Goal: Communication & Community: Answer question/provide support

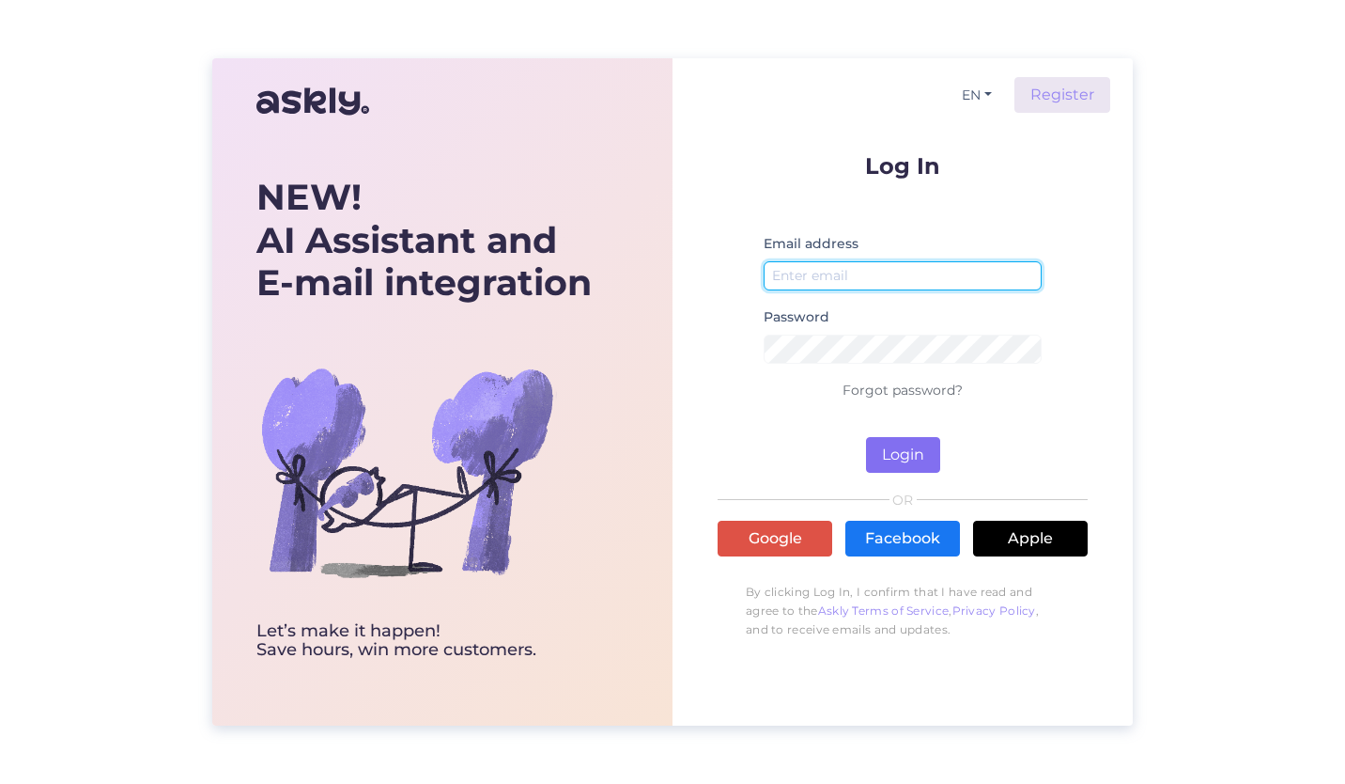
type input "[EMAIL_ADDRESS][DOMAIN_NAME]"
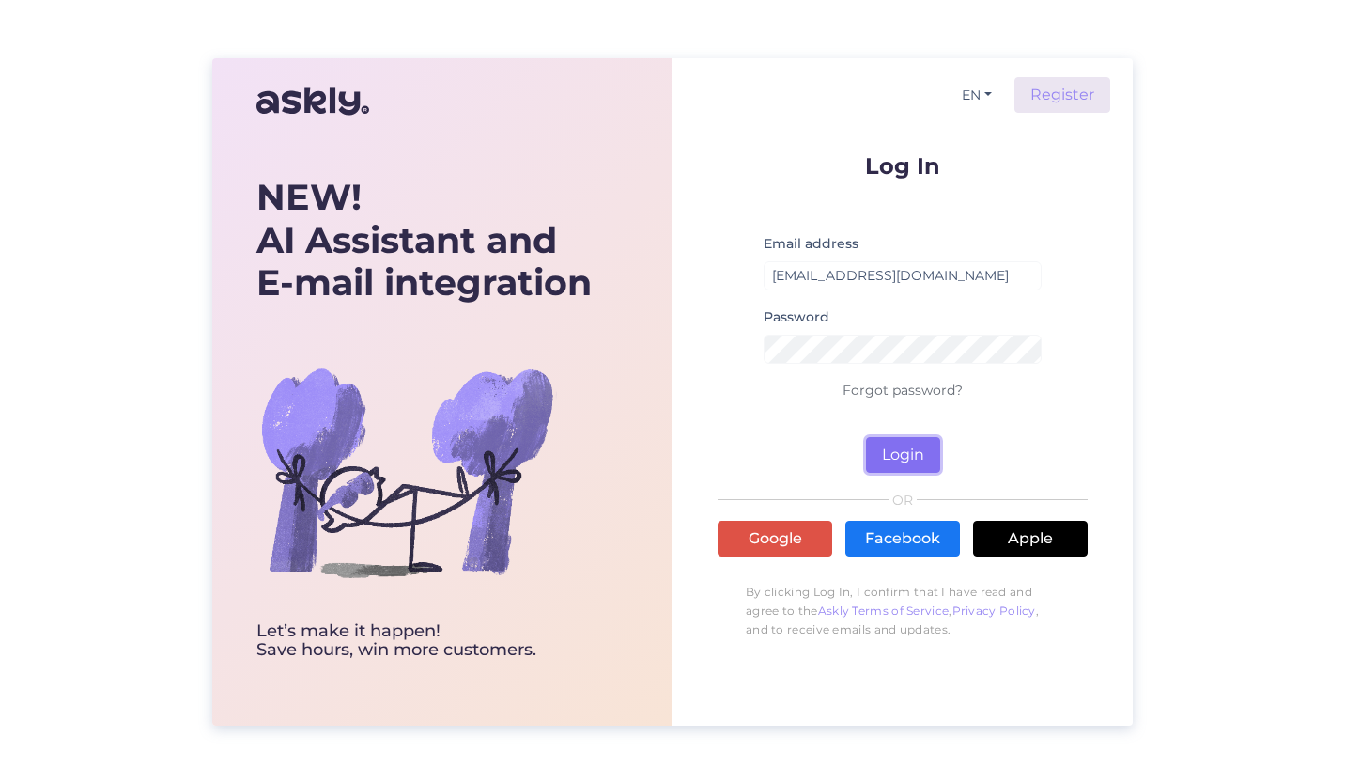
click at [911, 459] on button "Login" at bounding box center [903, 455] width 74 height 36
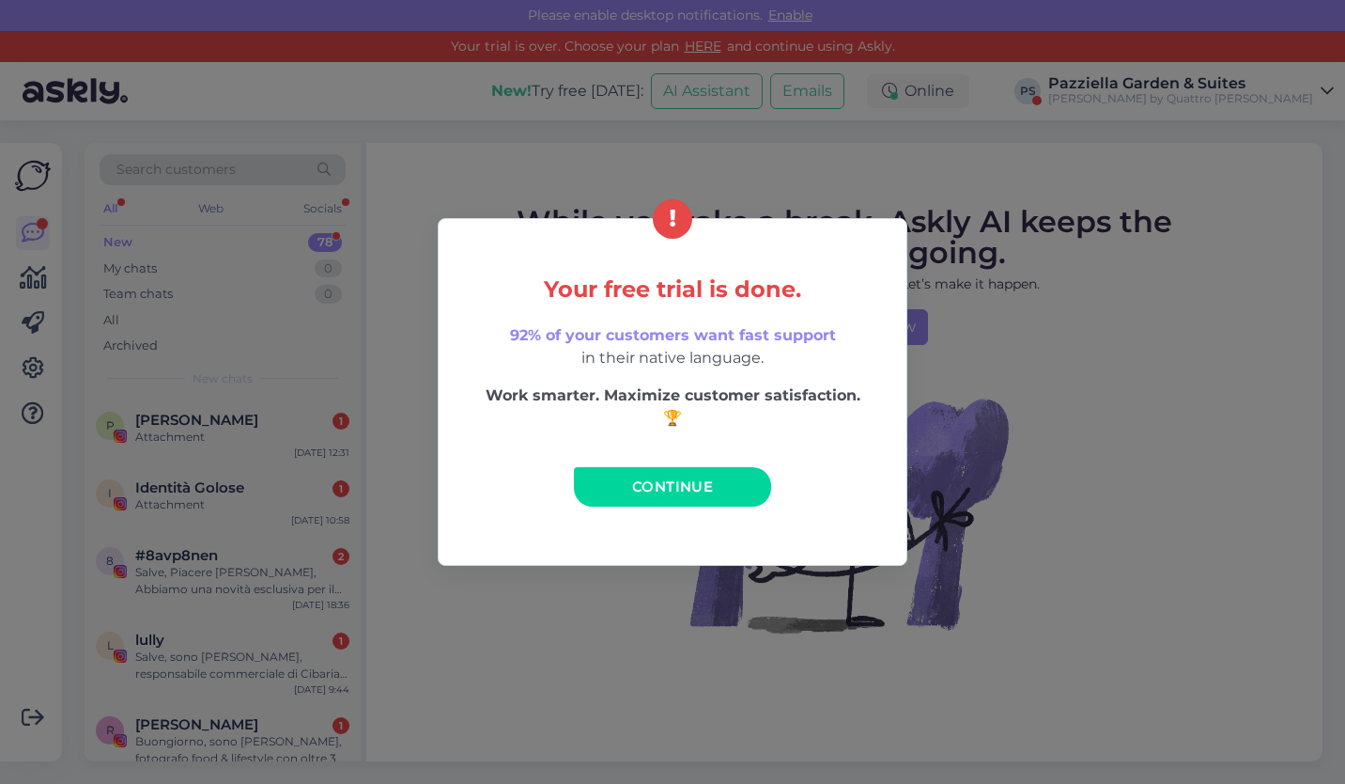
click at [724, 494] on link "Continue" at bounding box center [672, 486] width 197 height 39
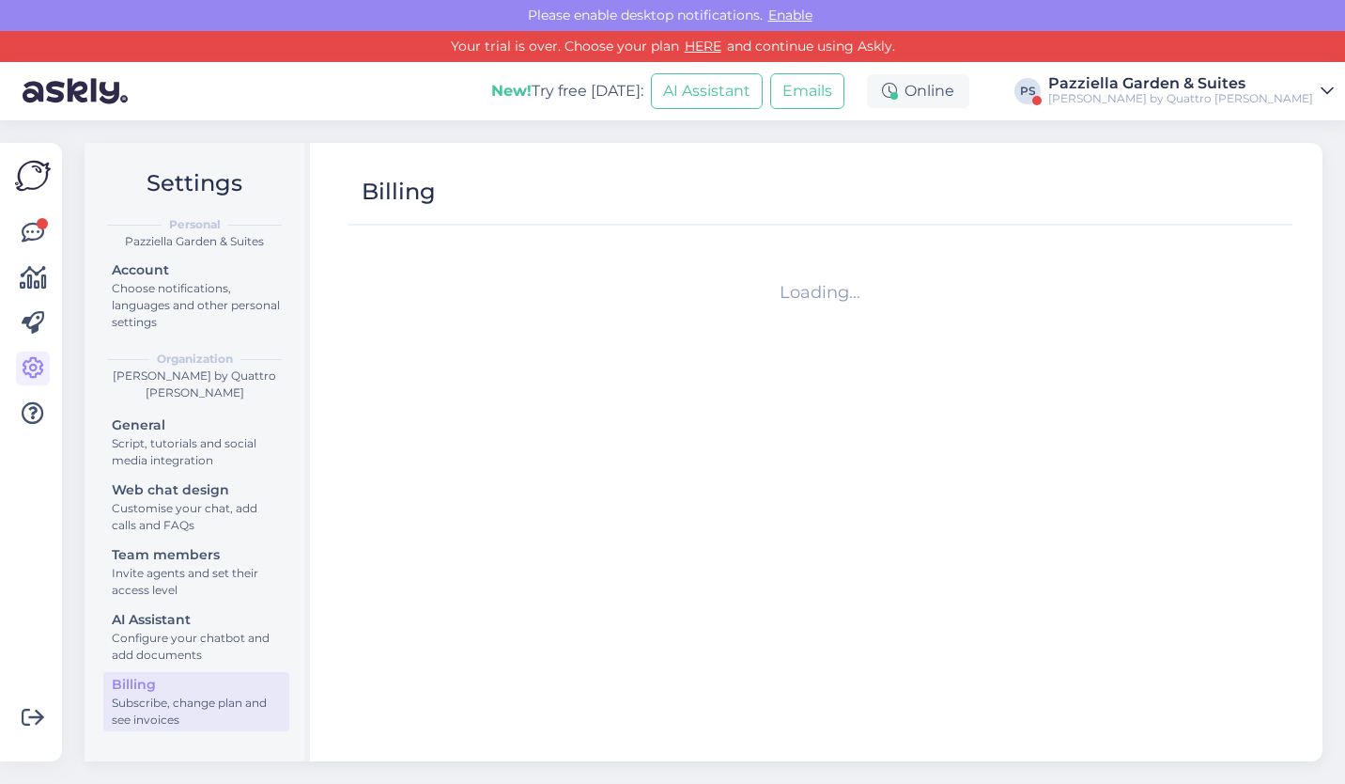
click at [1219, 80] on div "Pazziella Garden & Suites" at bounding box center [1180, 83] width 265 height 15
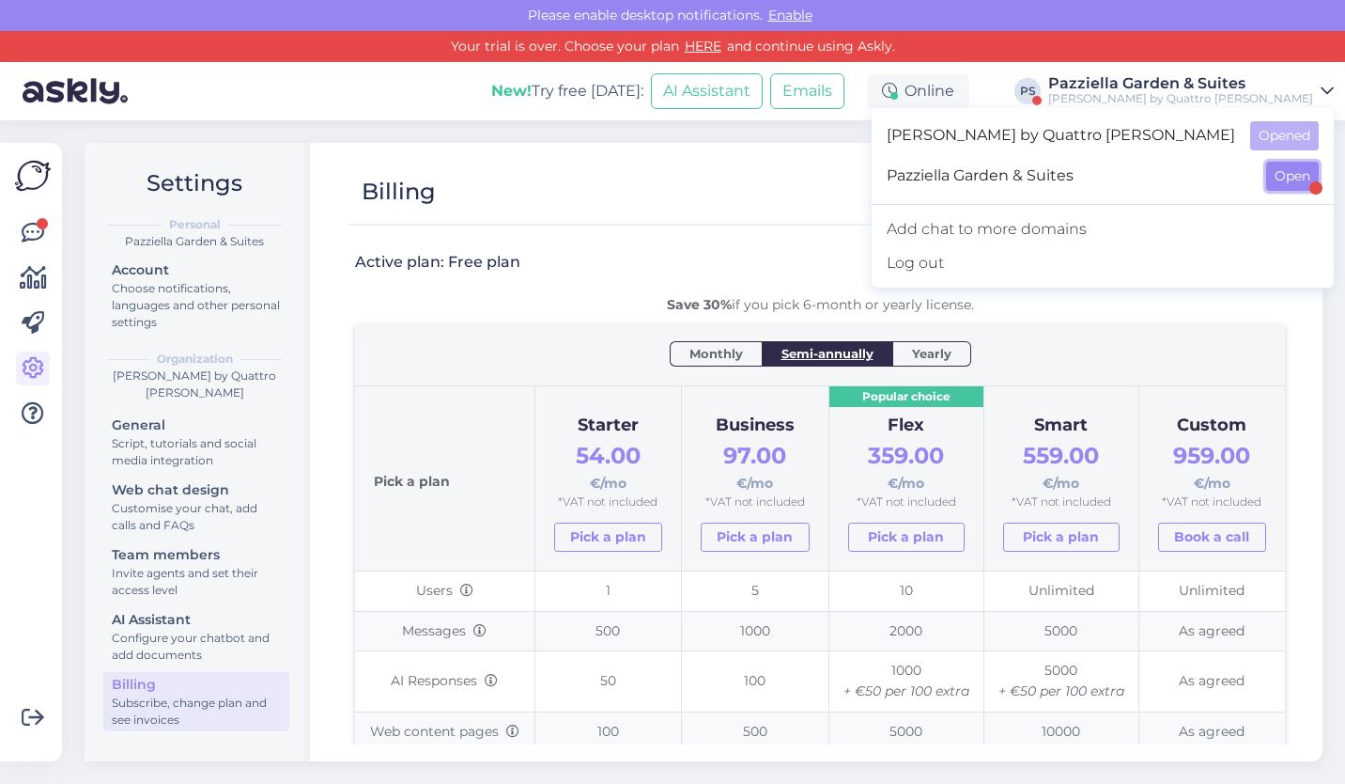
click at [1299, 174] on button "Open" at bounding box center [1292, 176] width 53 height 29
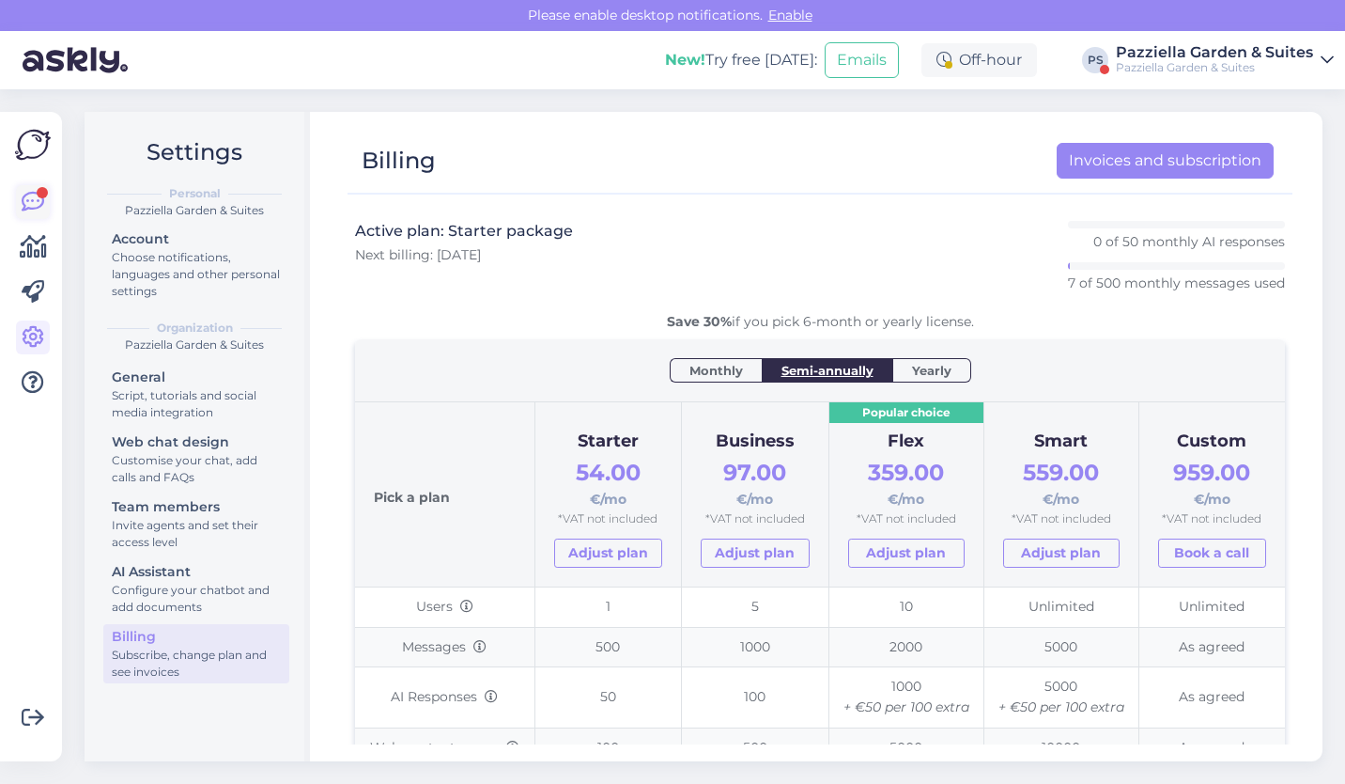
click at [33, 199] on icon at bounding box center [33, 202] width 23 height 23
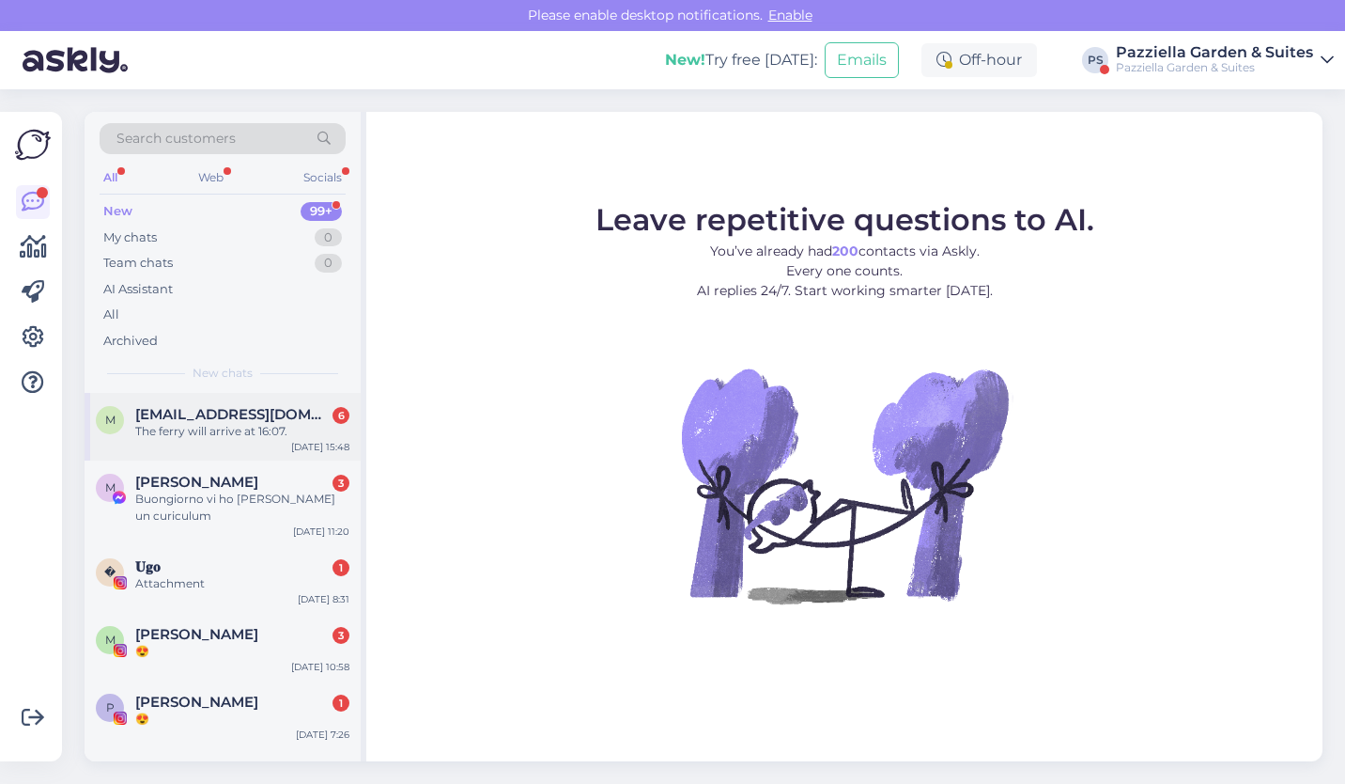
click at [296, 428] on div "The ferry will arrive at 16:07." at bounding box center [242, 431] width 214 height 17
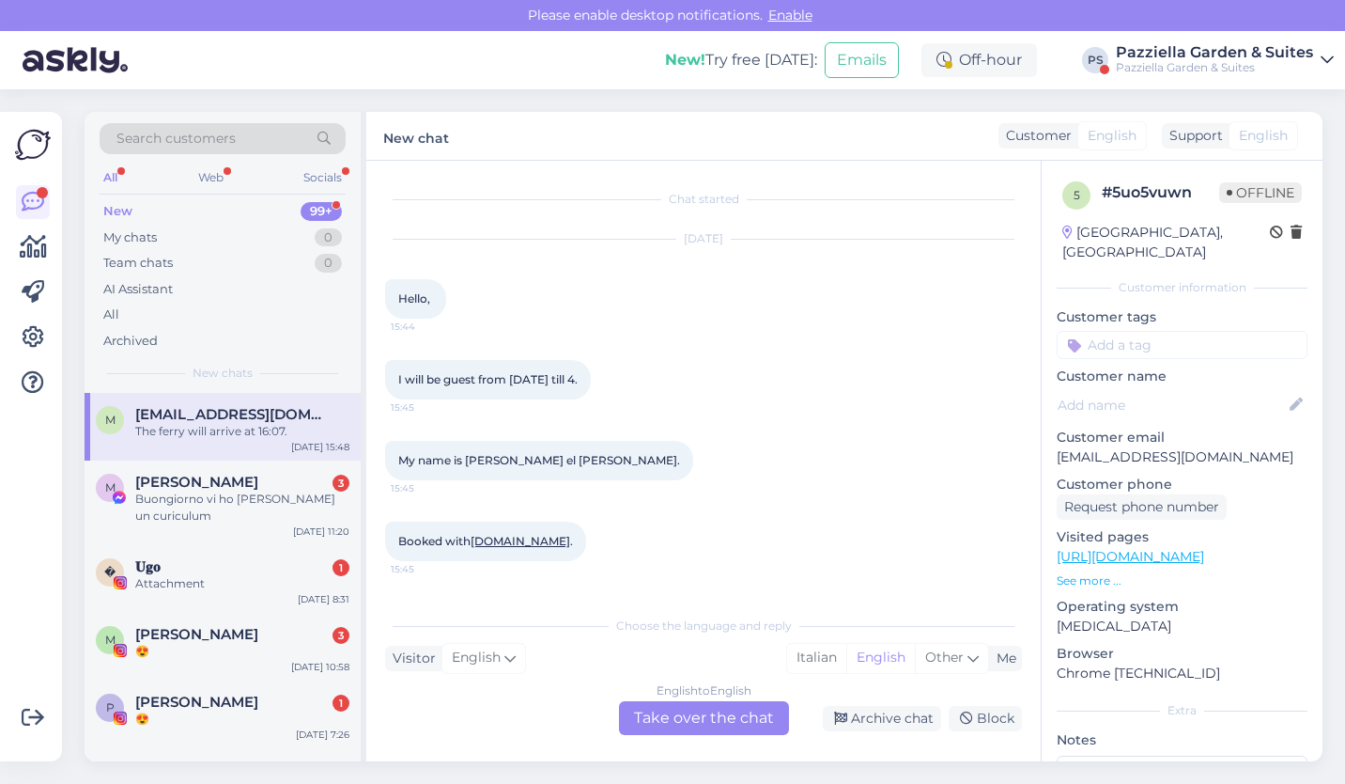
scroll to position [154, 0]
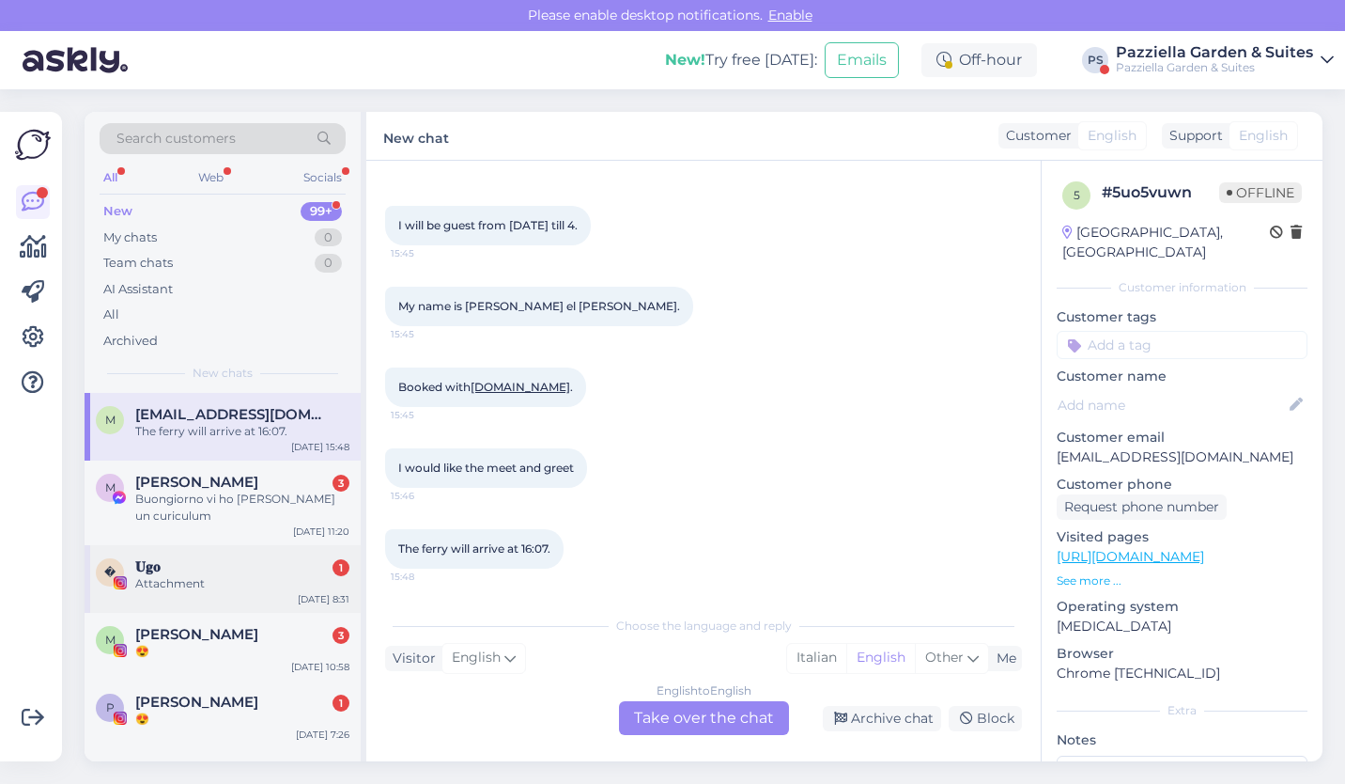
click at [192, 560] on div "𝐔𝐠𝐨 1" at bounding box center [242, 566] width 214 height 17
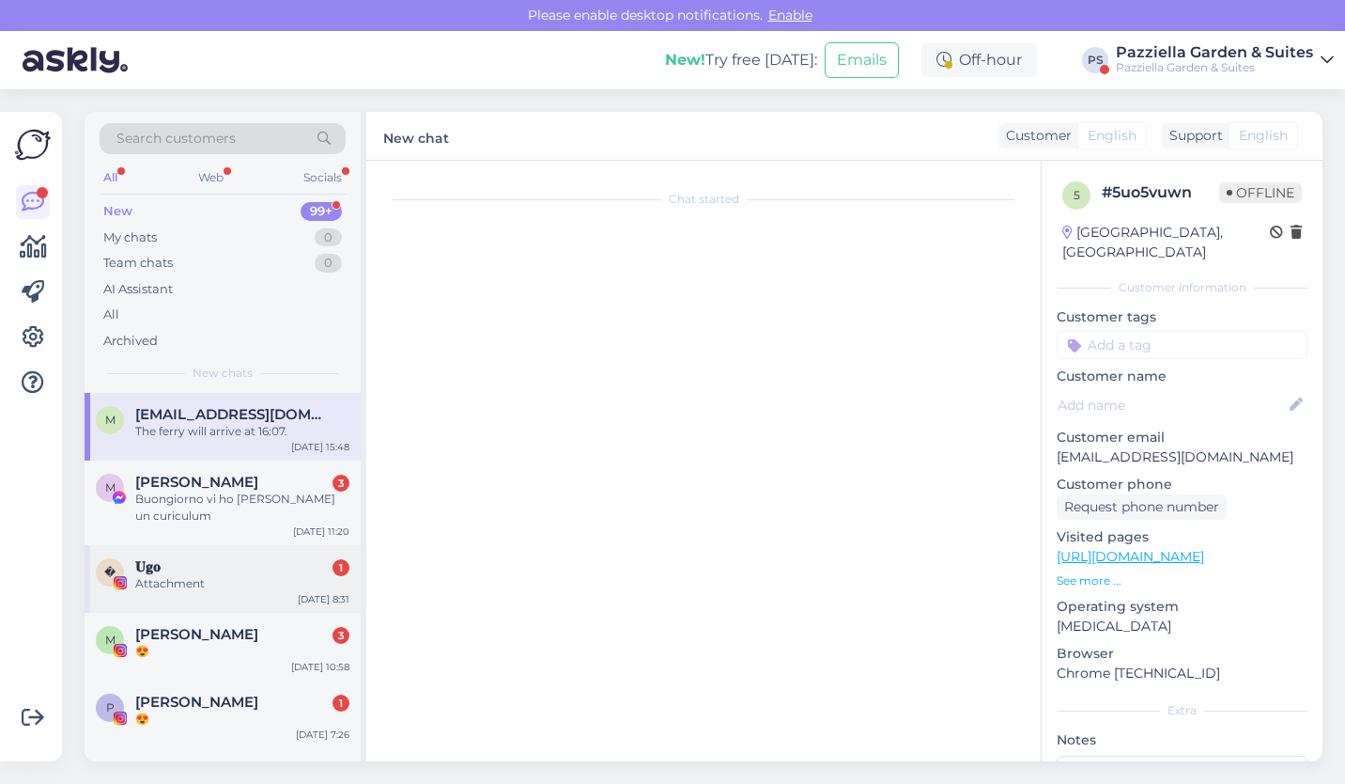
scroll to position [0, 0]
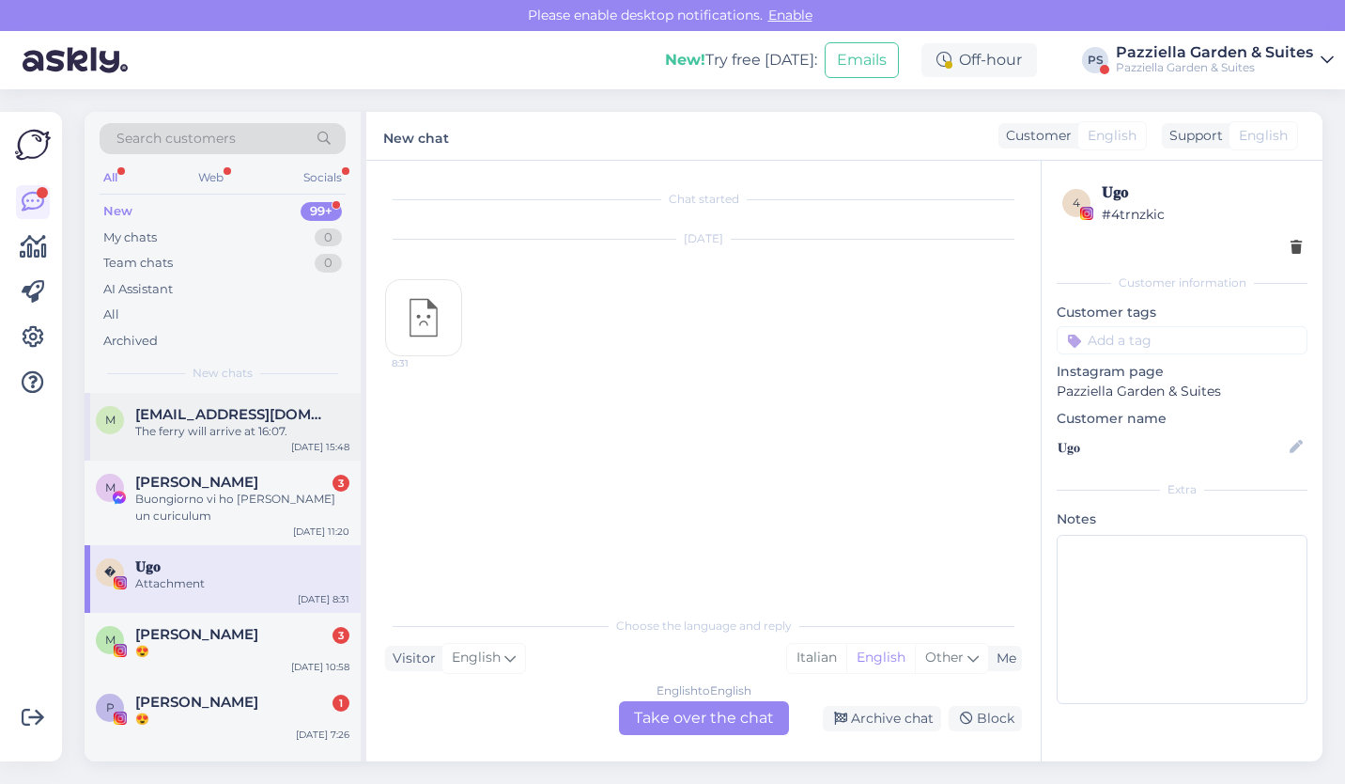
click at [242, 421] on span "[EMAIL_ADDRESS][DOMAIN_NAME]" at bounding box center [232, 414] width 195 height 17
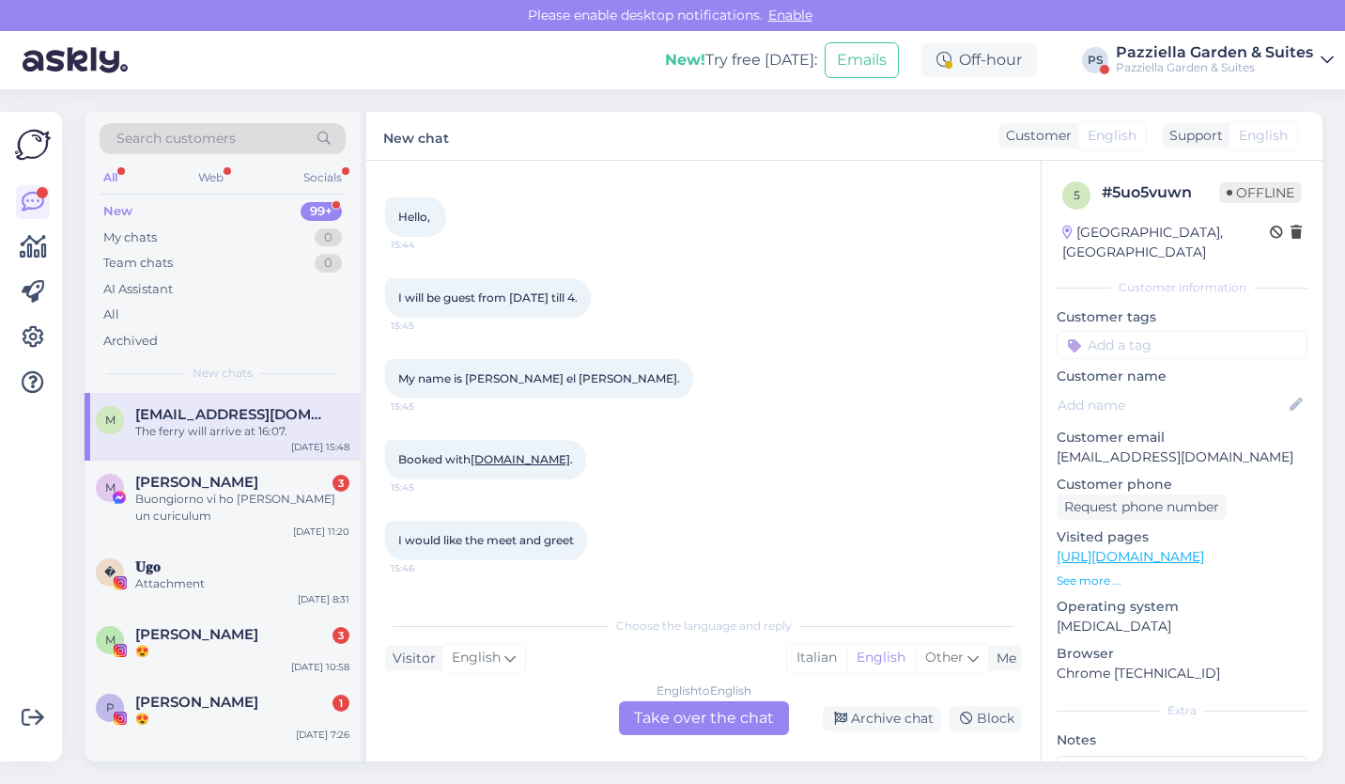
scroll to position [154, 0]
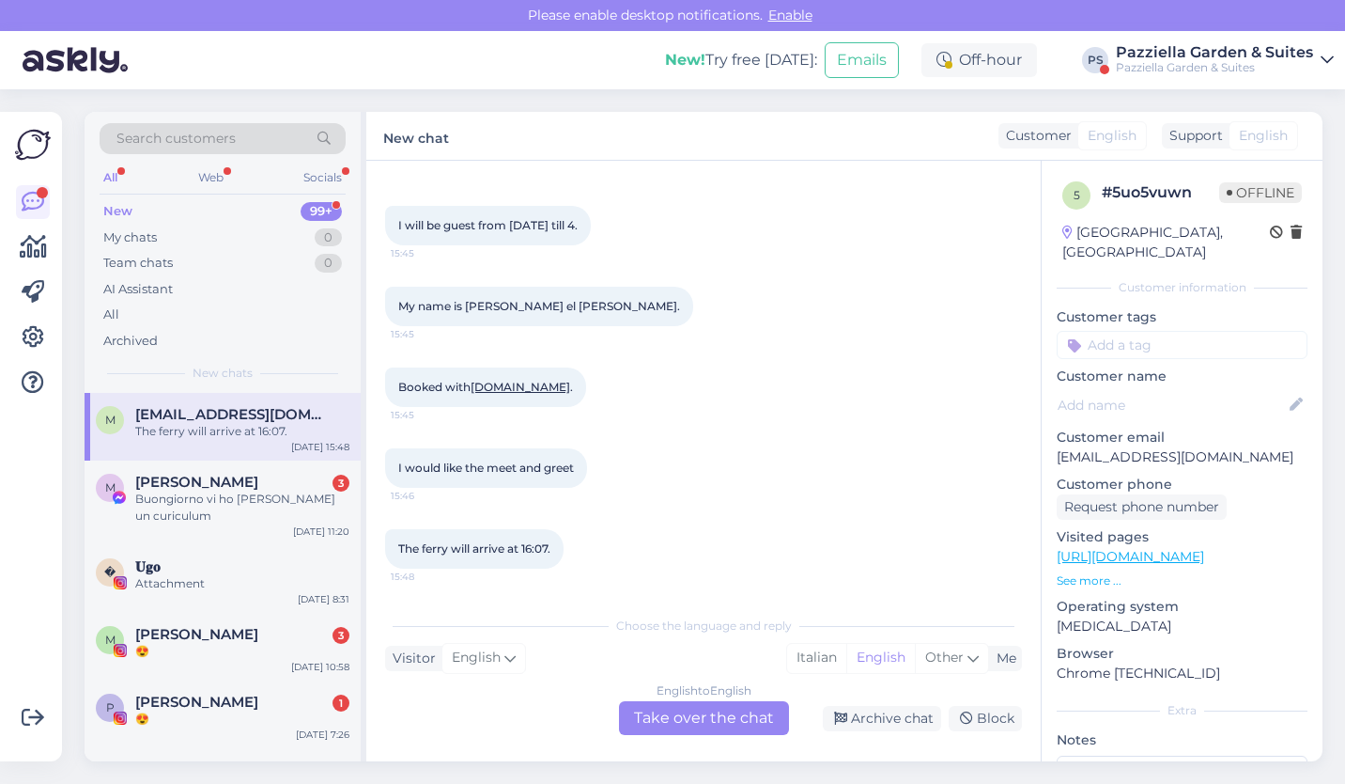
click at [704, 722] on div "English to English Take over the chat" at bounding box center [704, 718] width 170 height 34
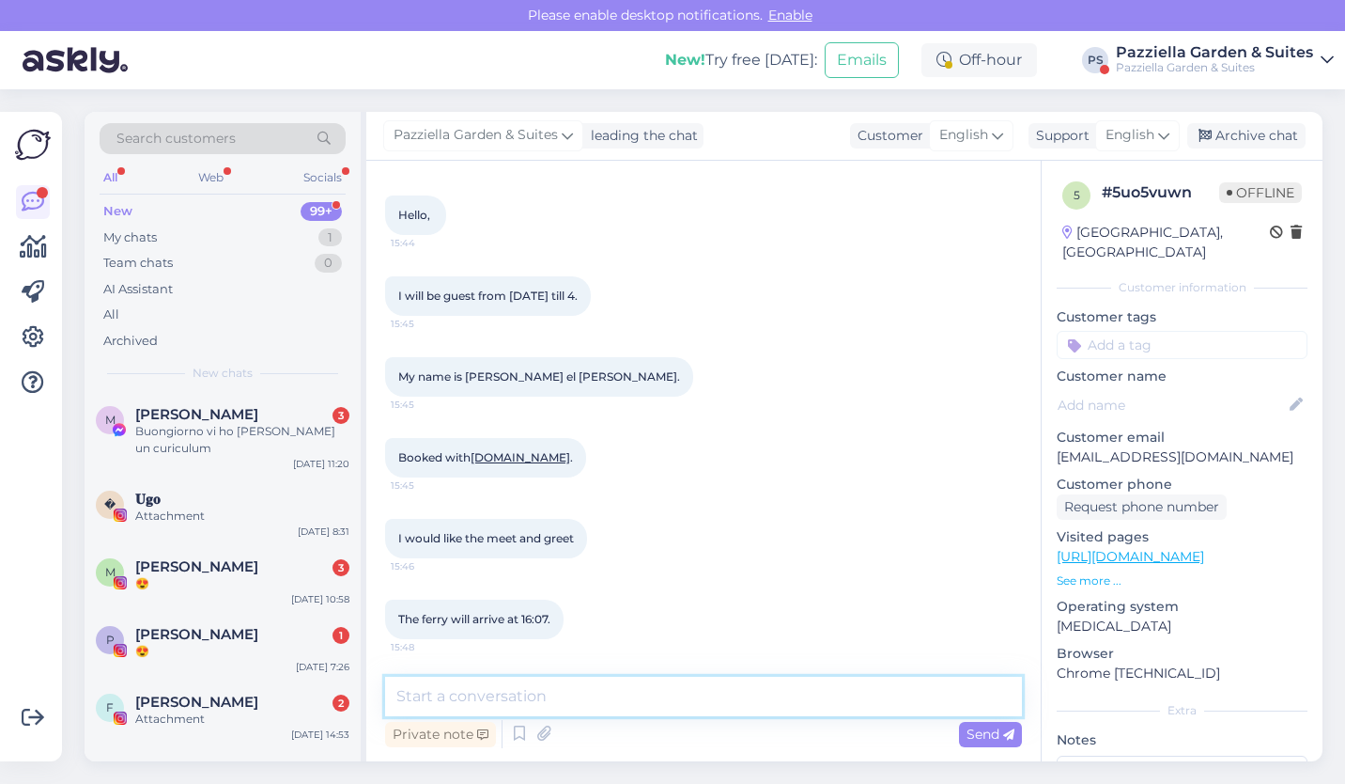
click at [639, 692] on textarea at bounding box center [703, 695] width 637 height 39
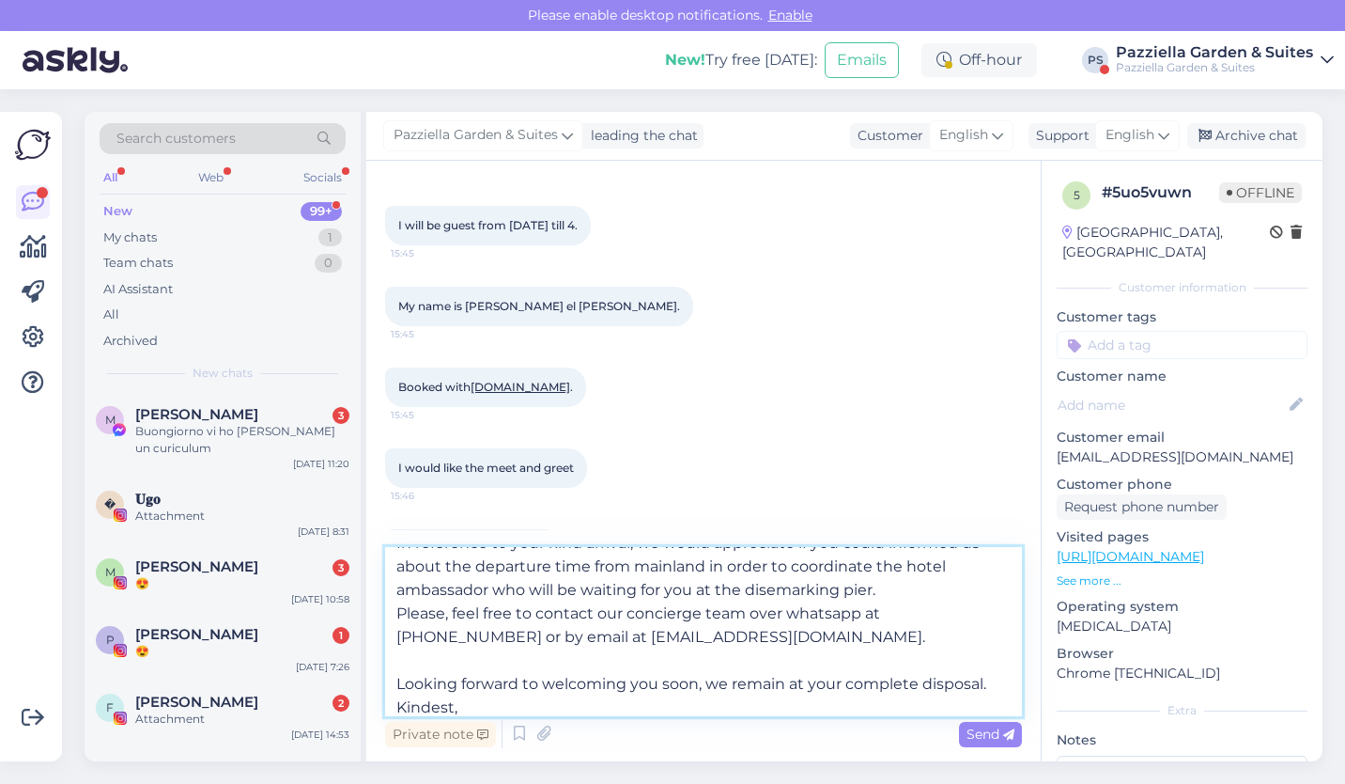
scroll to position [94, 0]
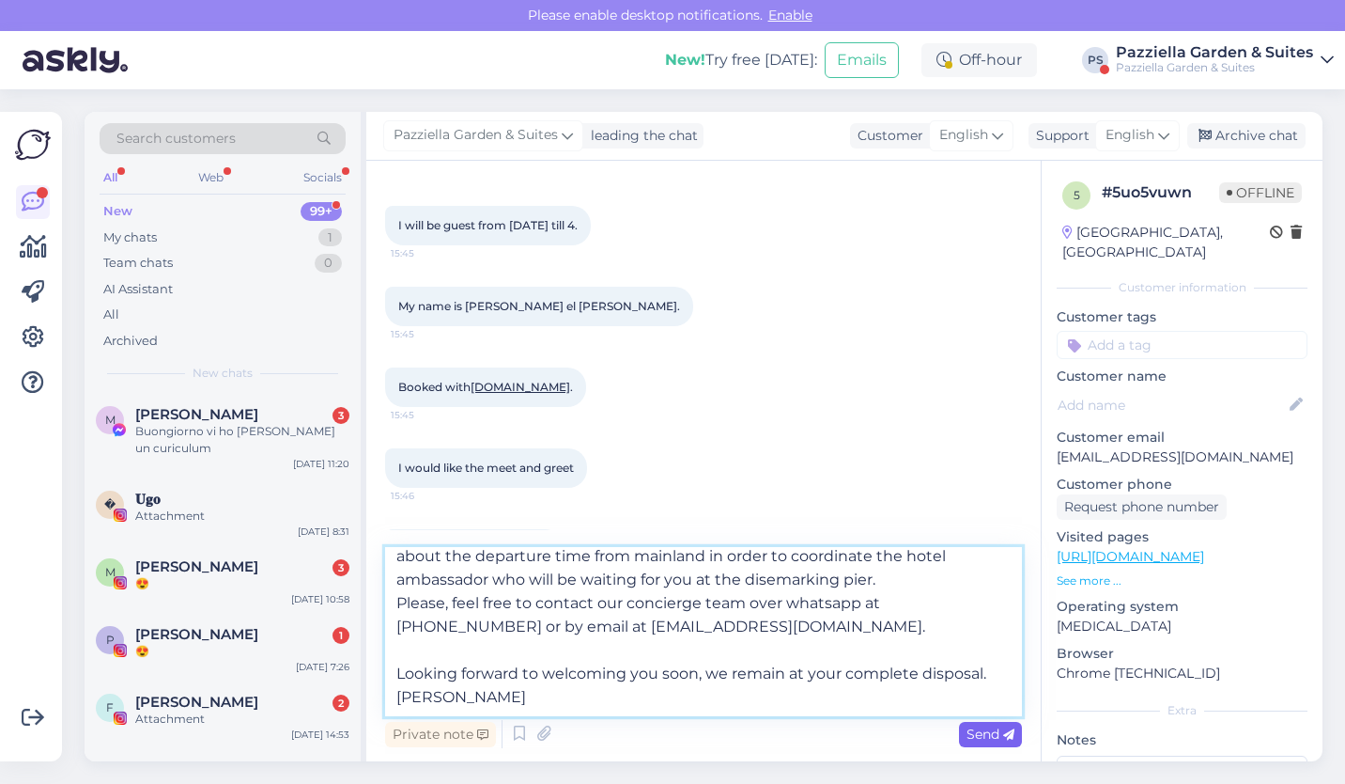
type textarea "Dear Mr. El Hayek, Thank you for choosing Pazziella Garden & Suites hotel. In r…"
click at [980, 737] on span "Send" at bounding box center [991, 733] width 48 height 17
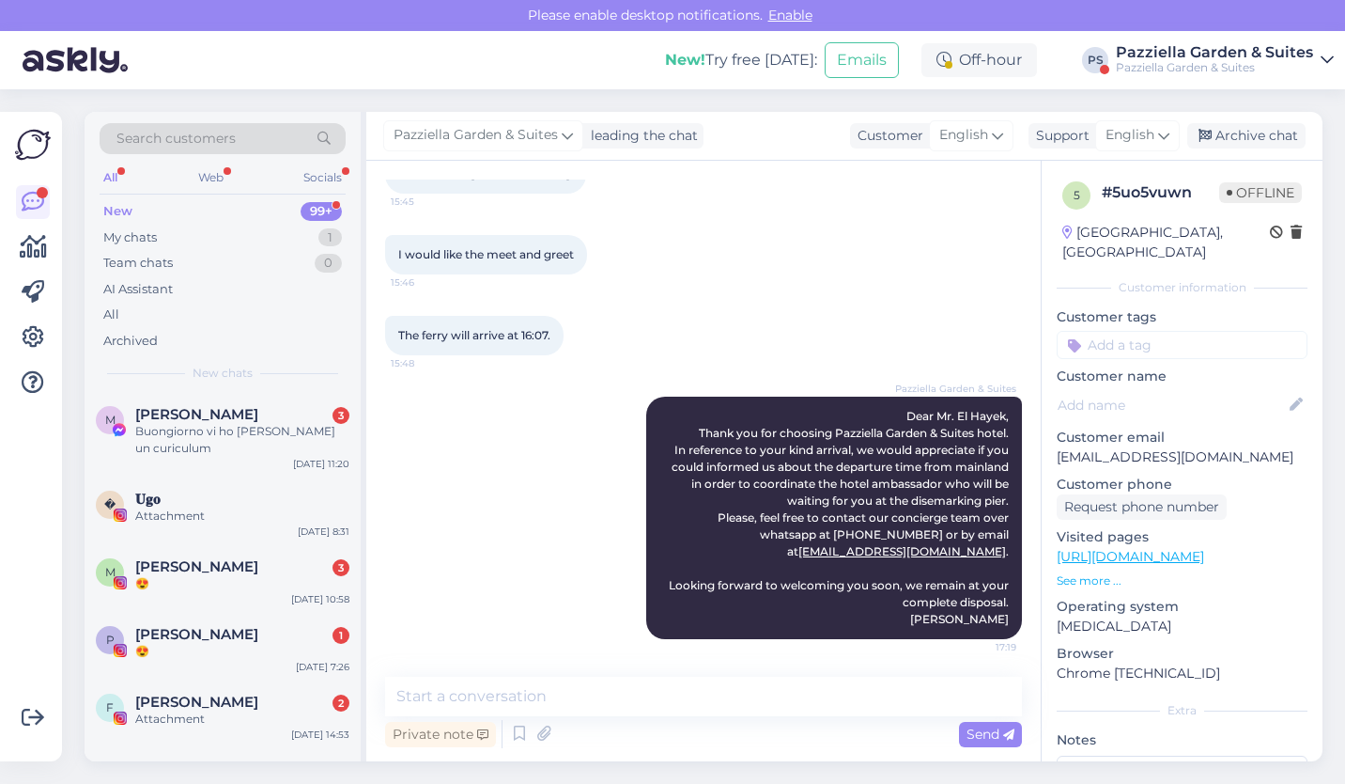
scroll to position [125, 0]
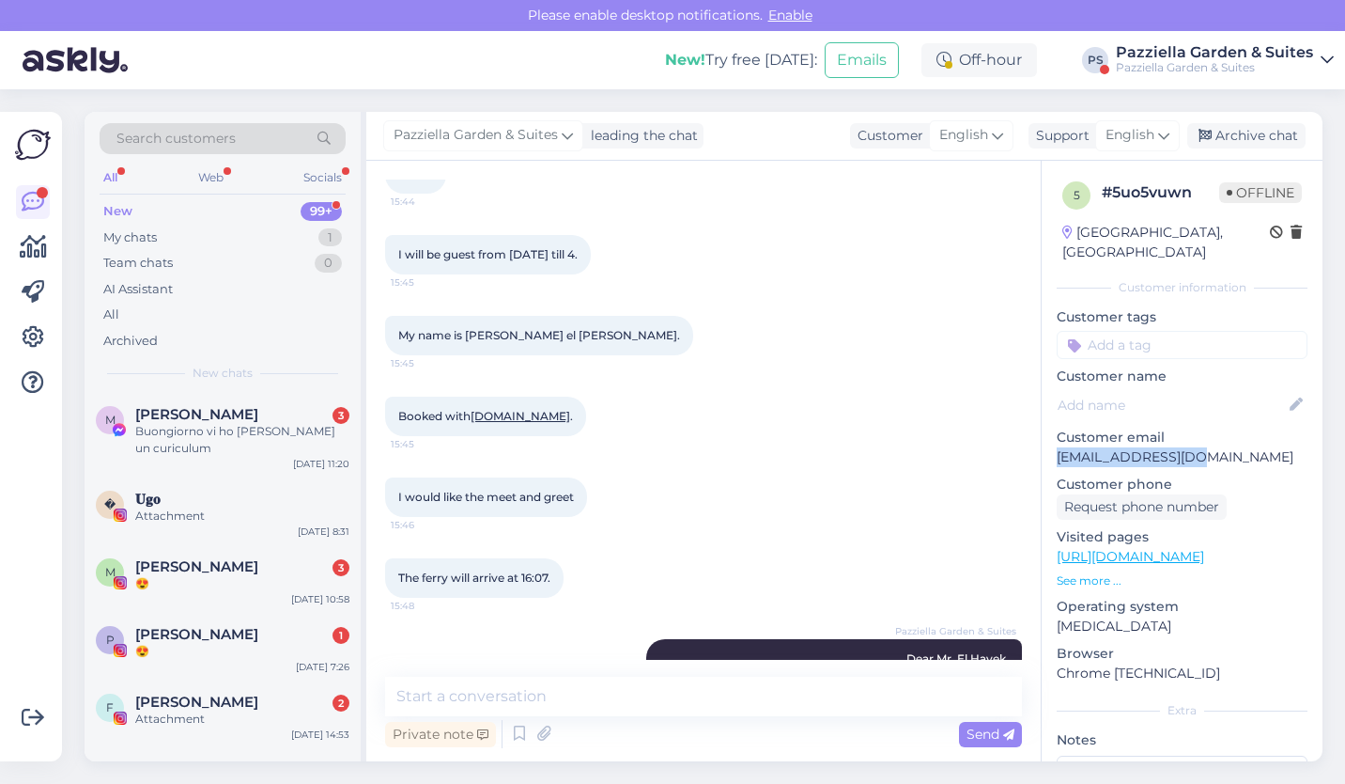
drag, startPoint x: 1216, startPoint y: 438, endPoint x: 1055, endPoint y: 440, distance: 160.7
click at [1055, 440] on div "5 # 5uo5vuwn Offline [GEOGRAPHIC_DATA], Cavezzo Customer information Customer t…" at bounding box center [1182, 557] width 281 height 792
copy p "[EMAIL_ADDRESS][DOMAIN_NAME]"
click at [252, 418] on span "[PERSON_NAME]" at bounding box center [196, 414] width 123 height 17
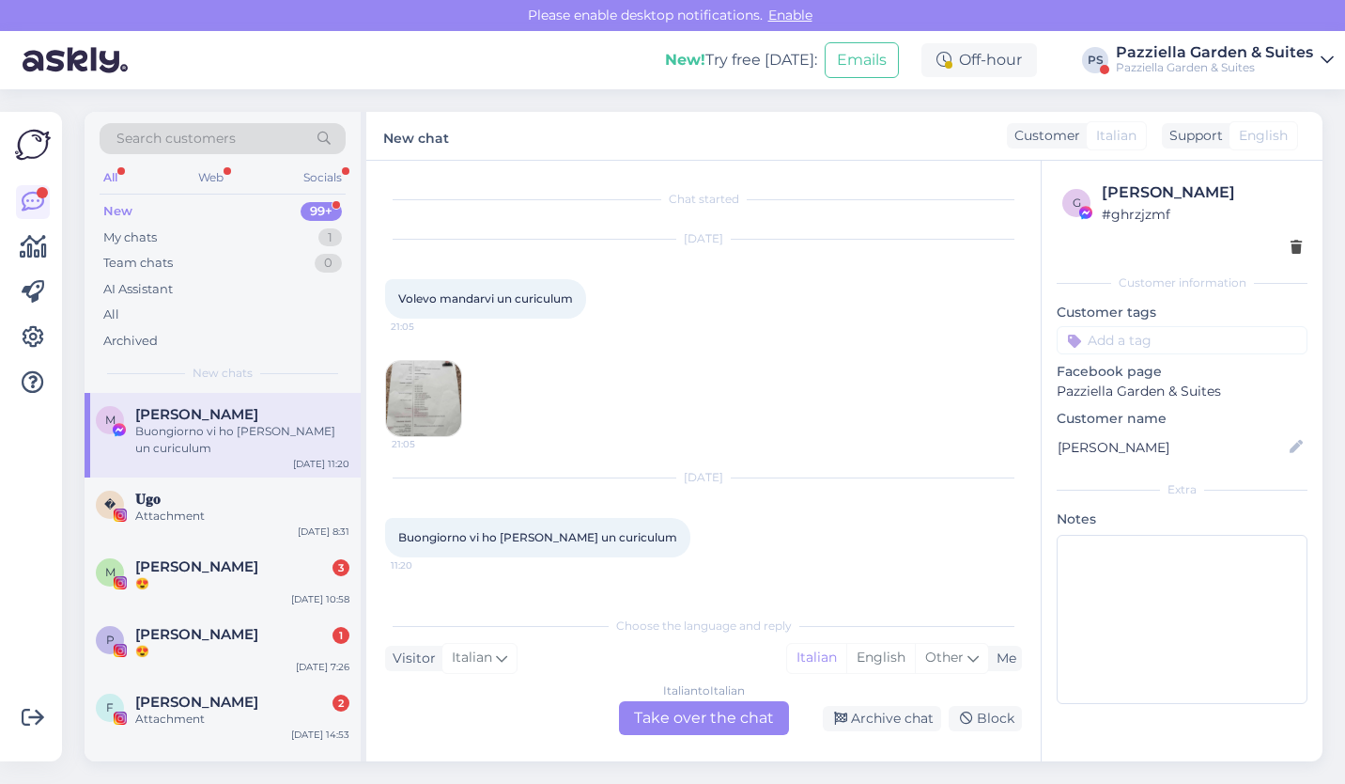
scroll to position [0, 0]
click at [442, 398] on img at bounding box center [423, 398] width 75 height 75
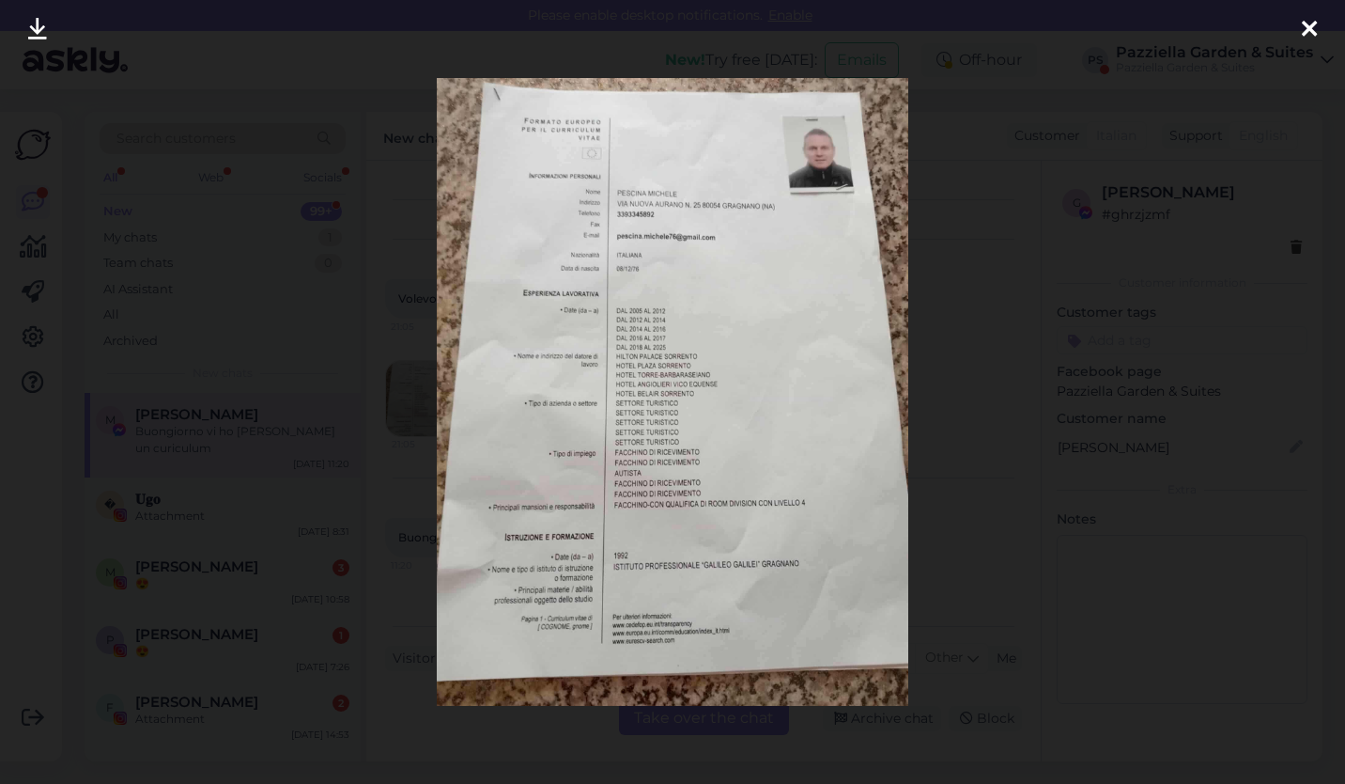
click at [1296, 30] on div at bounding box center [1310, 29] width 38 height 59
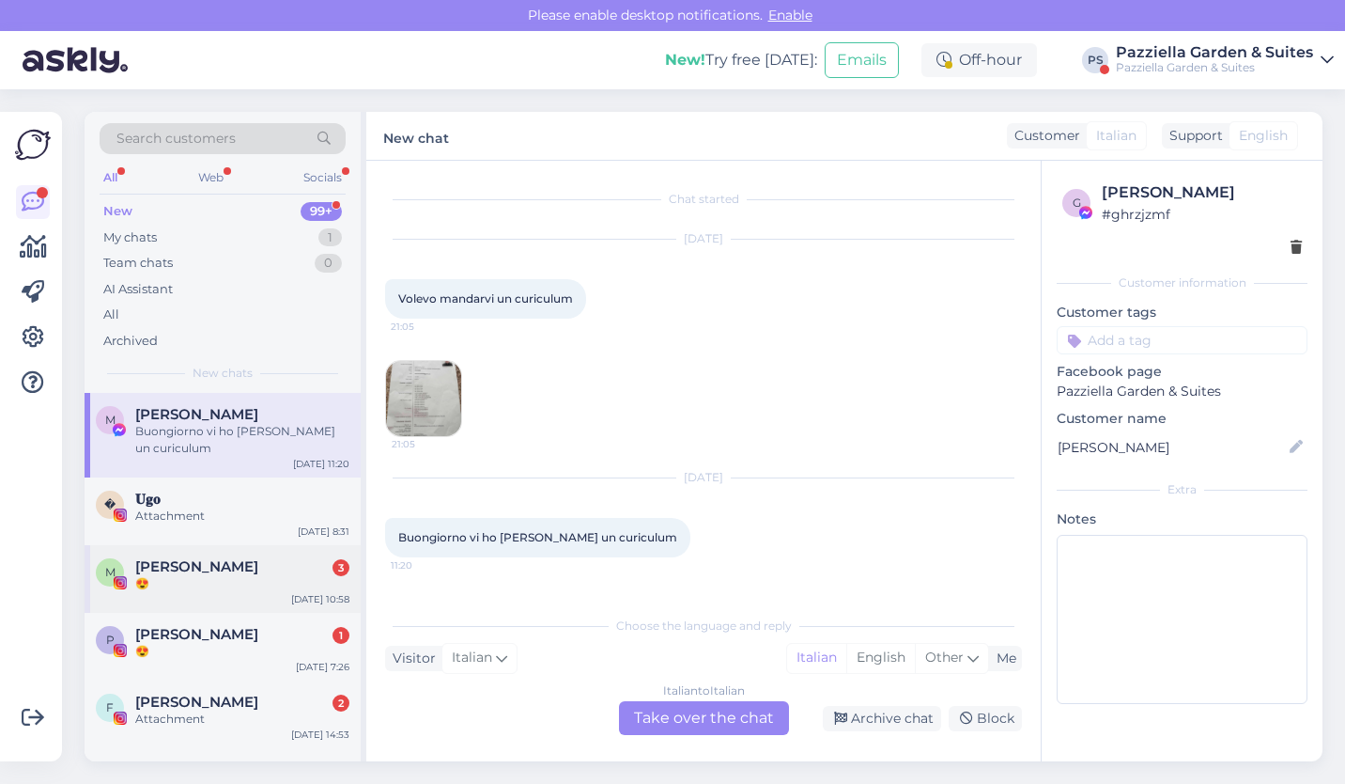
click at [225, 575] on div "😍" at bounding box center [242, 583] width 214 height 17
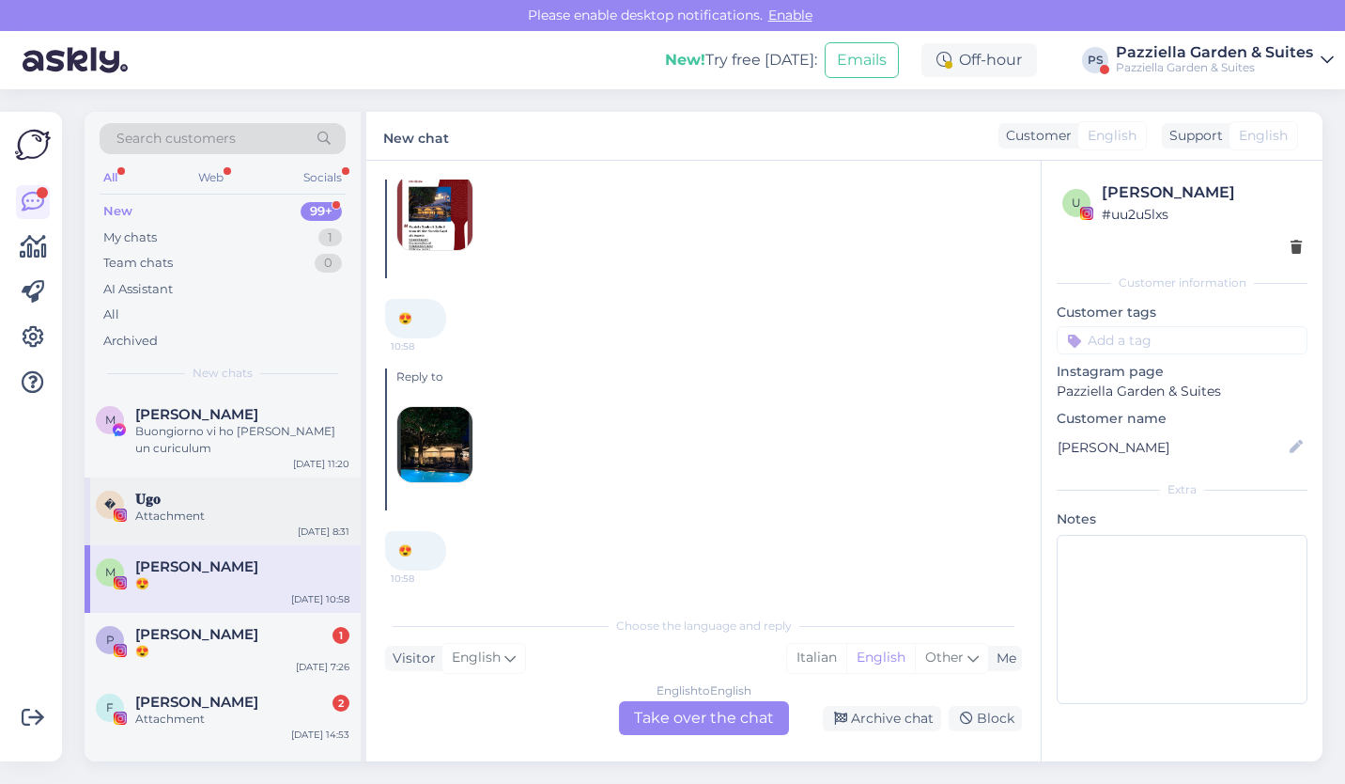
click at [184, 503] on div "𝐔𝐠𝐨" at bounding box center [242, 498] width 214 height 17
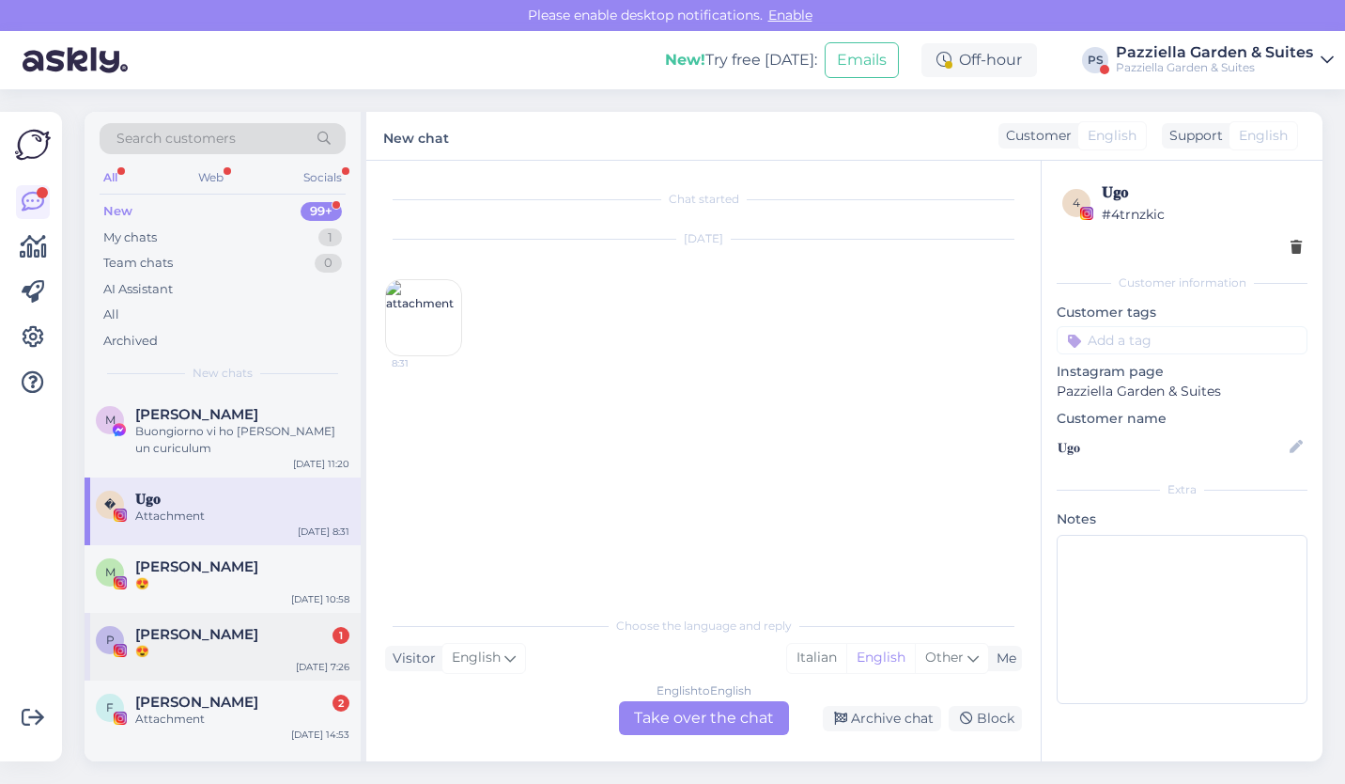
click at [204, 662] on div "P [PERSON_NAME] 1 😍 [DATE] 7:26" at bounding box center [223, 647] width 276 height 68
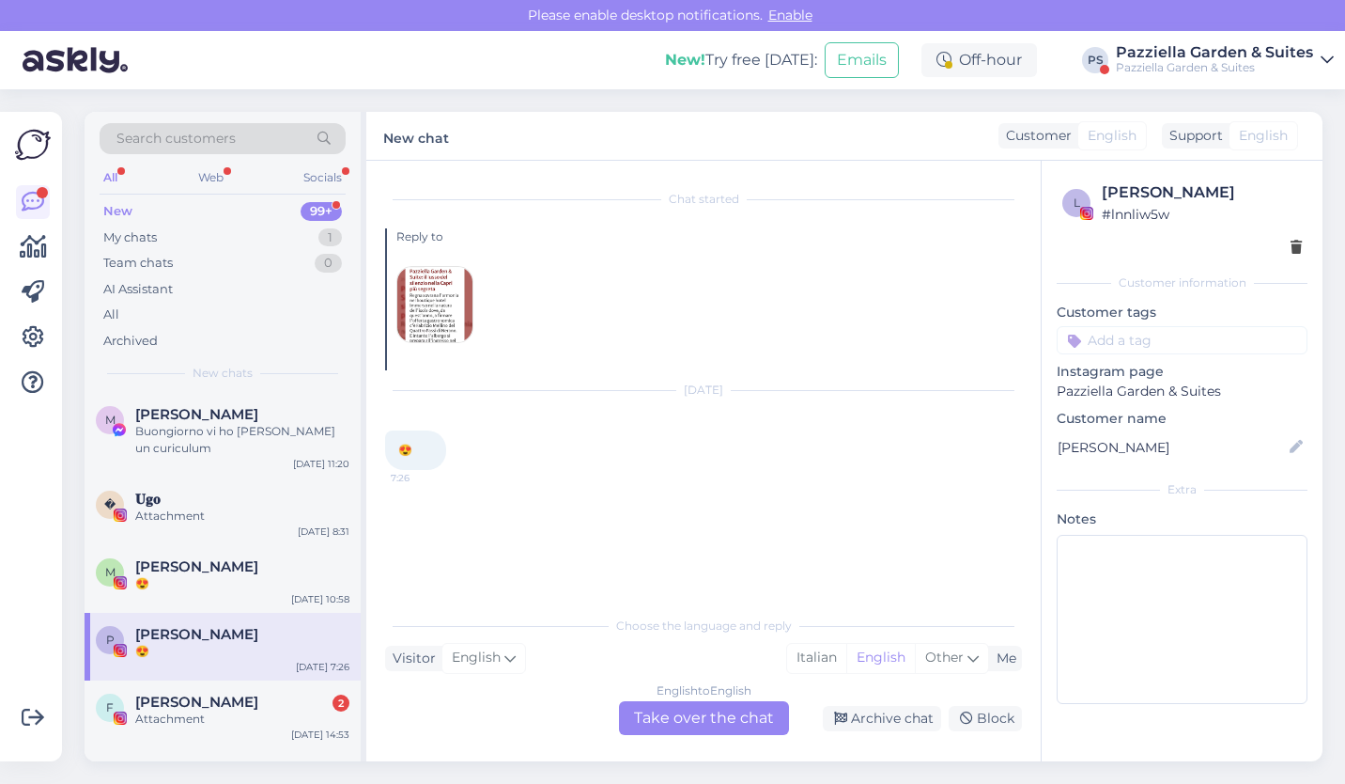
click at [429, 322] on img at bounding box center [434, 304] width 75 height 75
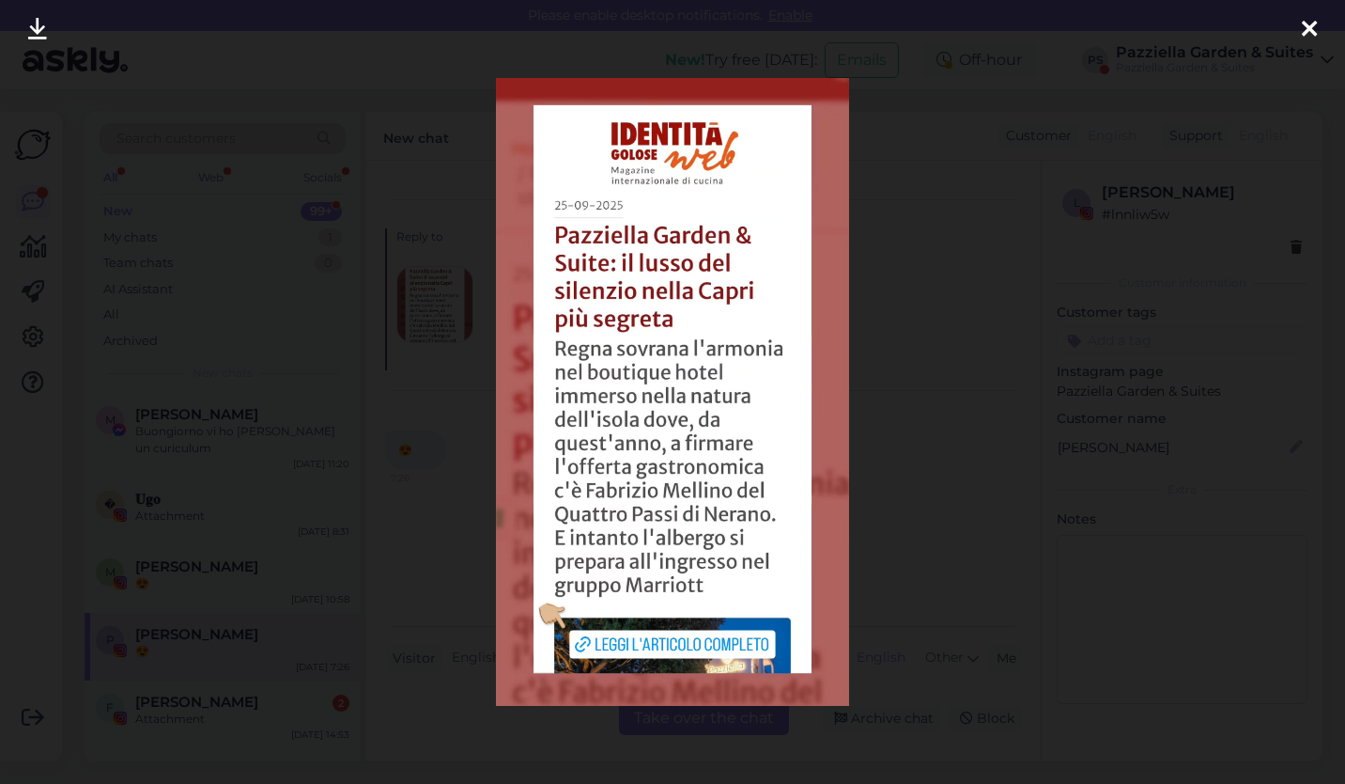
click at [1292, 13] on div at bounding box center [1310, 29] width 38 height 59
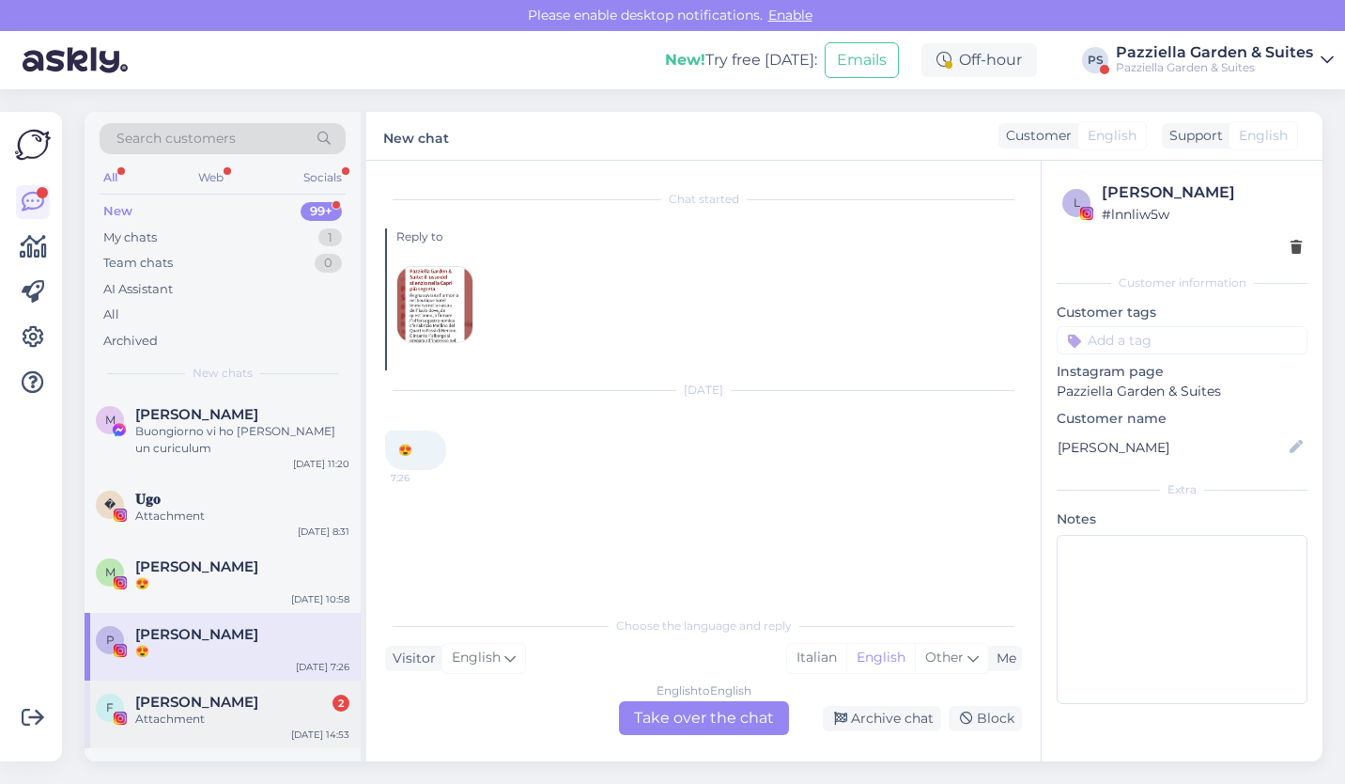
click at [251, 686] on div "F [PERSON_NAME] 2 Attachment [DATE] 14:53" at bounding box center [223, 714] width 276 height 68
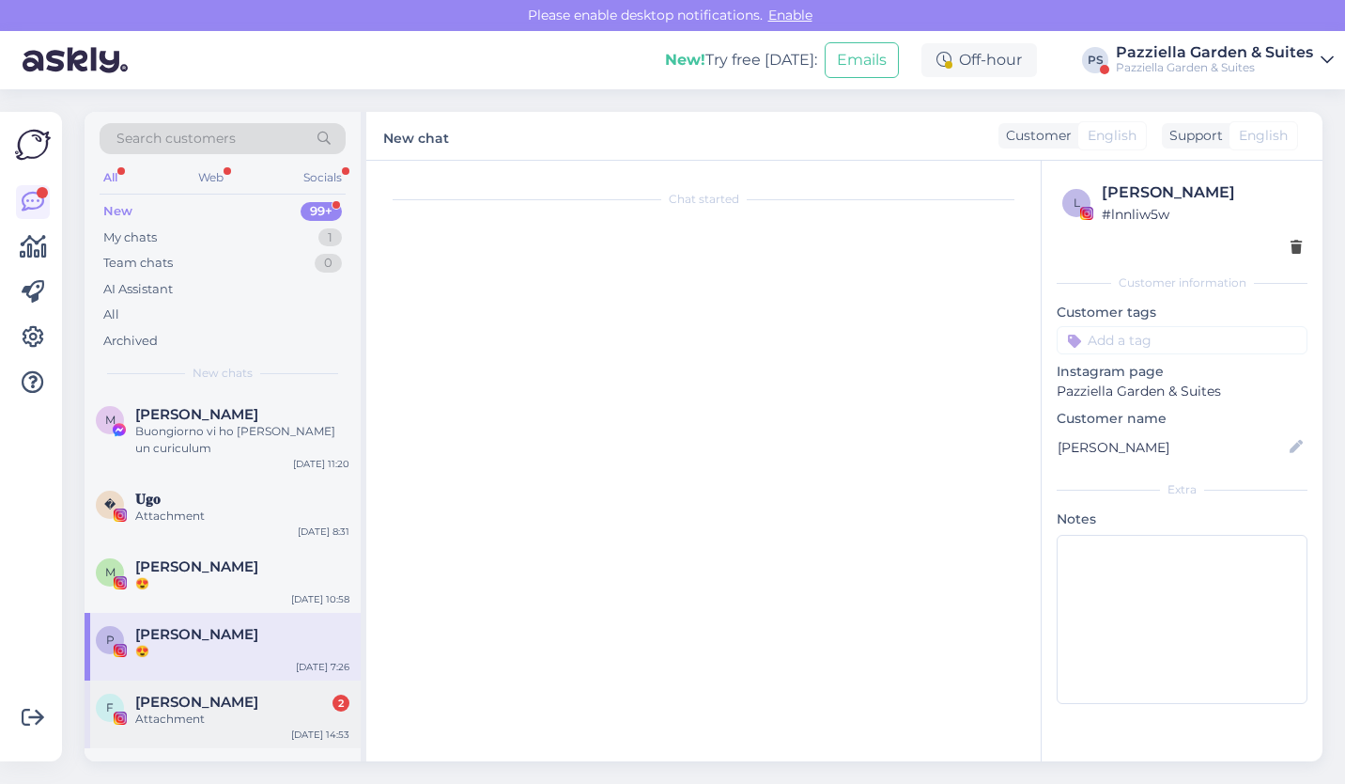
scroll to position [19, 0]
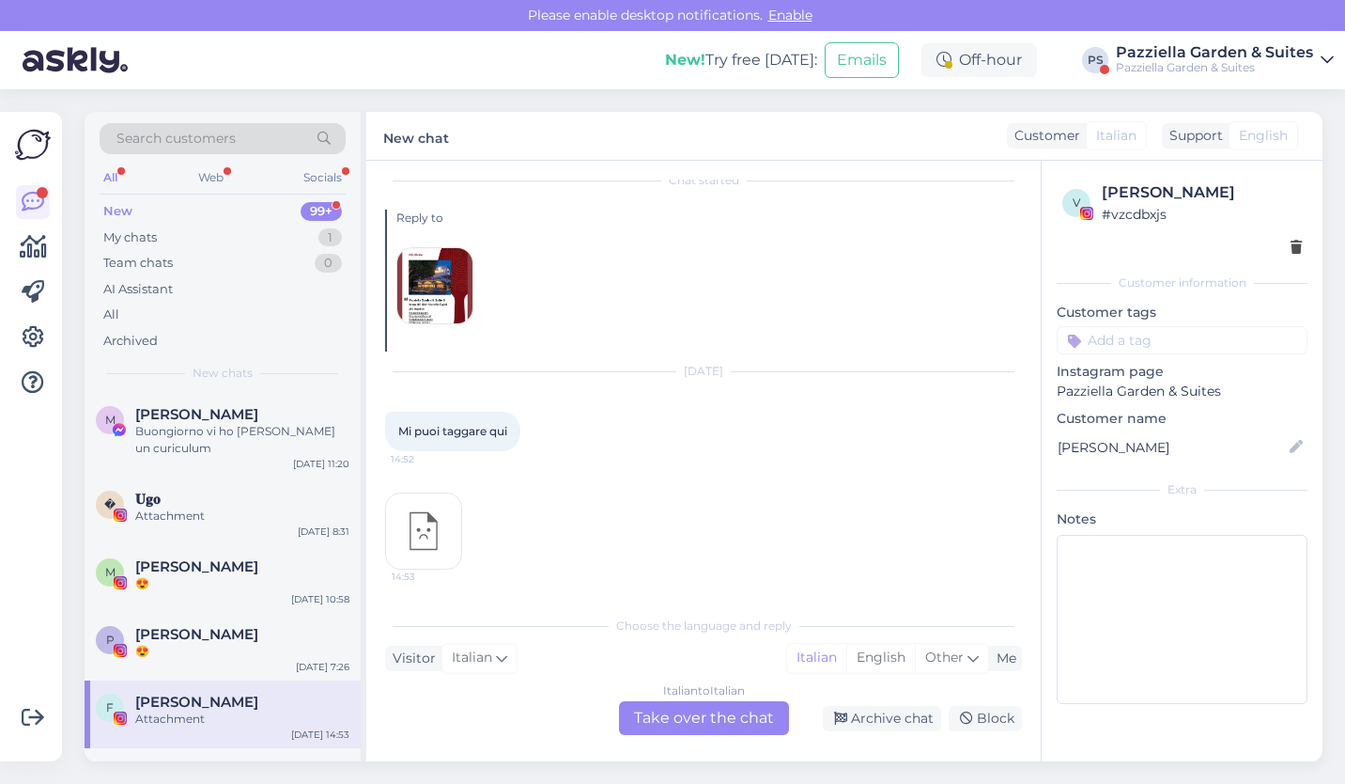
click at [434, 289] on img at bounding box center [434, 285] width 75 height 75
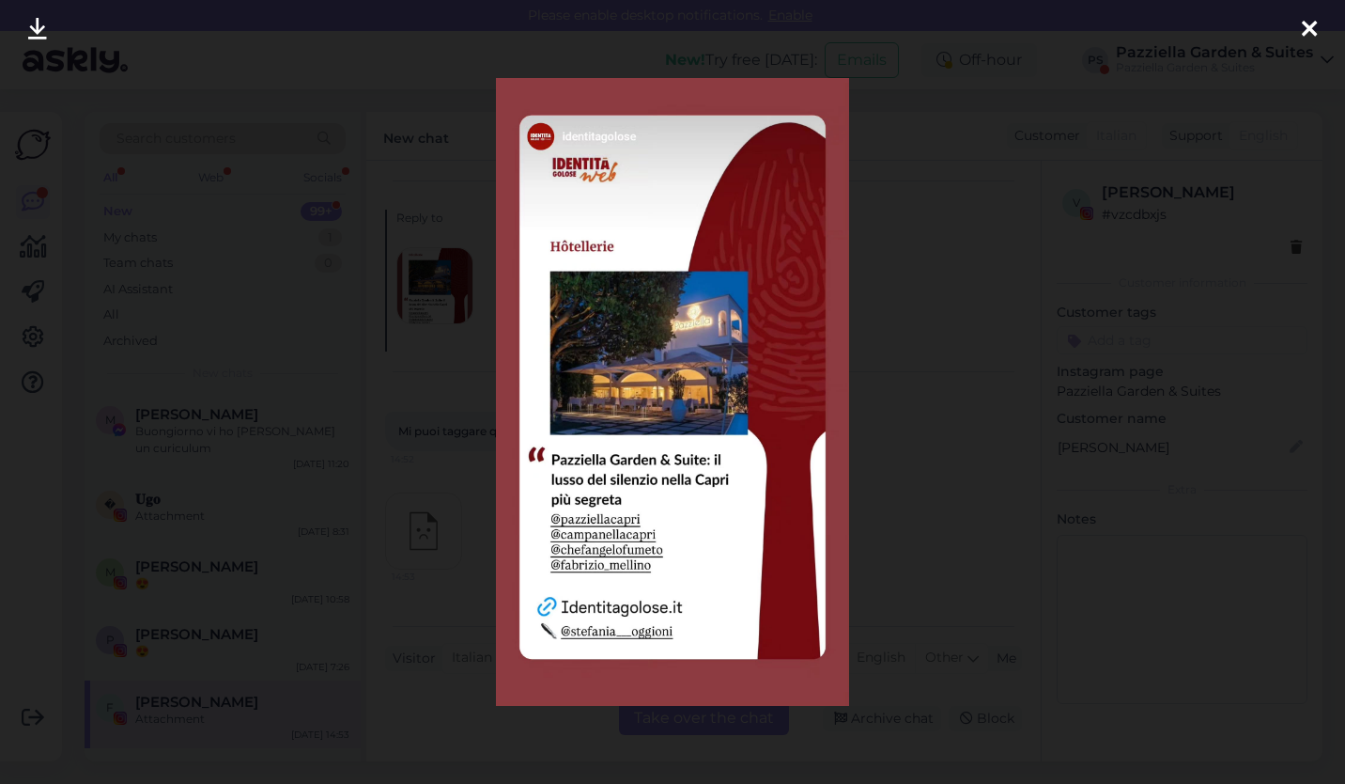
drag, startPoint x: 1332, startPoint y: 0, endPoint x: 549, endPoint y: 400, distance: 879.8
click at [549, 400] on img at bounding box center [672, 391] width 352 height 627
click at [1310, 27] on icon at bounding box center [1309, 30] width 15 height 24
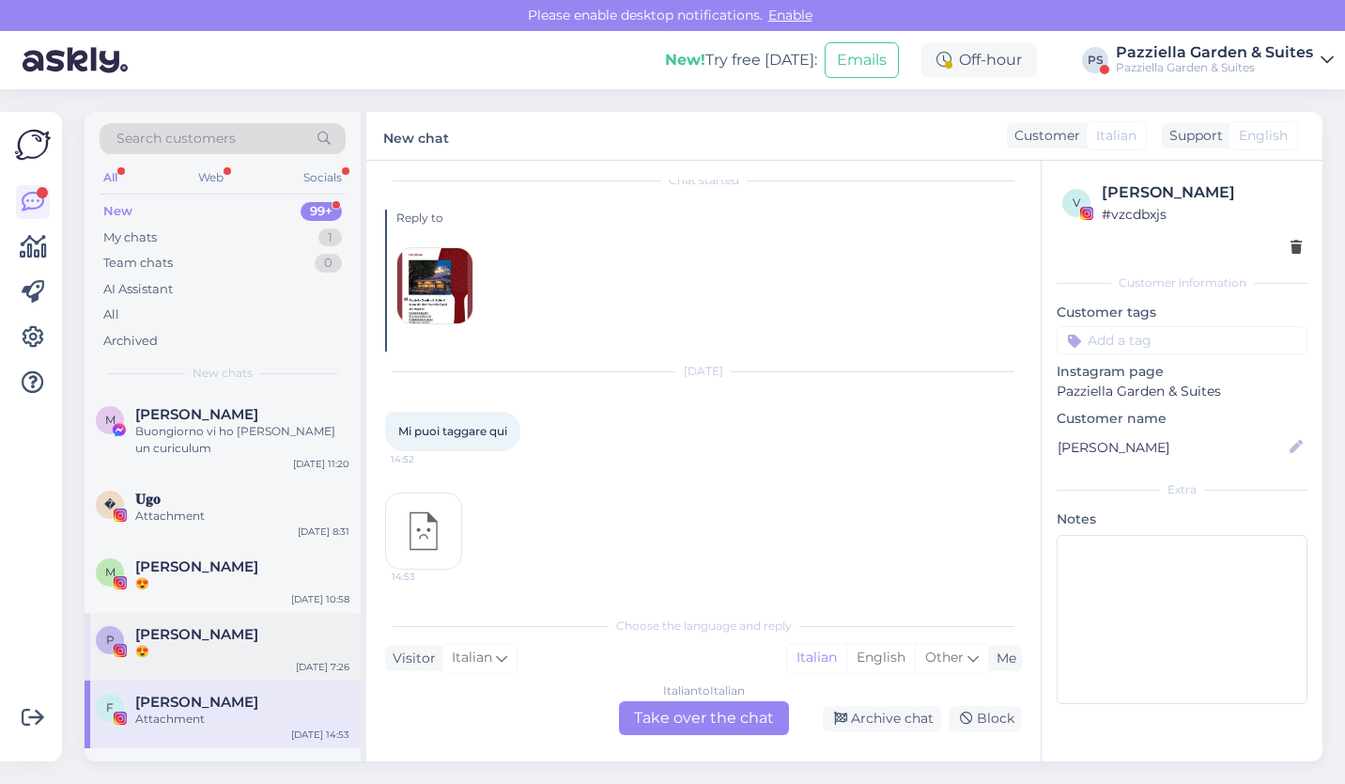
scroll to position [302, 0]
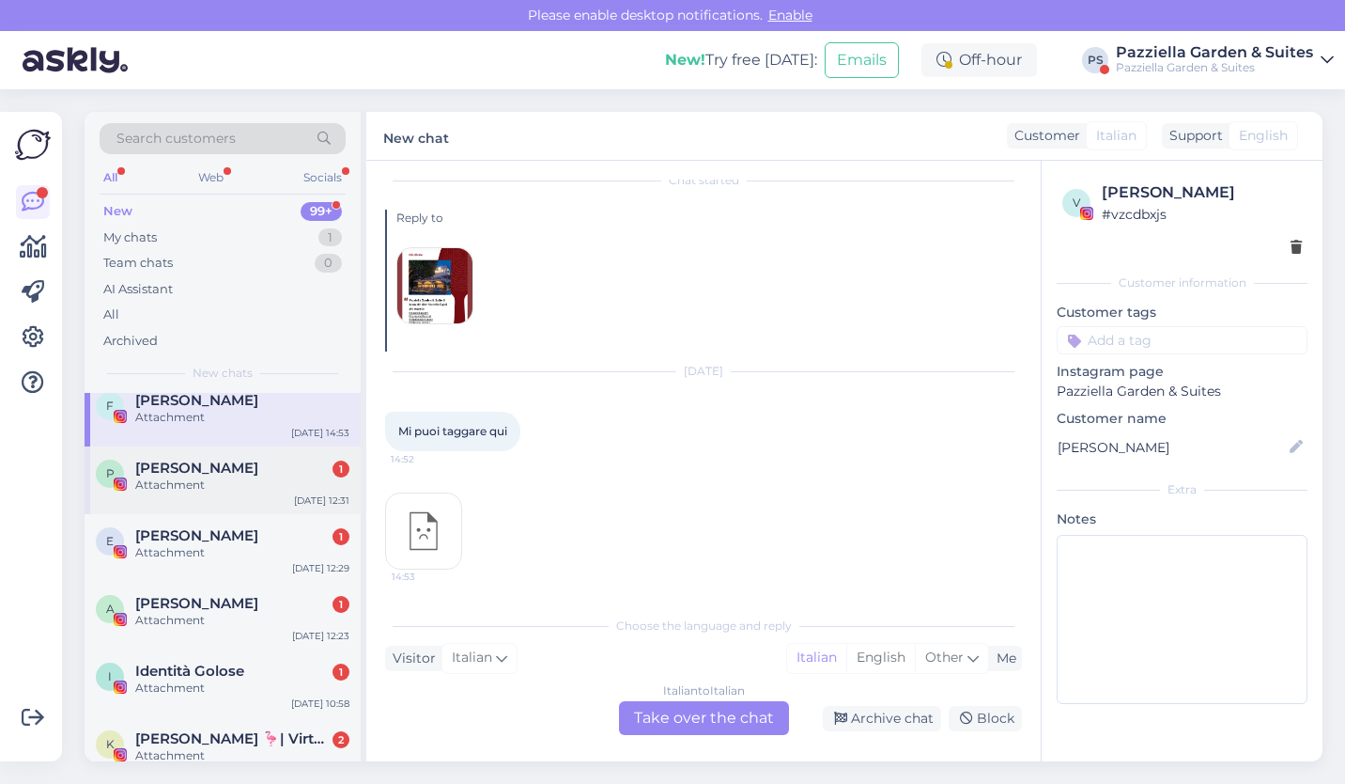
click at [272, 495] on div "P [PERSON_NAME] 1 Attachment [DATE] 12:31" at bounding box center [223, 480] width 276 height 68
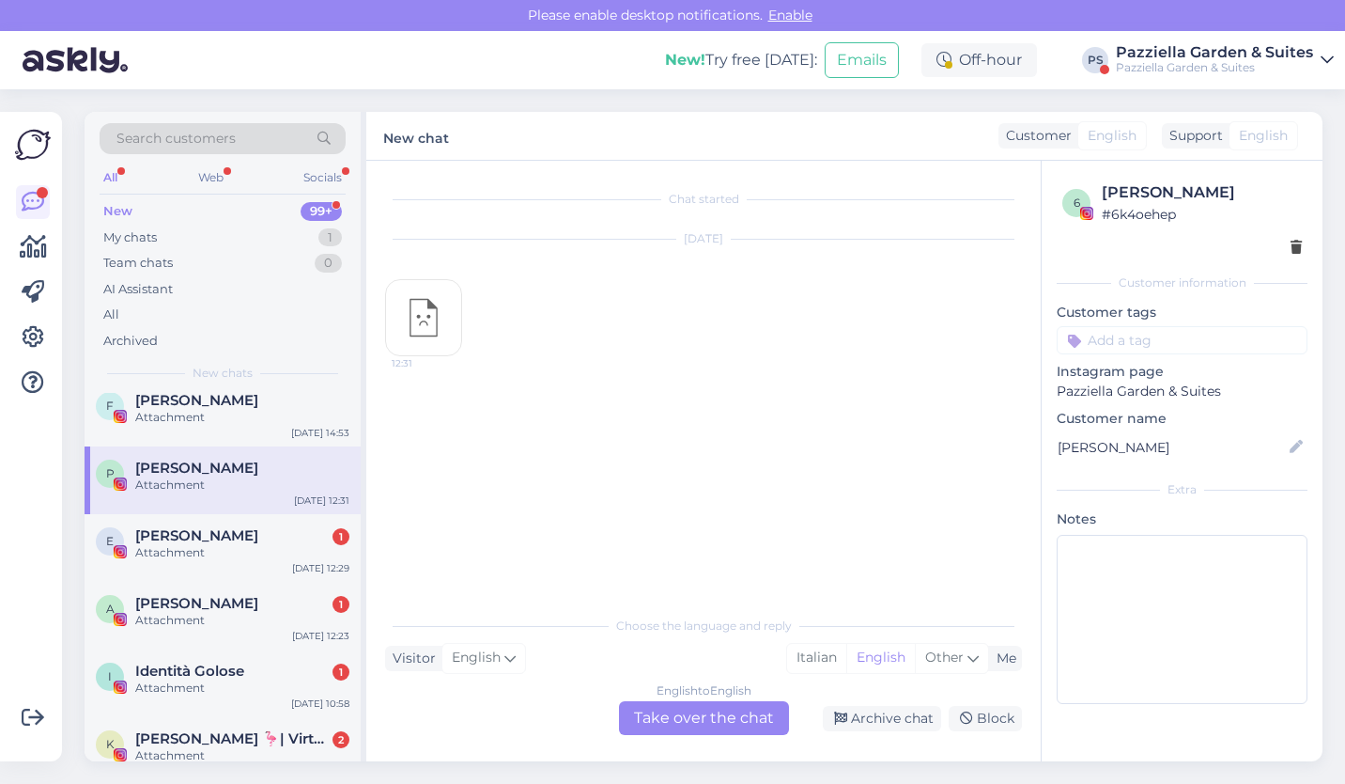
click at [217, 512] on div "P [PERSON_NAME] Attachment [DATE] 12:31" at bounding box center [223, 480] width 276 height 68
click at [217, 555] on div "Attachment" at bounding box center [242, 552] width 214 height 17
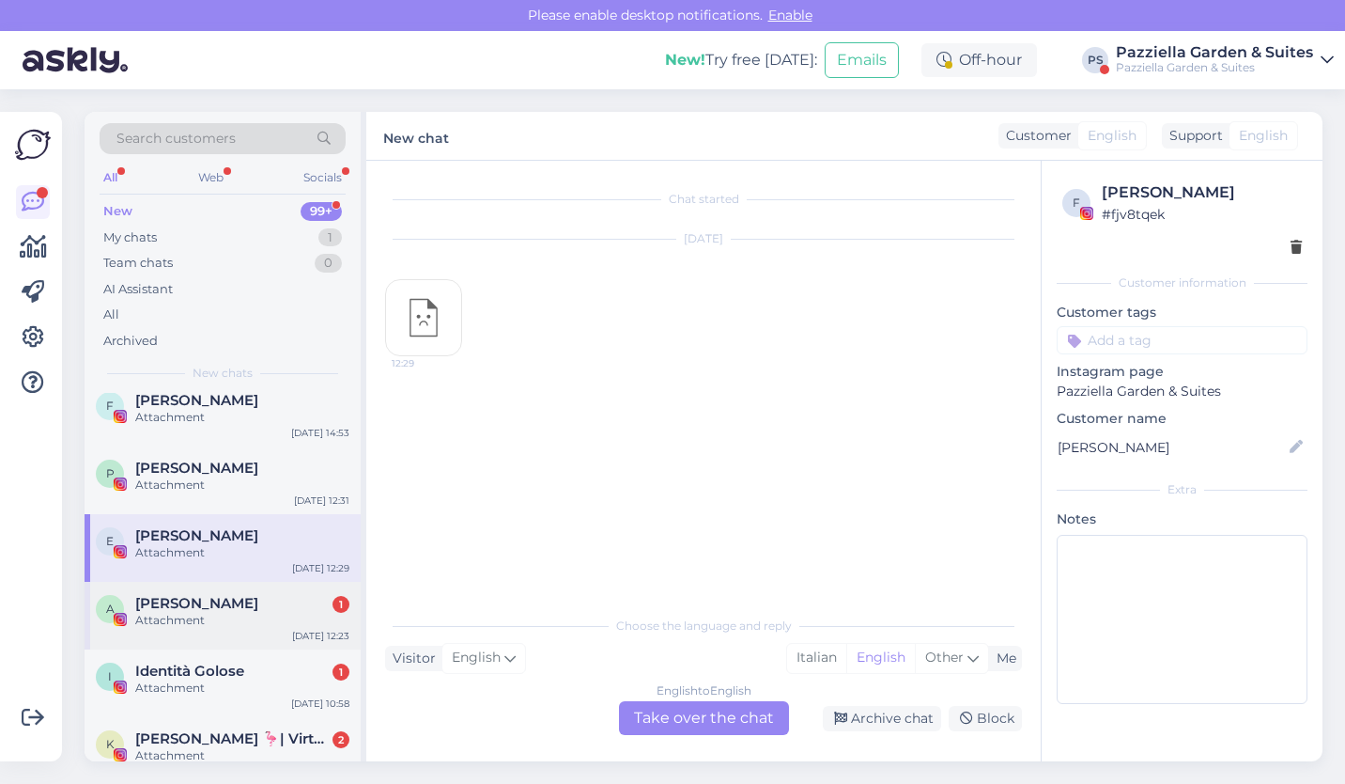
click at [219, 633] on div "A [PERSON_NAME] 1 Attachment [DATE] 12:23" at bounding box center [223, 616] width 276 height 68
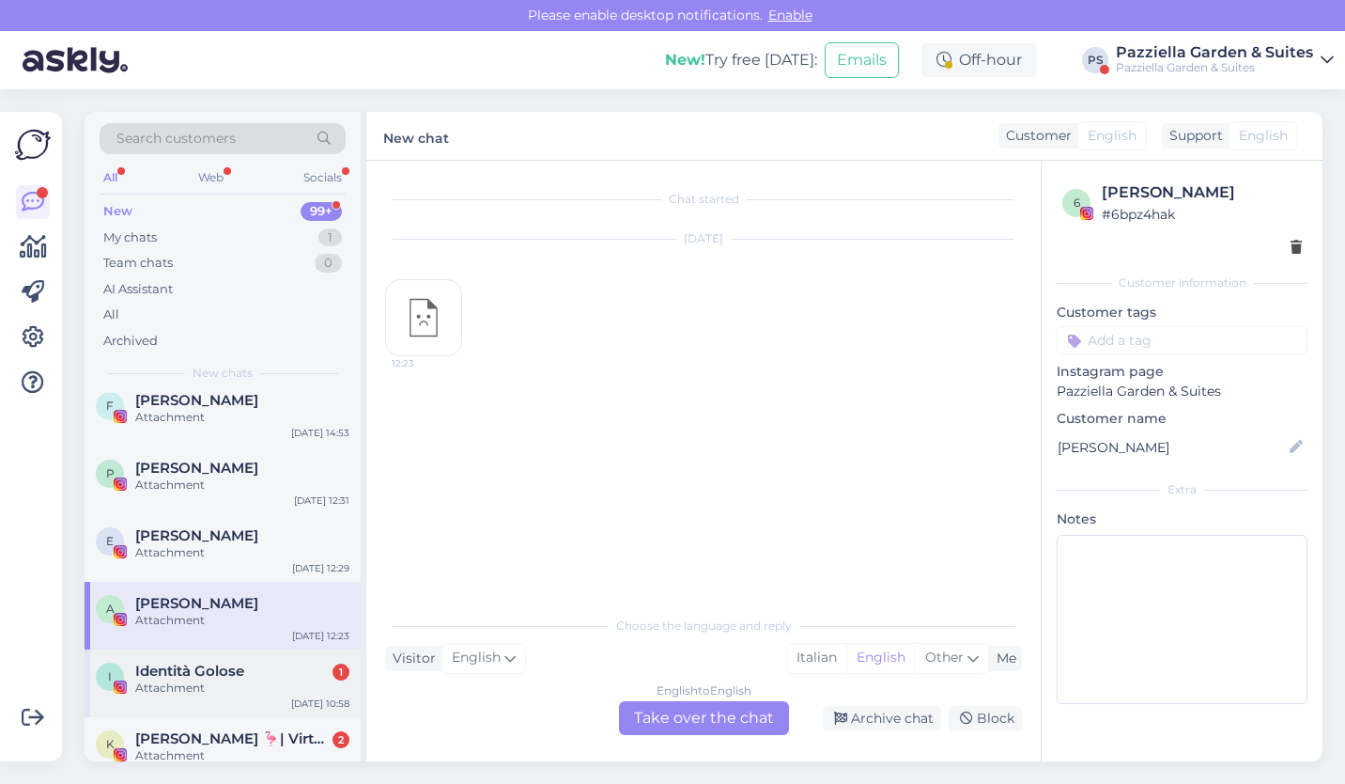
click at [233, 691] on div "Attachment" at bounding box center [242, 687] width 214 height 17
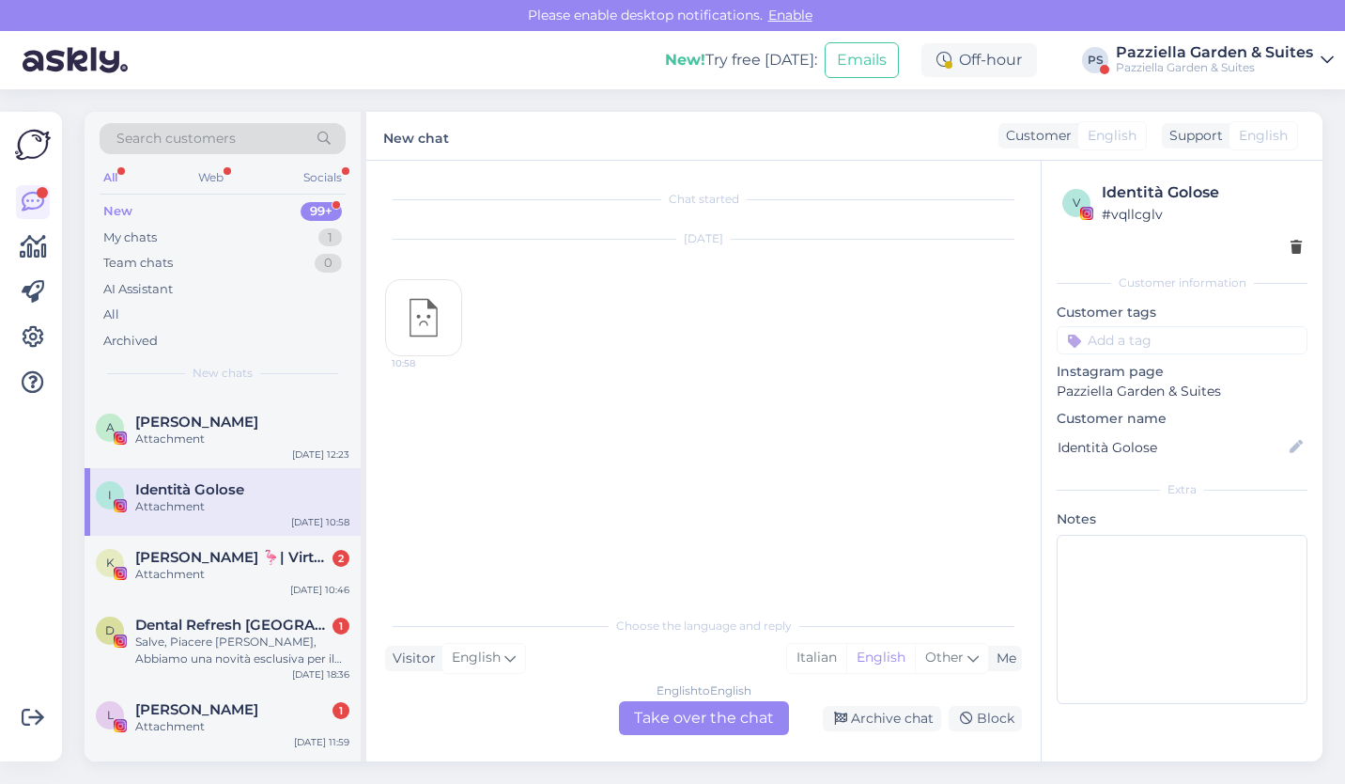
scroll to position [484, 0]
click at [241, 555] on span "[PERSON_NAME] 🦩| Virtual Assistants | [GEOGRAPHIC_DATA]" at bounding box center [232, 556] width 195 height 17
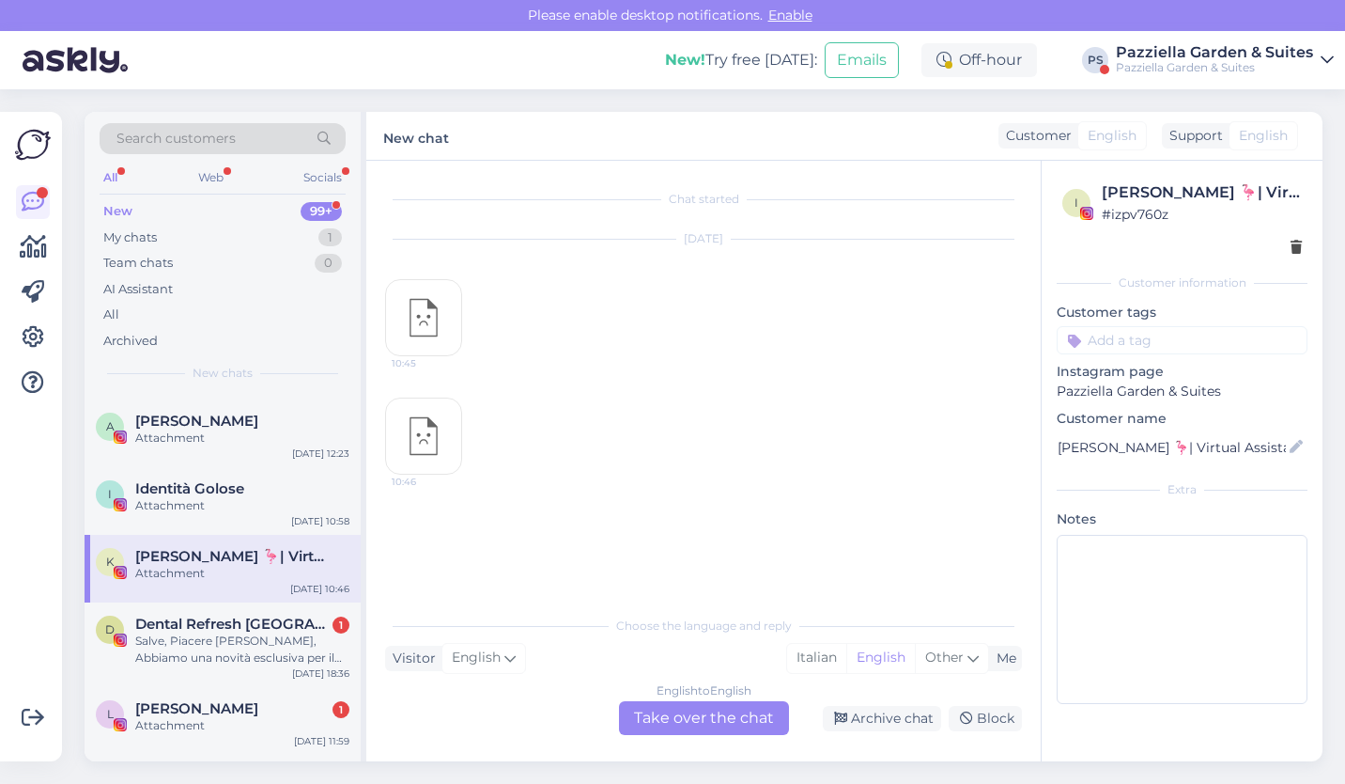
click at [242, 600] on div "[PERSON_NAME] 🦩| Virtual Assistants | [GEOGRAPHIC_DATA] Attachment [DATE] 10:46" at bounding box center [223, 569] width 276 height 68
click at [236, 664] on div "Salve, Piacere [PERSON_NAME], Abbiamo una novità esclusiva per il tuo locale: D…" at bounding box center [242, 649] width 214 height 34
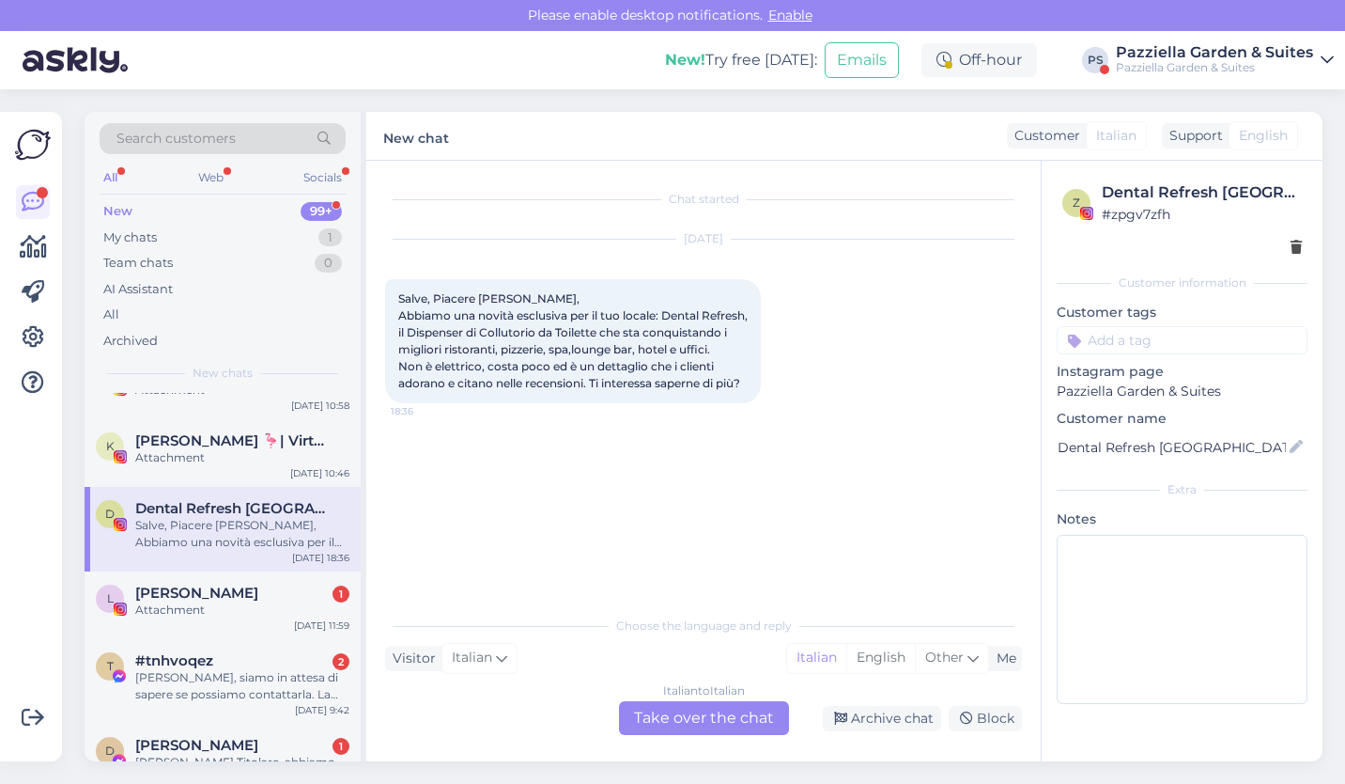
scroll to position [600, 0]
click at [241, 636] on div "[PERSON_NAME] 1 Attachment [DATE] 11:59" at bounding box center [223, 604] width 276 height 68
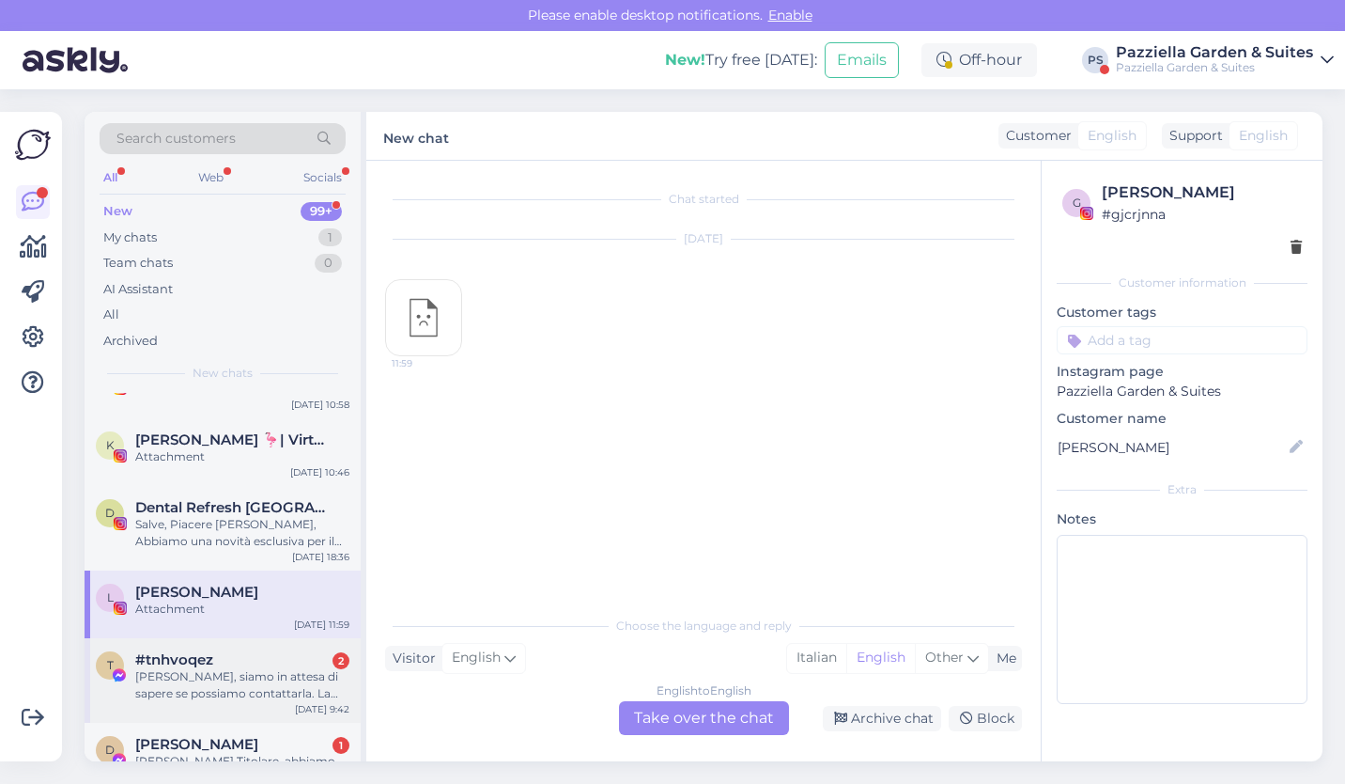
click at [225, 690] on div "[PERSON_NAME], siamo in attesa di sapere se possiamo contattarla. La Redazione …" at bounding box center [242, 685] width 214 height 34
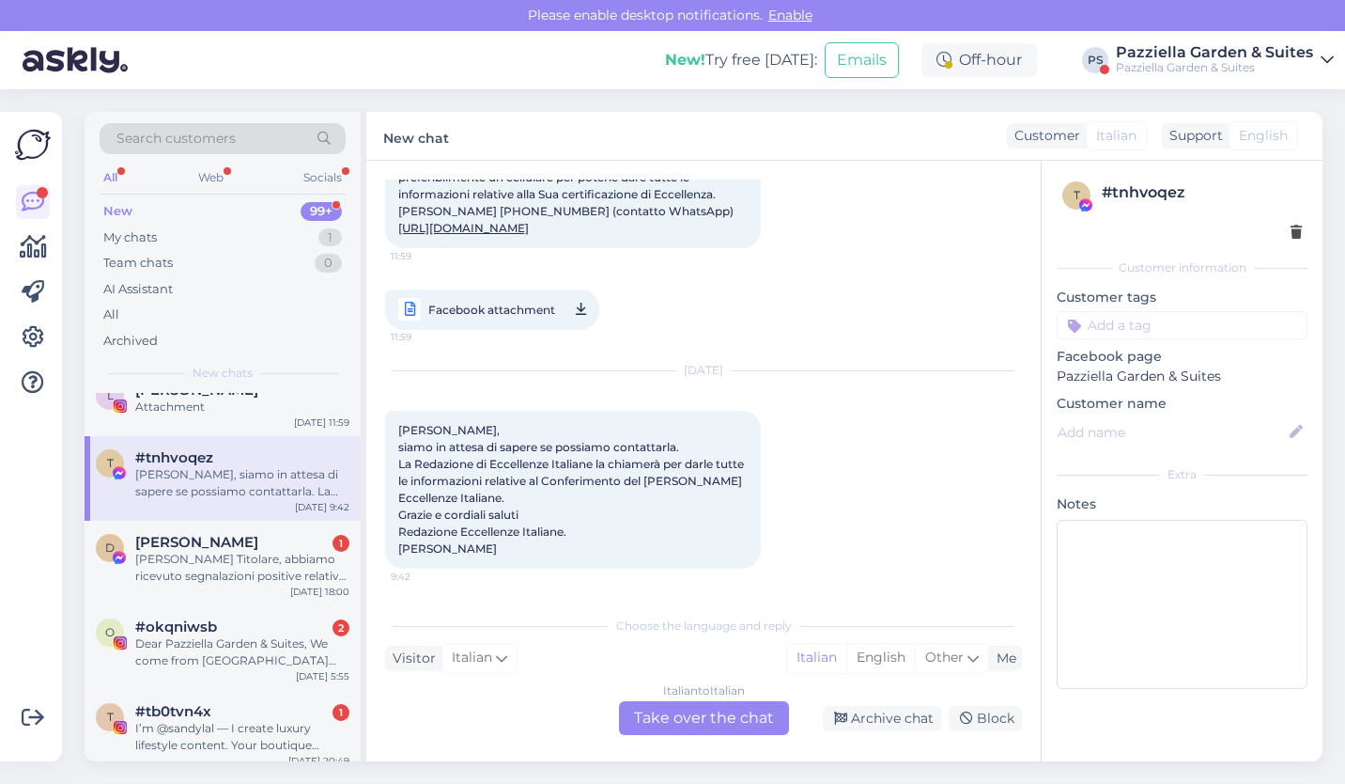
scroll to position [808, 0]
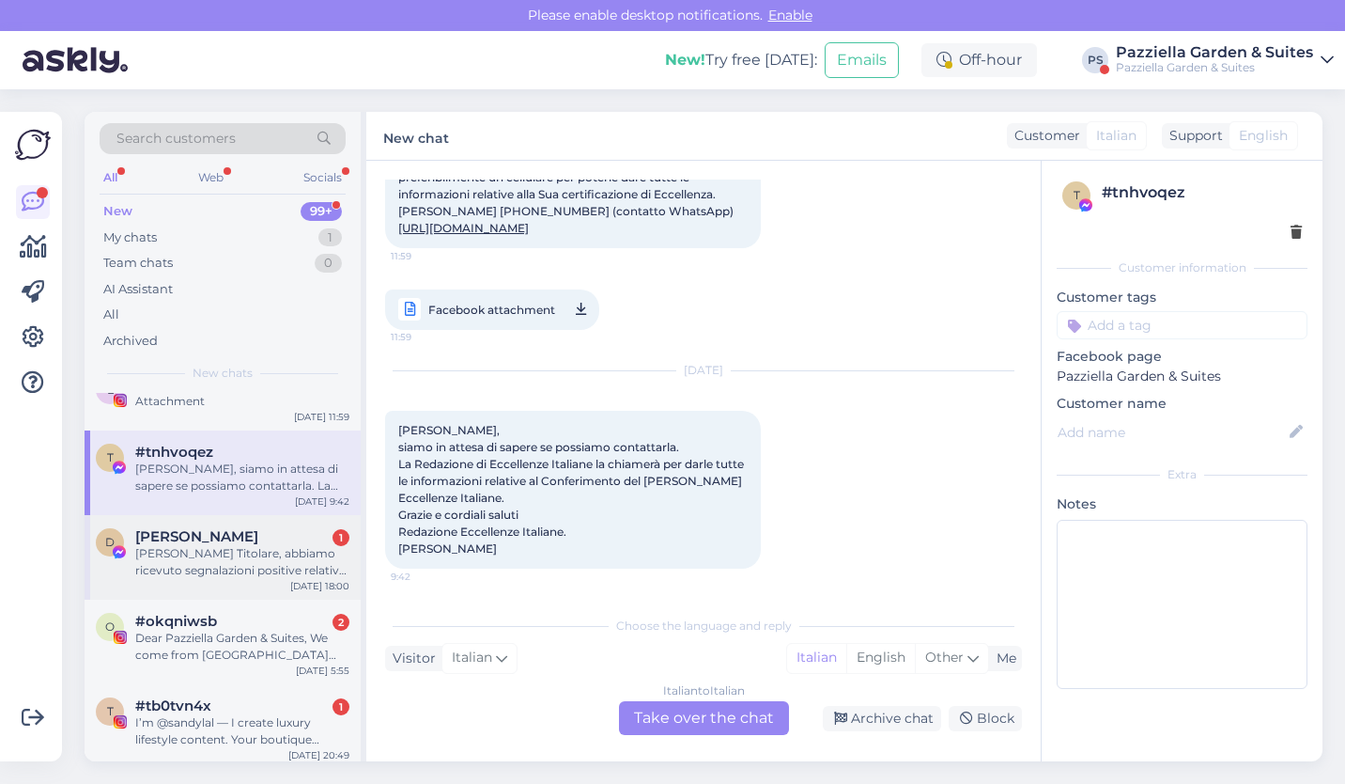
click at [217, 582] on div "D [PERSON_NAME] Eccellenze 1 [PERSON_NAME] Titolare, abbiamo ricevuto segnalazi…" at bounding box center [223, 557] width 276 height 85
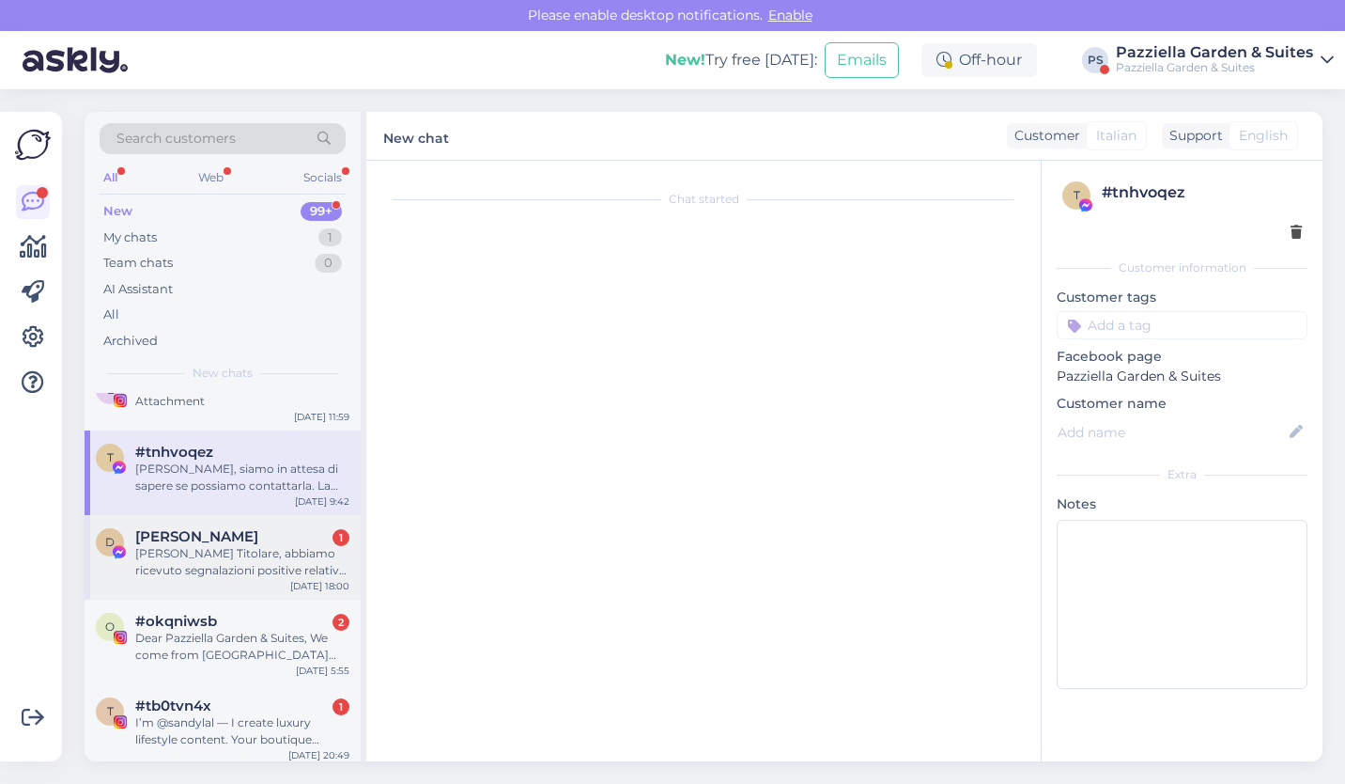
scroll to position [39, 0]
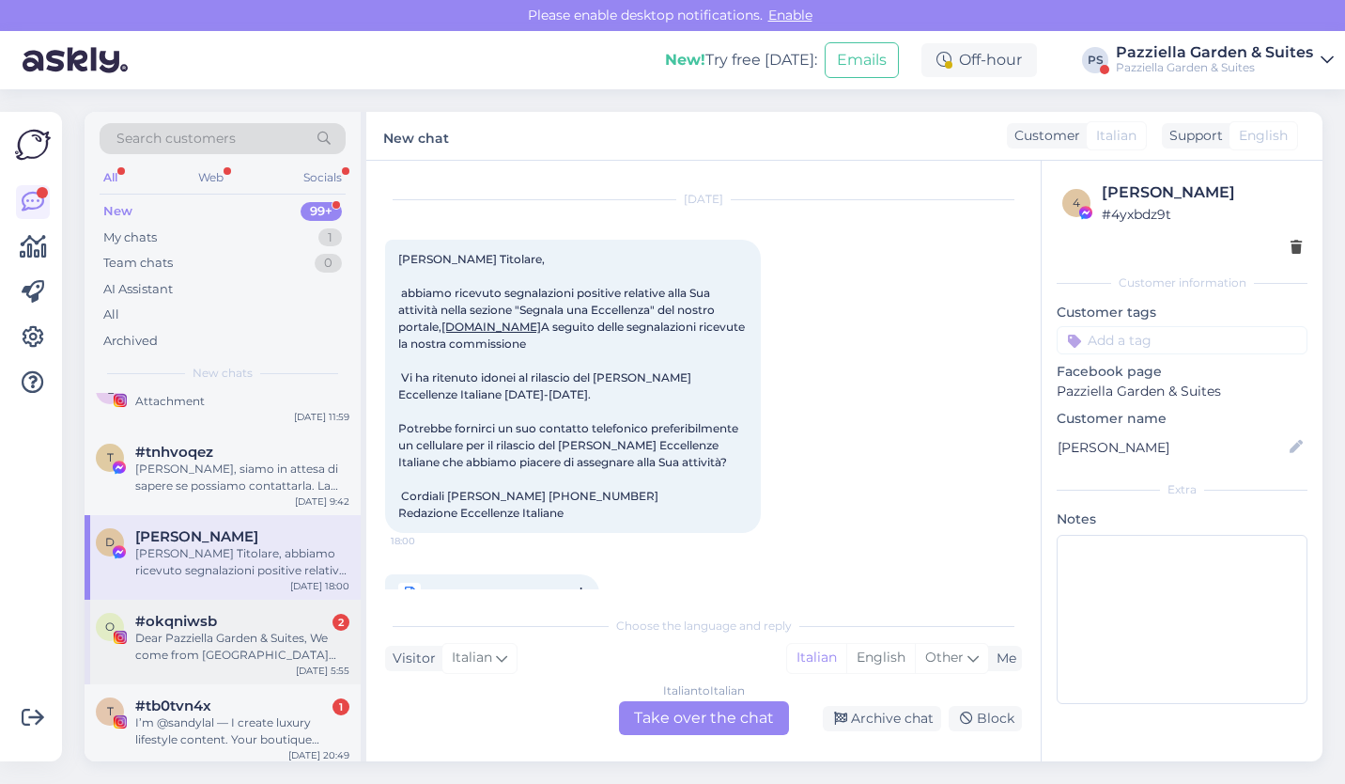
click at [217, 619] on div "#okqniwsb 2" at bounding box center [242, 621] width 214 height 17
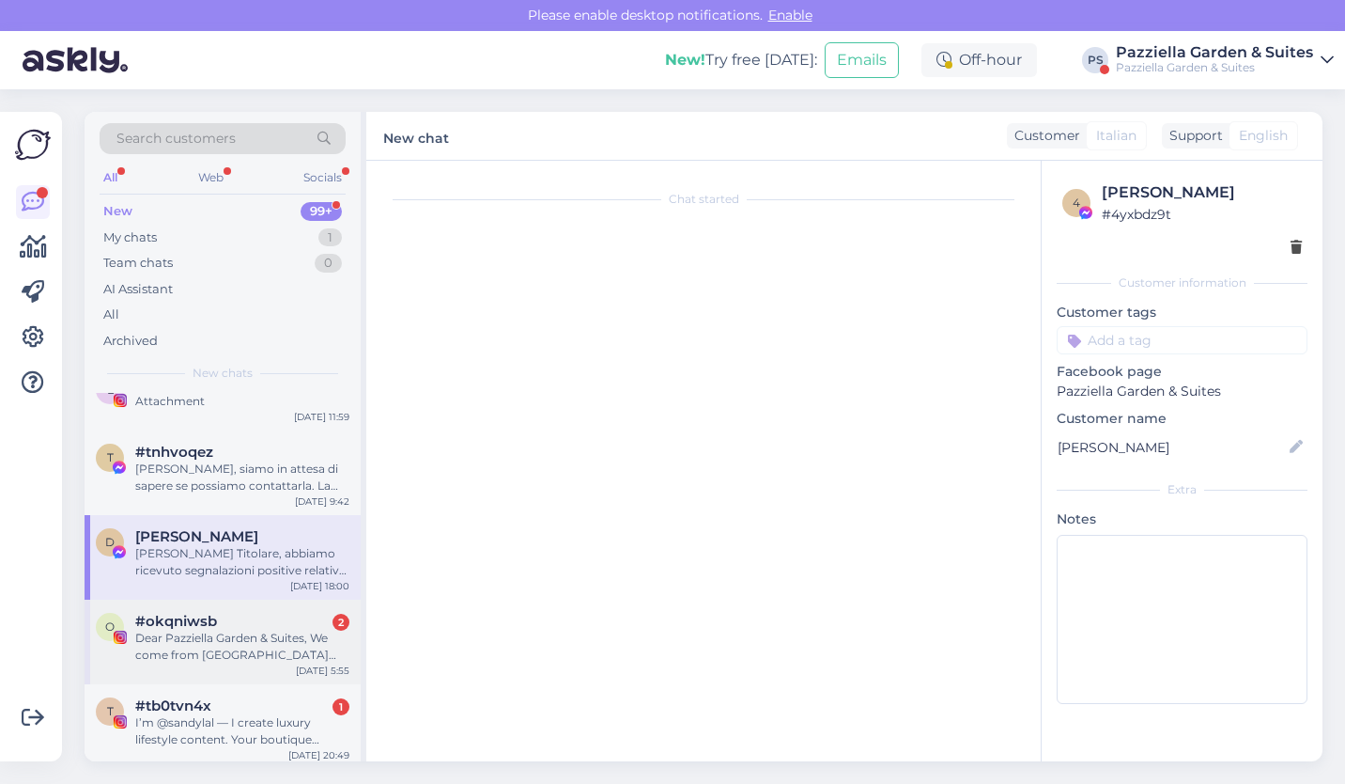
scroll to position [0, 0]
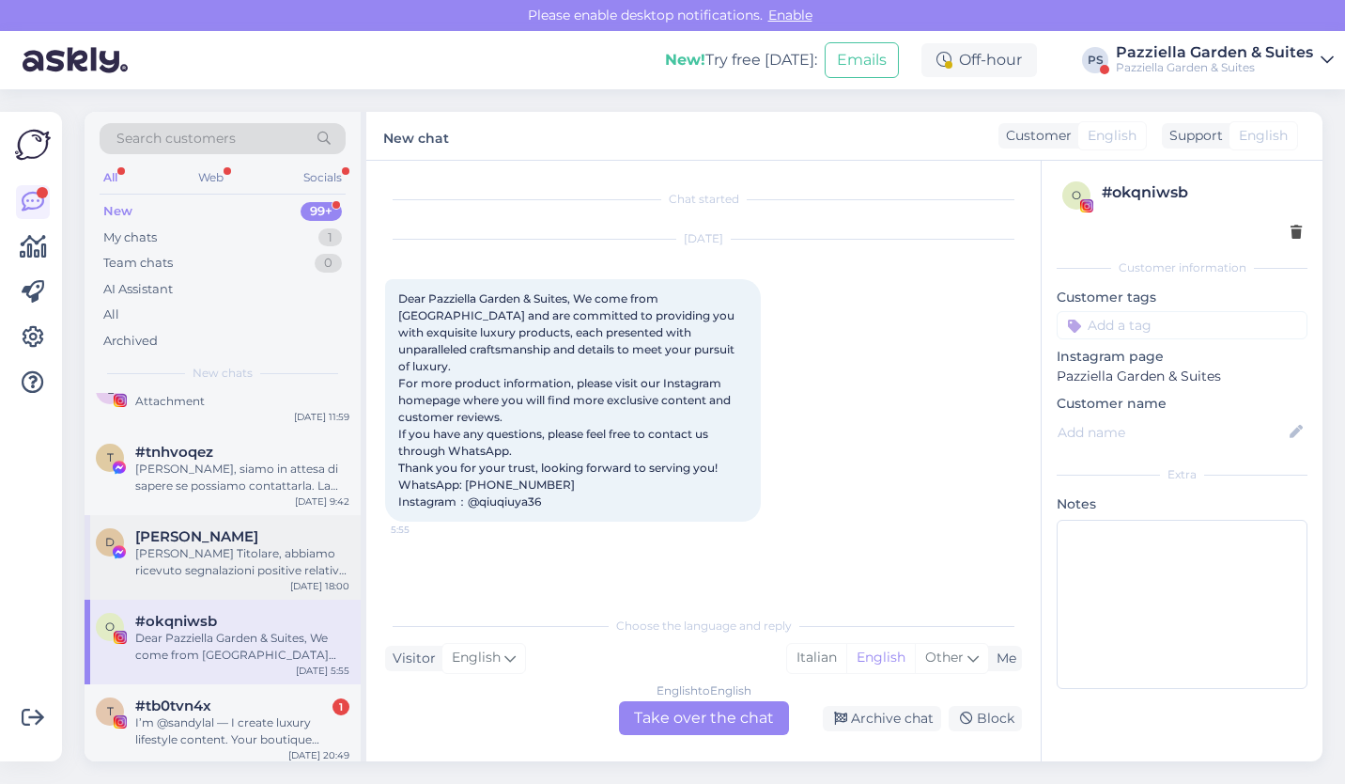
click at [225, 554] on div "[PERSON_NAME] Titolare, abbiamo ricevuto segnalazioni positive relative alla Su…" at bounding box center [242, 562] width 214 height 34
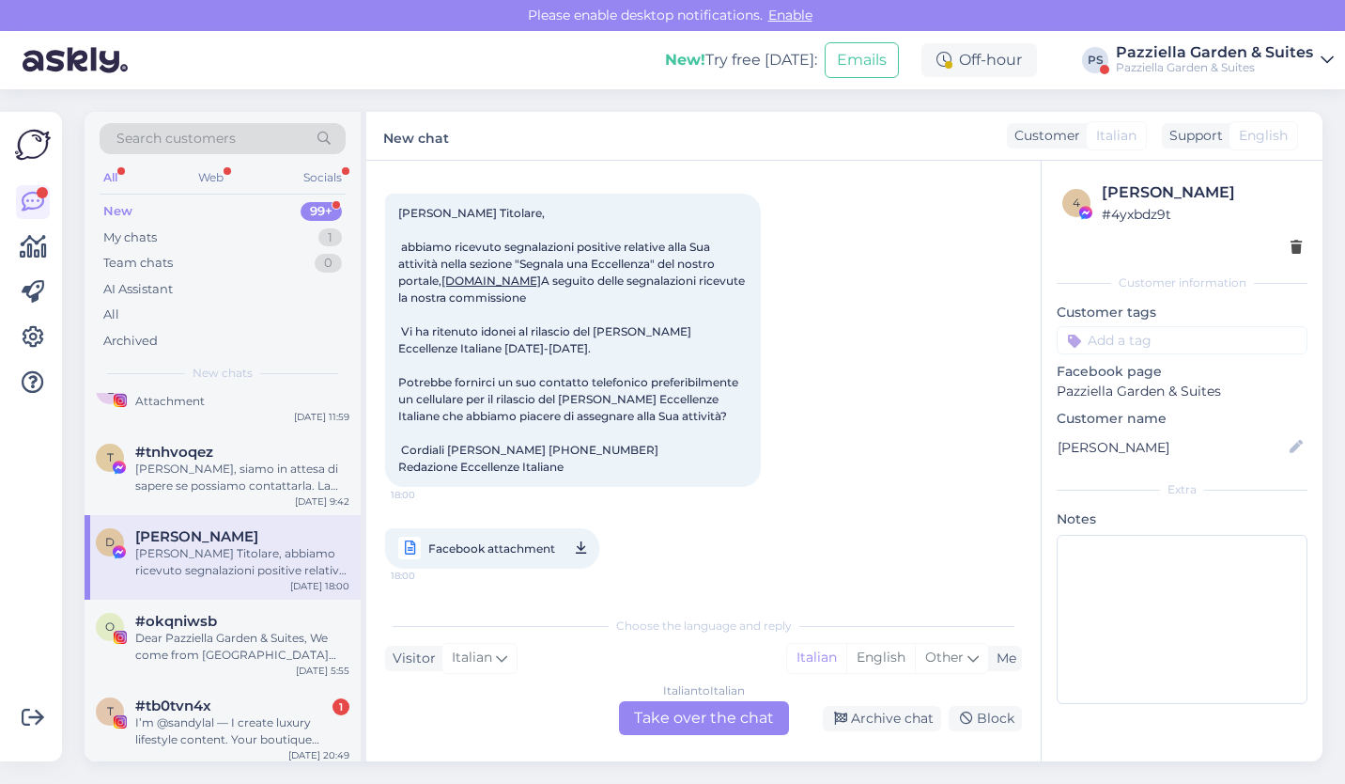
scroll to position [136, 0]
click at [166, 667] on div "o #okqniwsb Dear Pazziella Garden & Suites, We come from [GEOGRAPHIC_DATA] and …" at bounding box center [223, 641] width 276 height 85
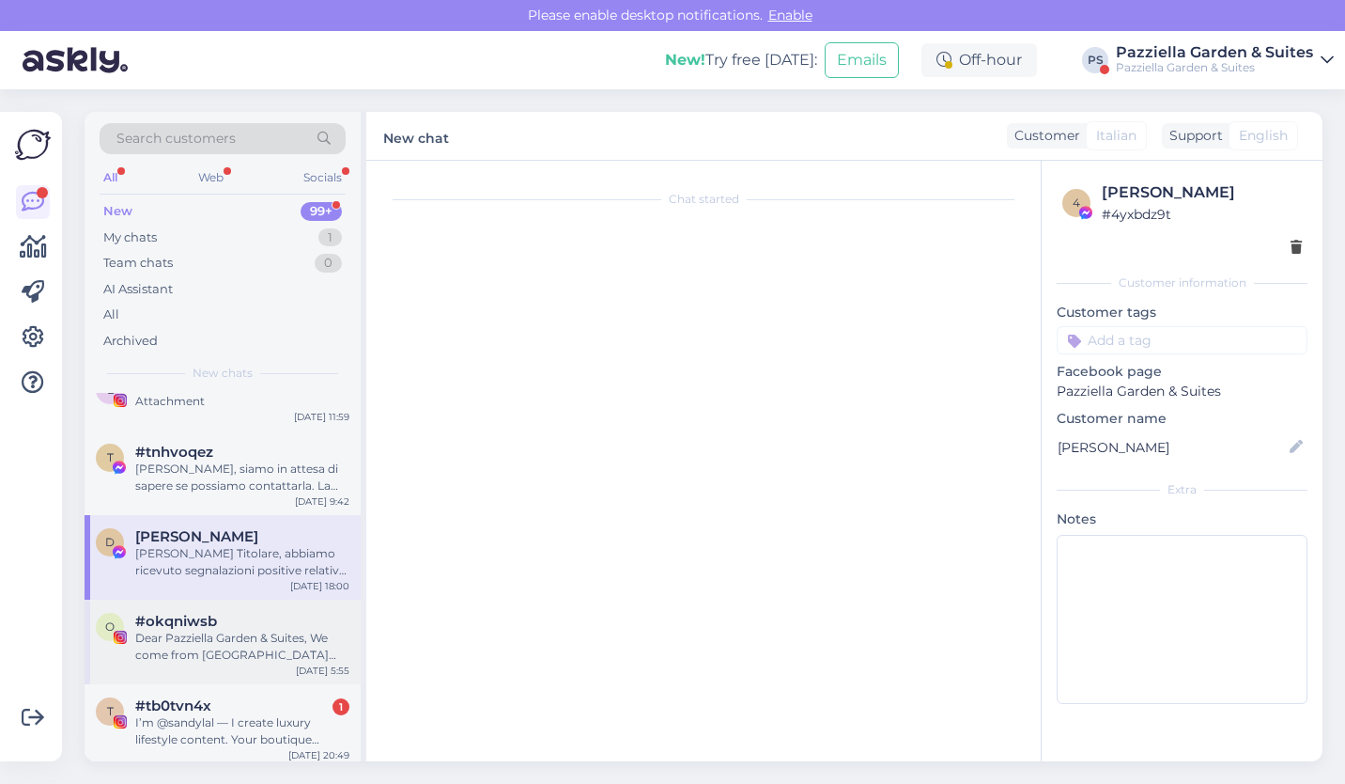
scroll to position [0, 0]
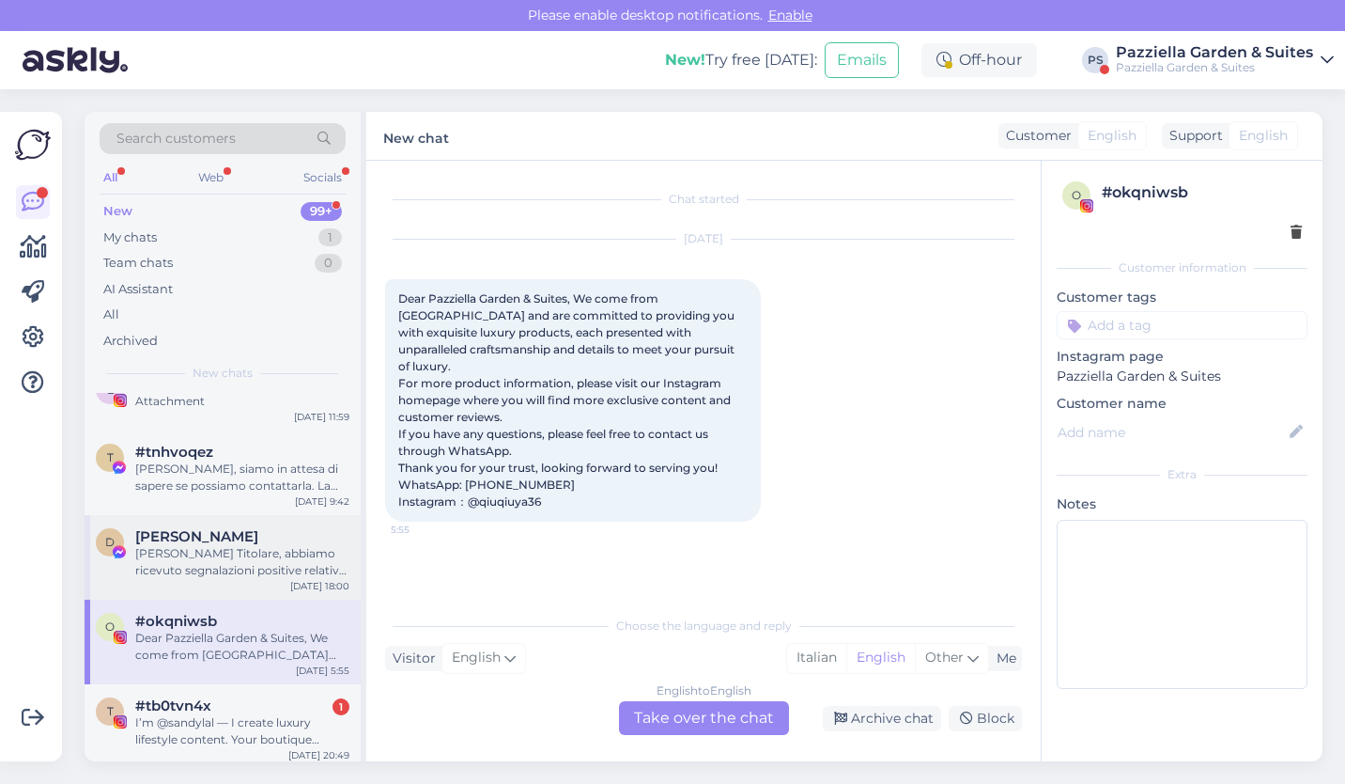
click at [256, 520] on div "D [PERSON_NAME] Eccellenze [PERSON_NAME] Titolare, abbiamo ricevuto segnalazion…" at bounding box center [223, 557] width 276 height 85
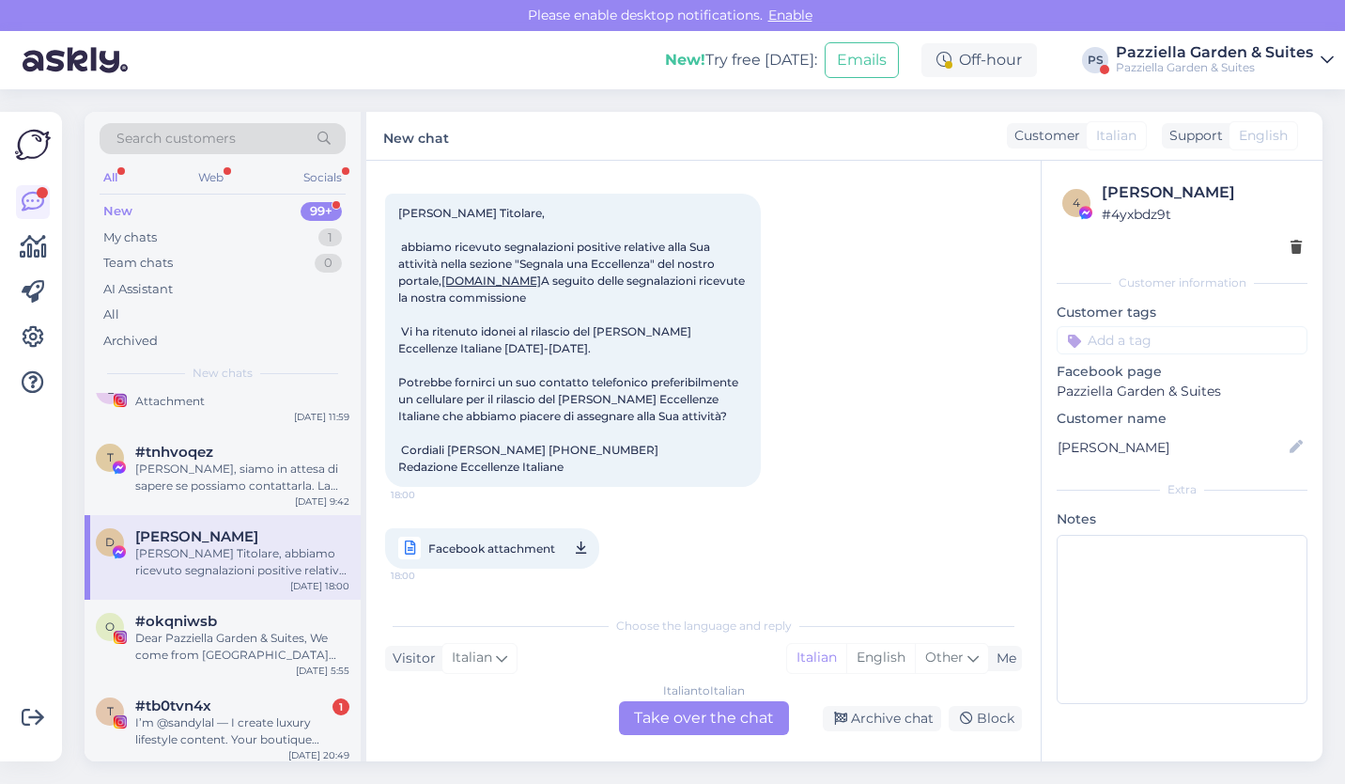
scroll to position [105, 0]
click at [251, 722] on div "I’m @sandylal — I create luxury lifestyle content. Your boutique property with …" at bounding box center [242, 731] width 214 height 34
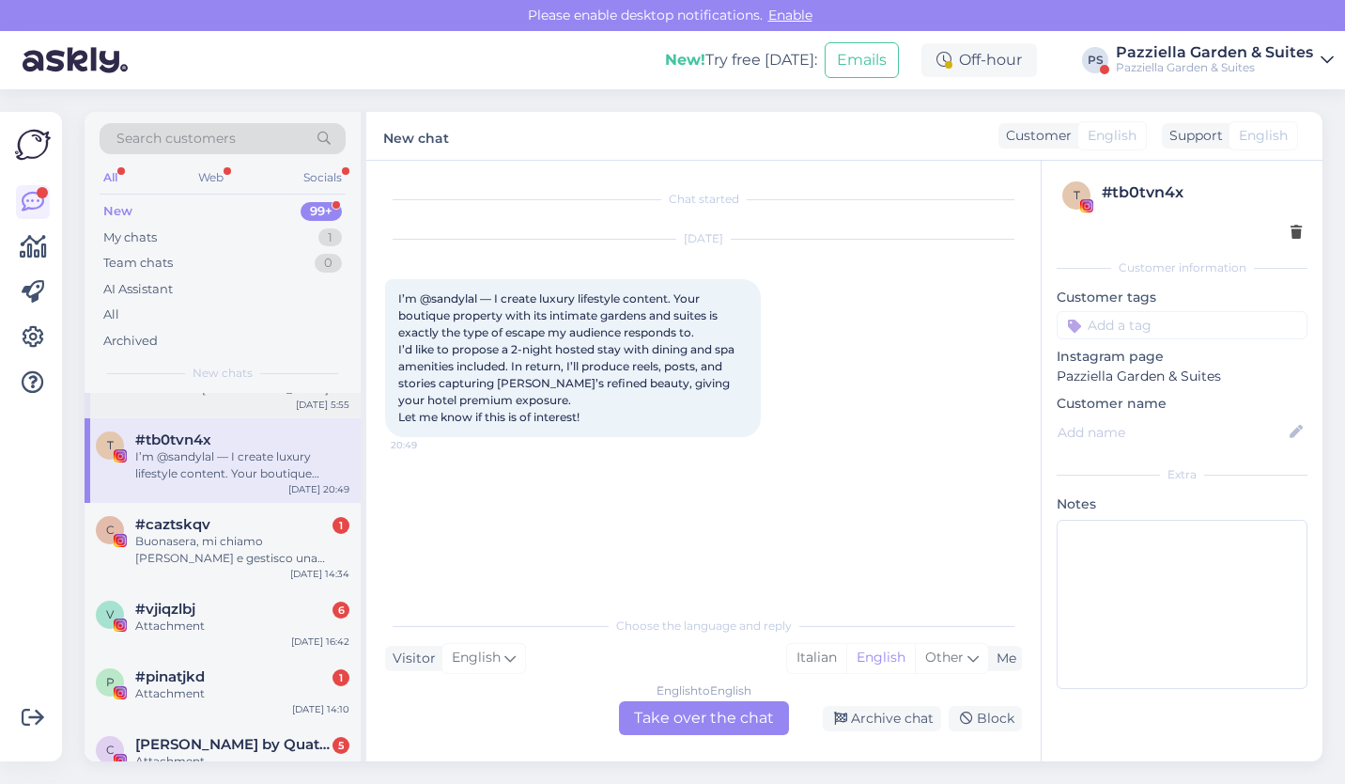
scroll to position [1095, 0]
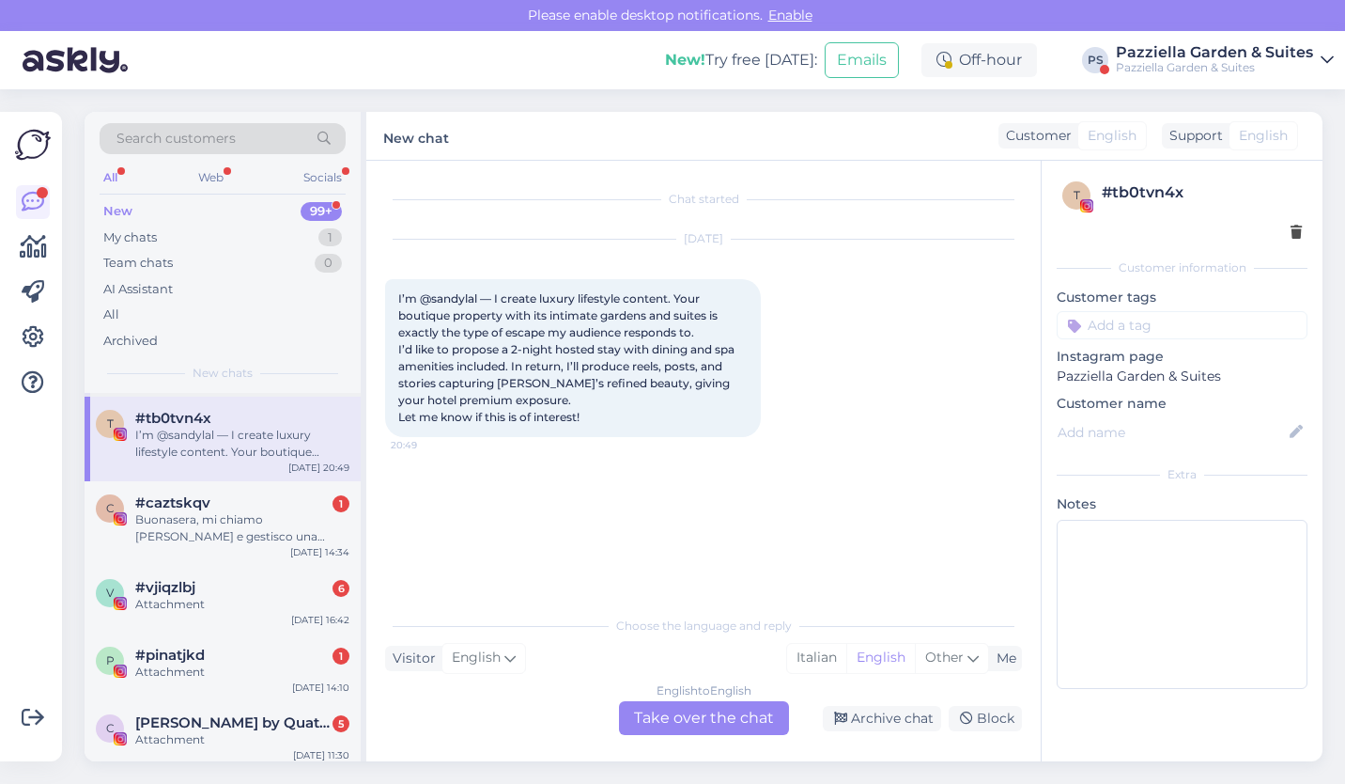
click at [198, 642] on div "p #pinatjkd 1 Attachment [DATE] 14:10" at bounding box center [223, 667] width 276 height 68
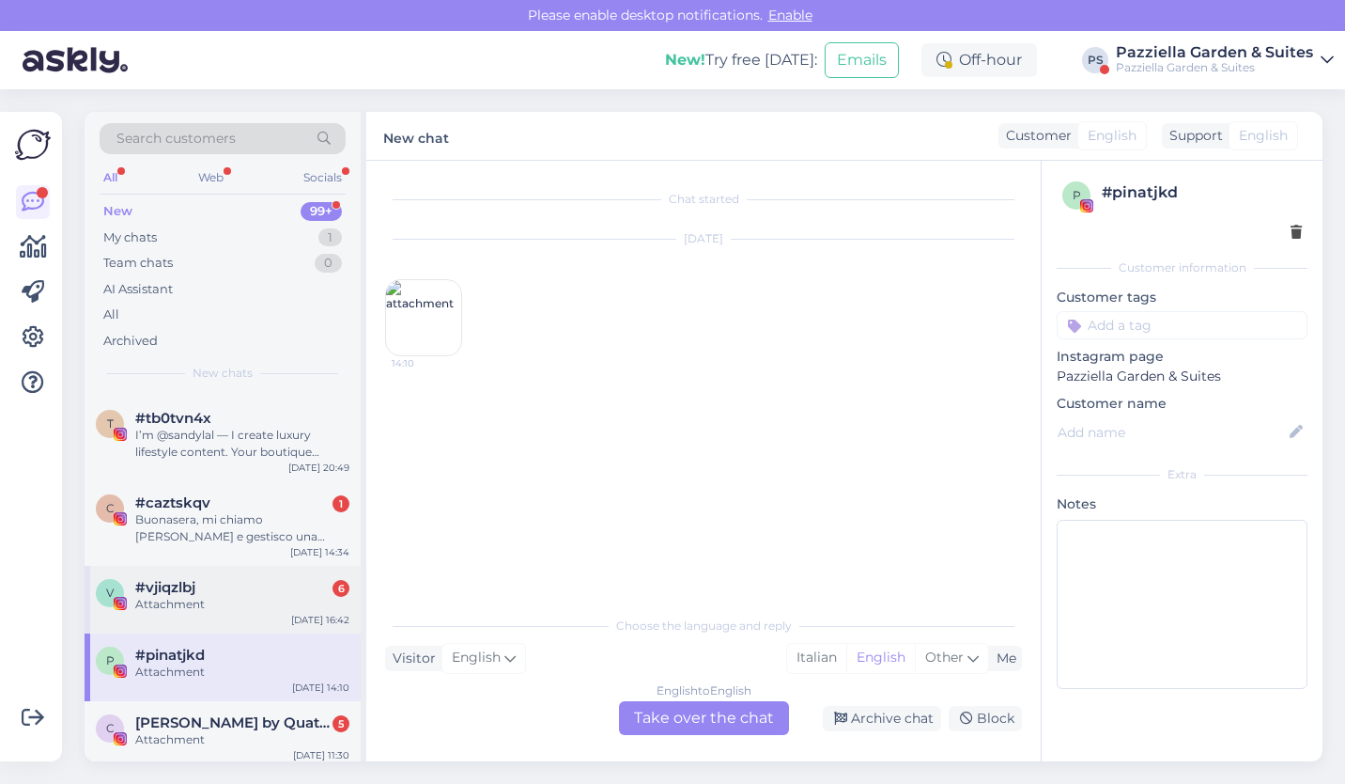
click at [216, 603] on div "Attachment" at bounding box center [242, 604] width 214 height 17
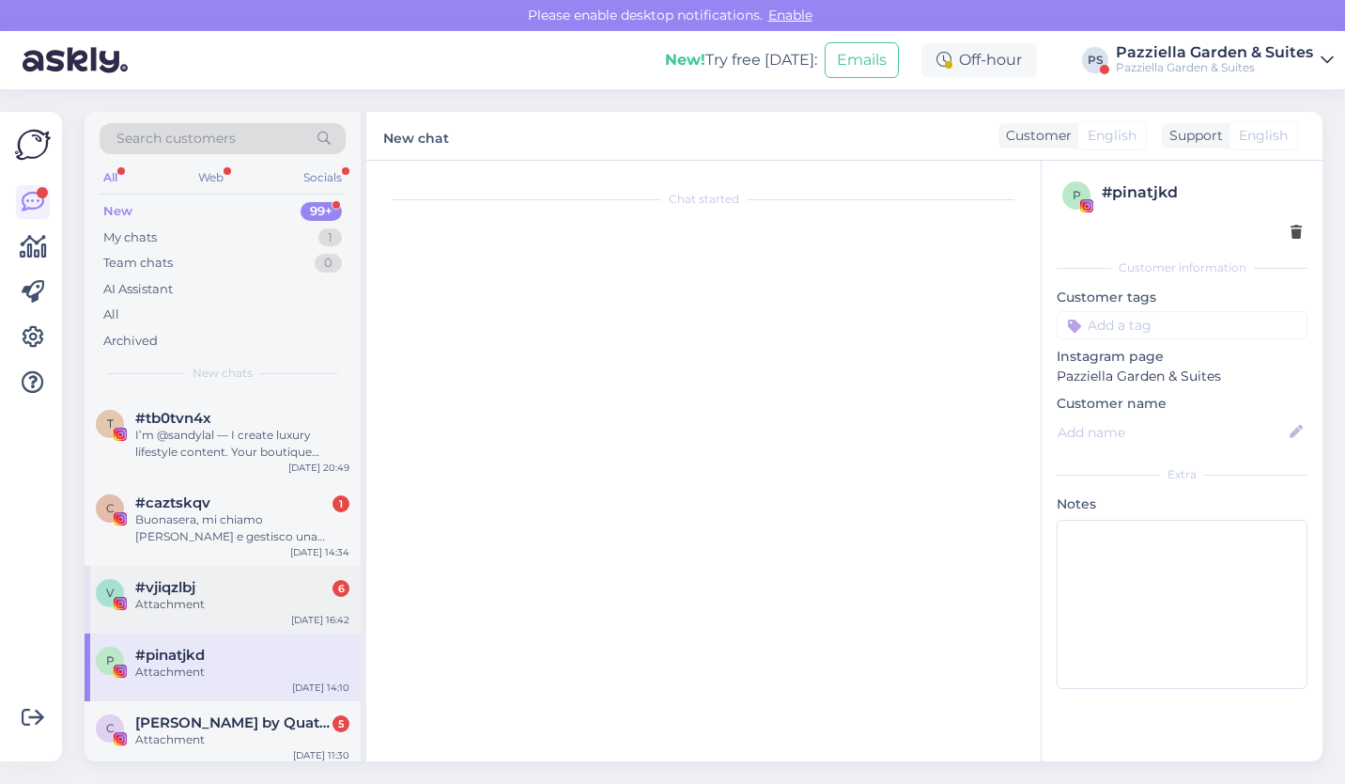
scroll to position [380, 0]
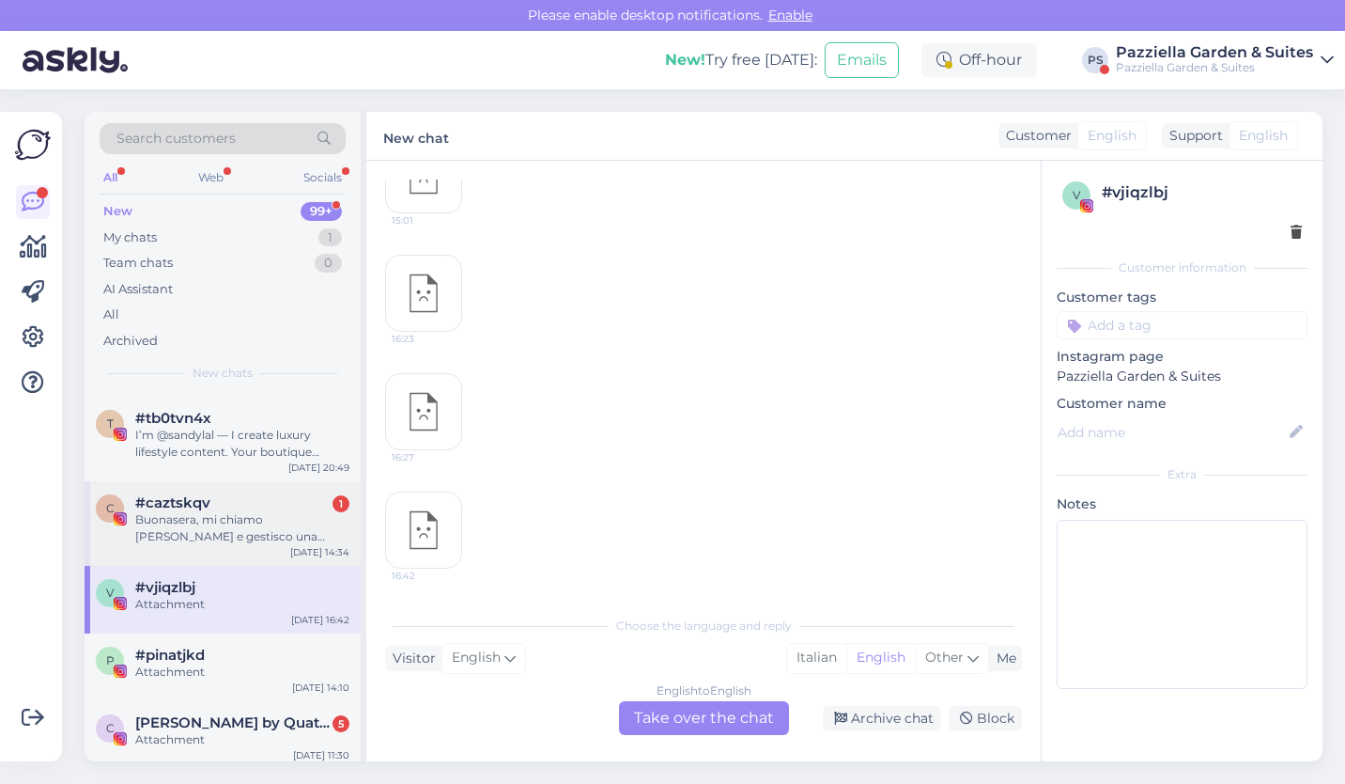
click at [231, 513] on div "Buonasera, mi chiamo [PERSON_NAME] e gestisco una community di oltre 7.000 foll…" at bounding box center [242, 528] width 214 height 34
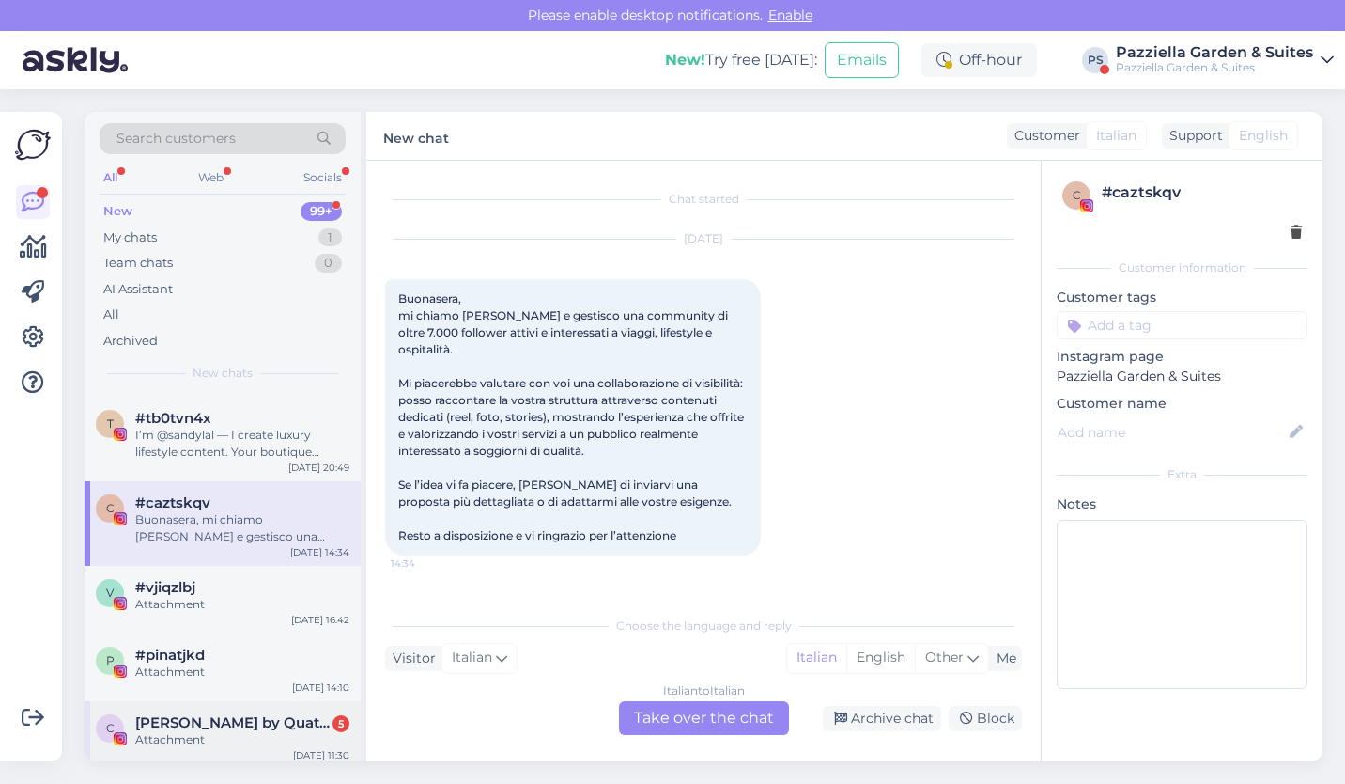
click at [225, 752] on div "C [PERSON_NAME] by Quattro [PERSON_NAME] 5 Attachment [DATE] 11:30" at bounding box center [223, 735] width 276 height 68
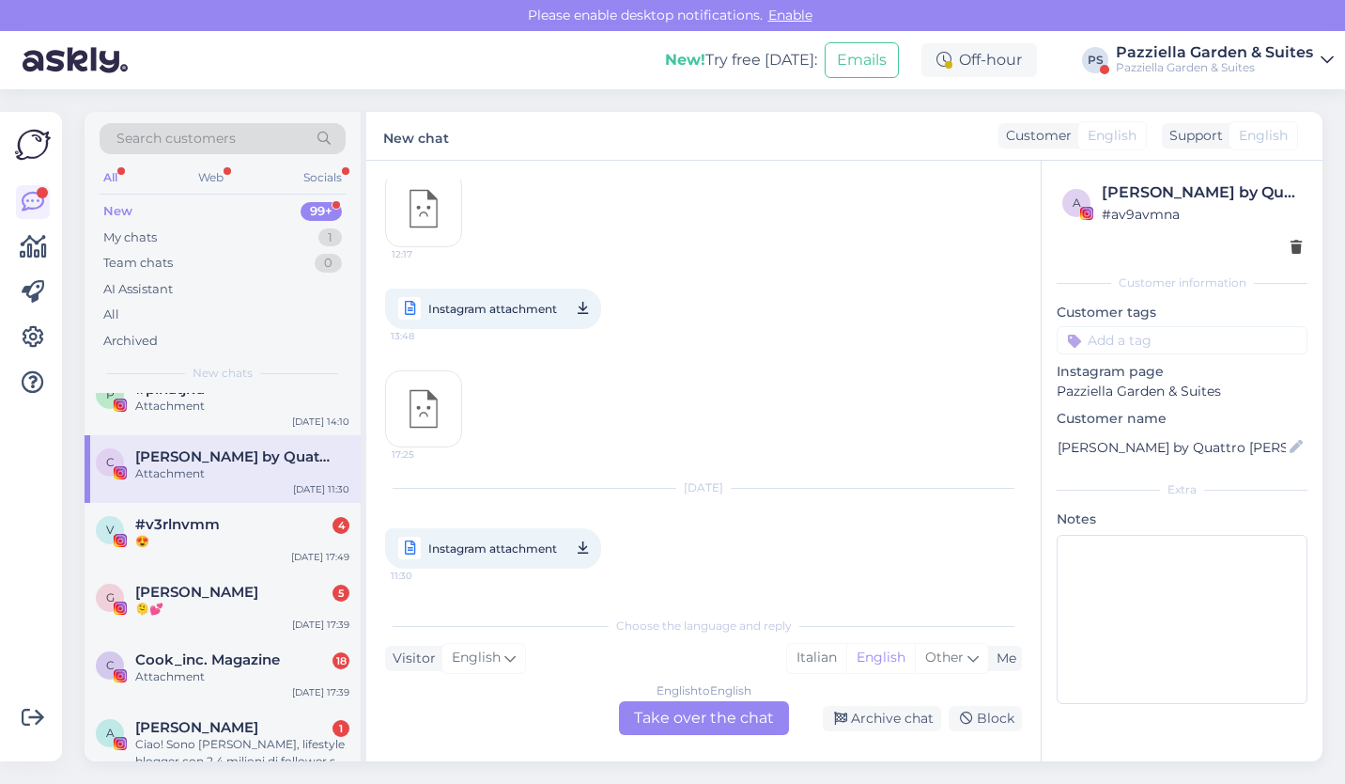
scroll to position [1362, 0]
click at [272, 558] on div "v #v3rlnvmm 4 😍 [DATE] 17:49" at bounding box center [223, 536] width 276 height 68
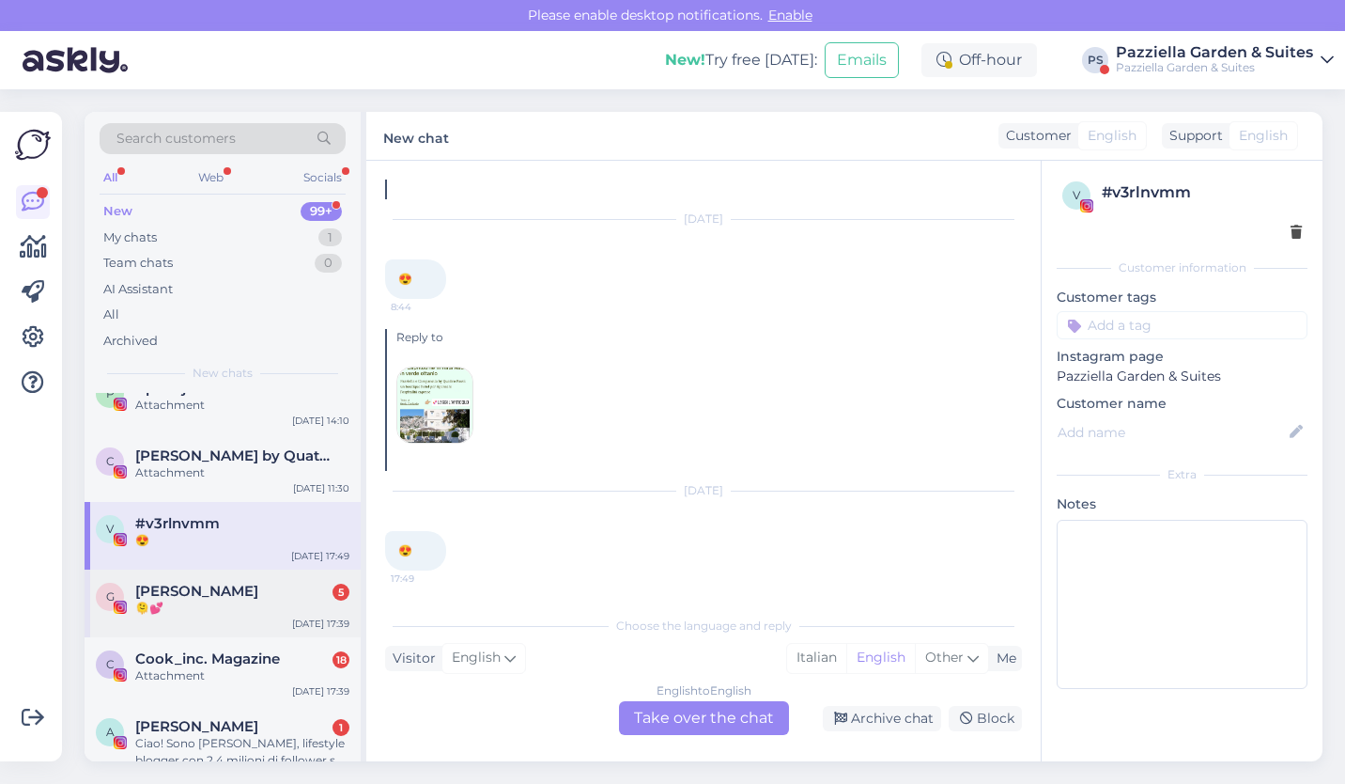
click at [266, 590] on div "[PERSON_NAME] 5" at bounding box center [242, 590] width 214 height 17
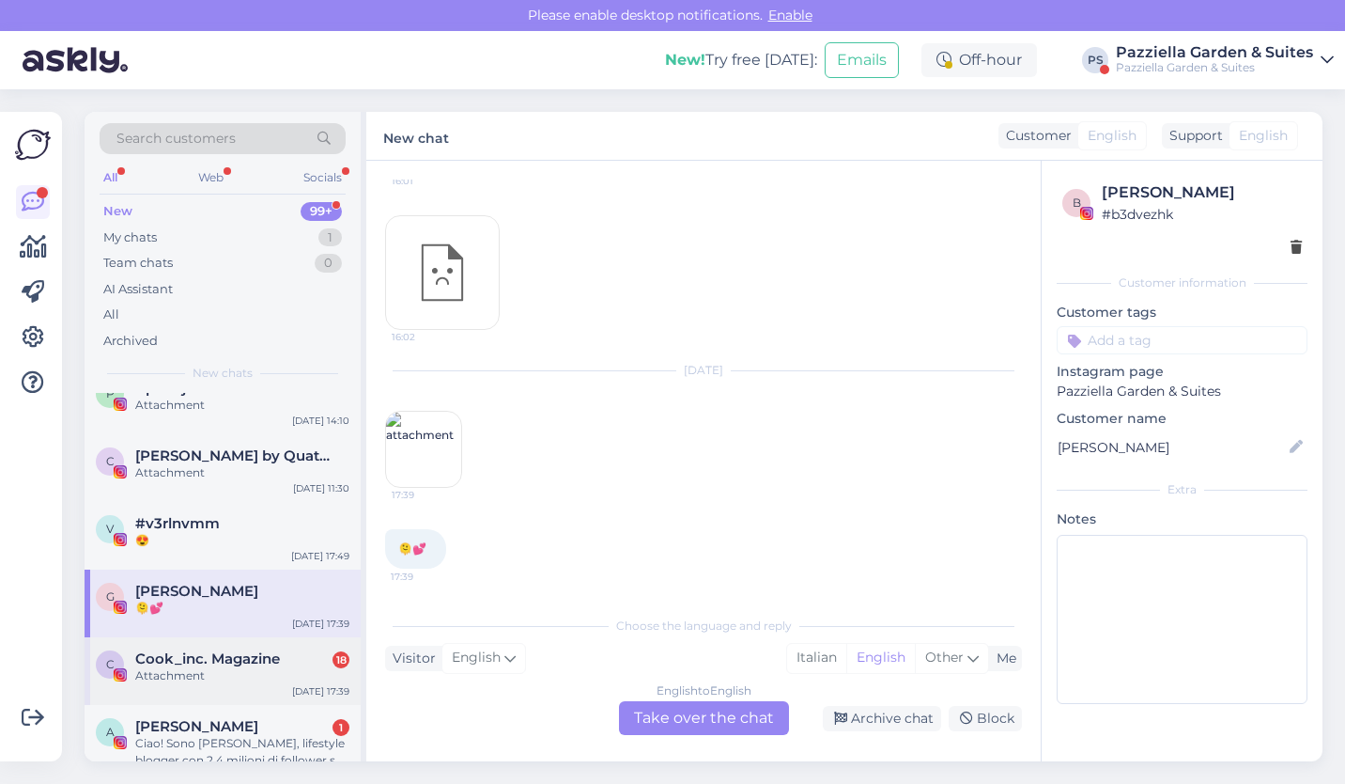
scroll to position [338, 0]
click at [255, 687] on div "C Cook_inc. Magazine 18 Attachment [DATE] 17:39" at bounding box center [223, 671] width 276 height 68
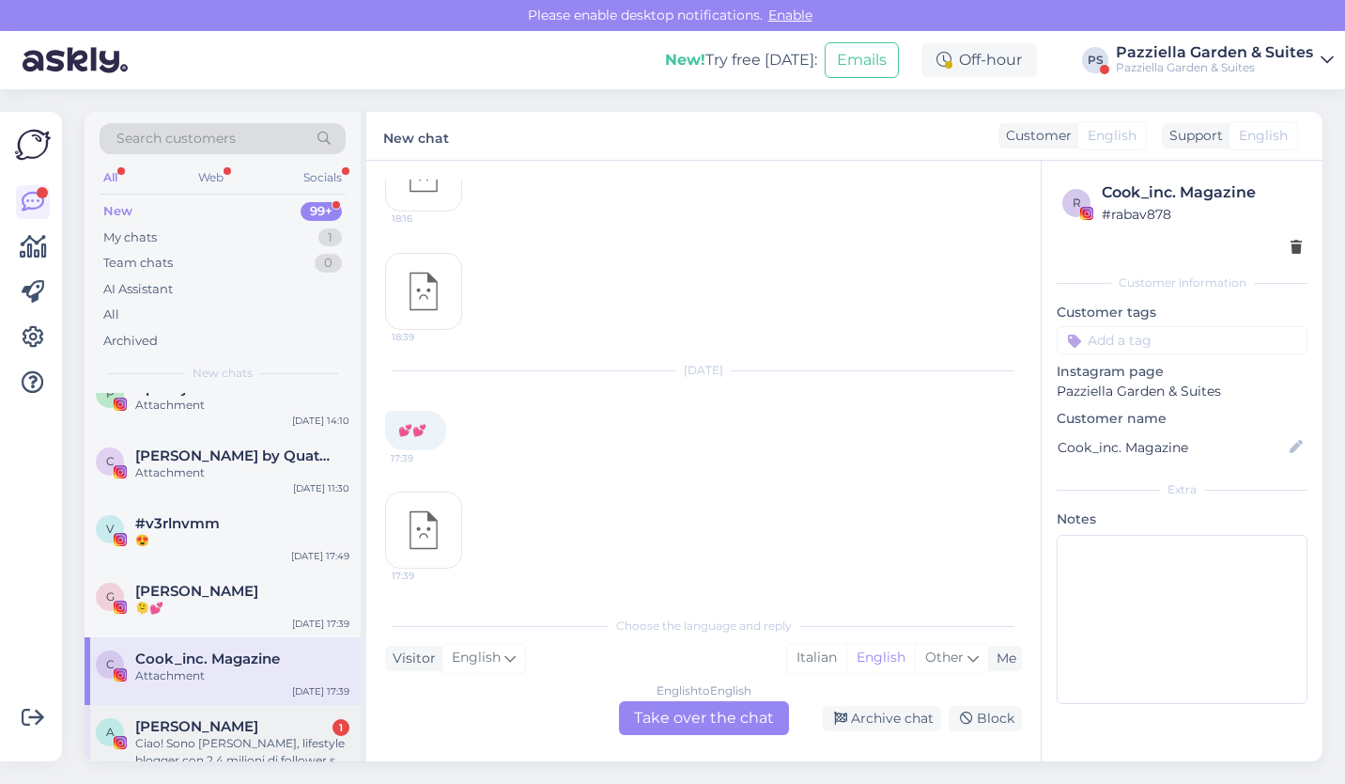
click at [244, 735] on div "Ciao! Sono [PERSON_NAME], lifestyle blogger con 2,4 milioni di follower su Inst…" at bounding box center [242, 752] width 214 height 34
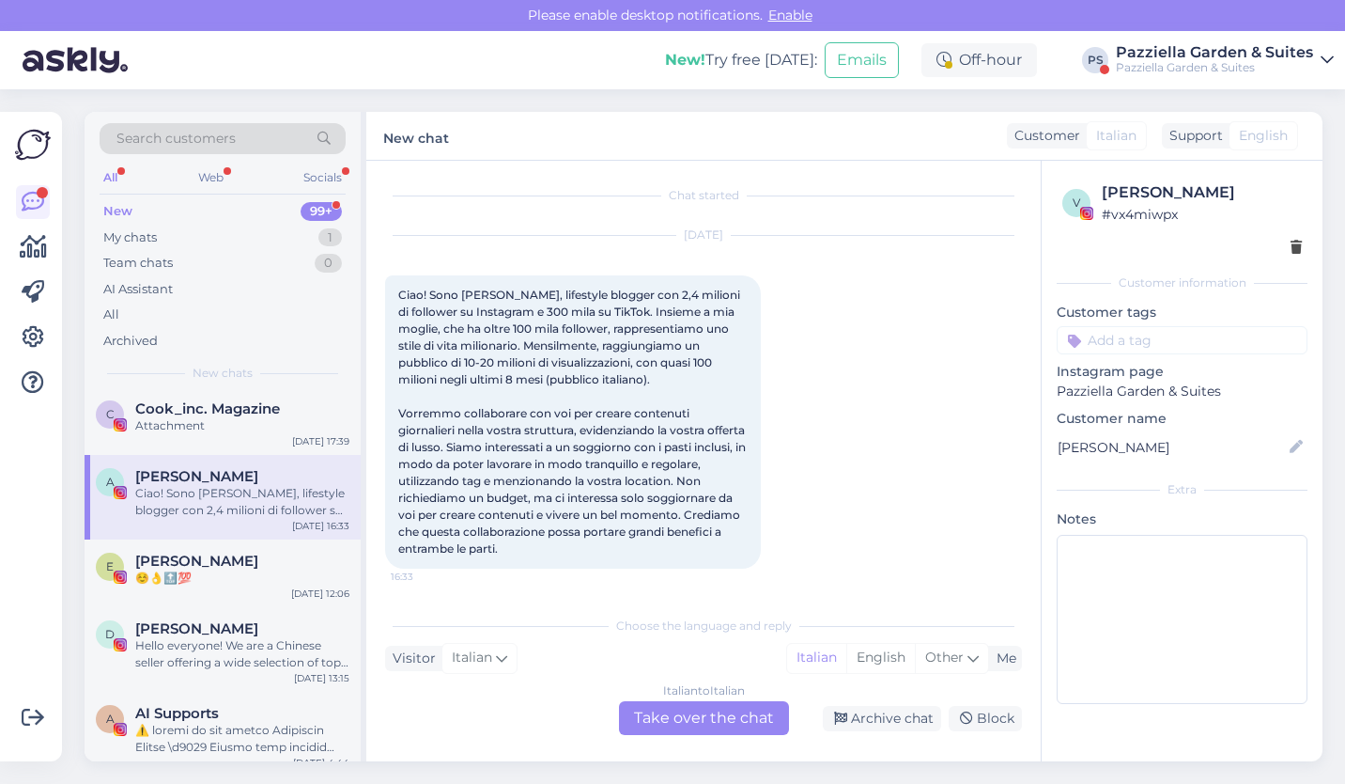
scroll to position [1615, 0]
click at [250, 554] on div "[PERSON_NAME]" at bounding box center [242, 558] width 214 height 17
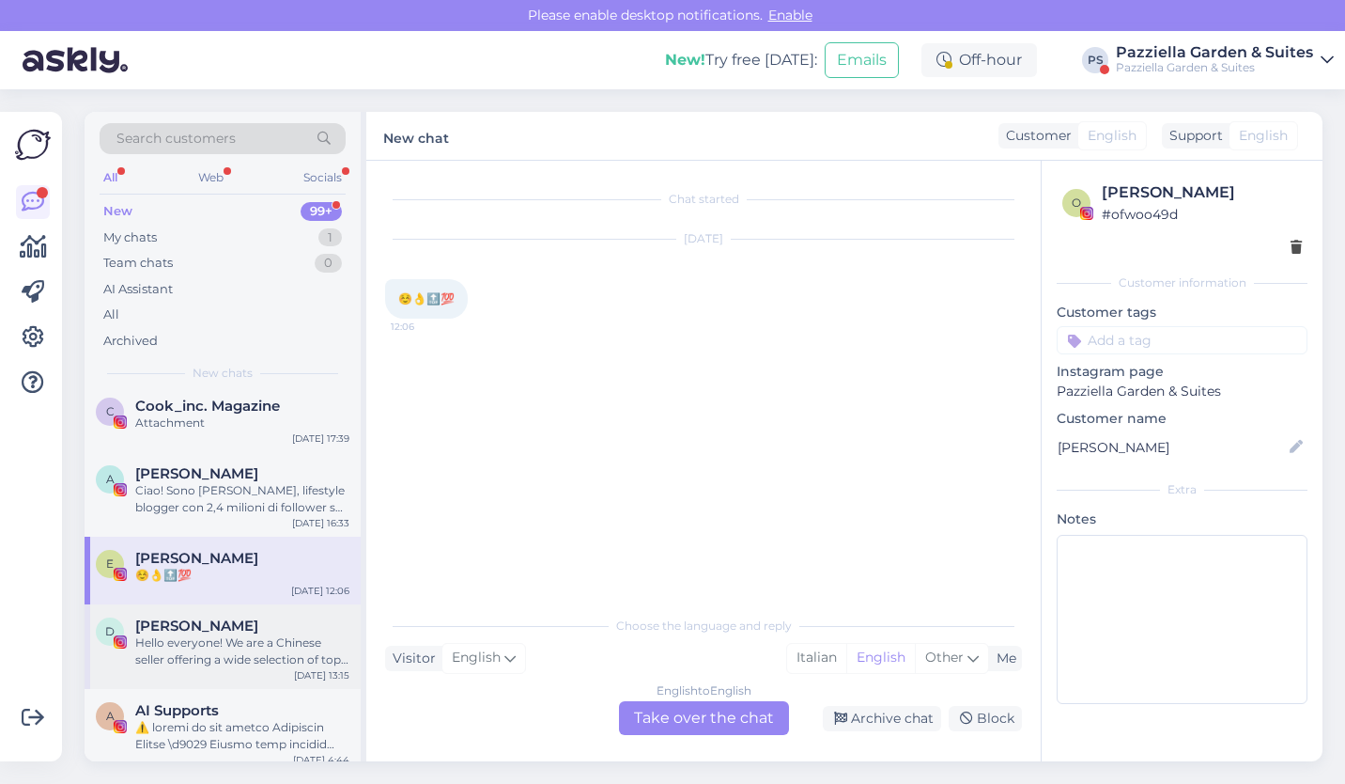
click at [246, 627] on span "[PERSON_NAME]" at bounding box center [196, 625] width 123 height 17
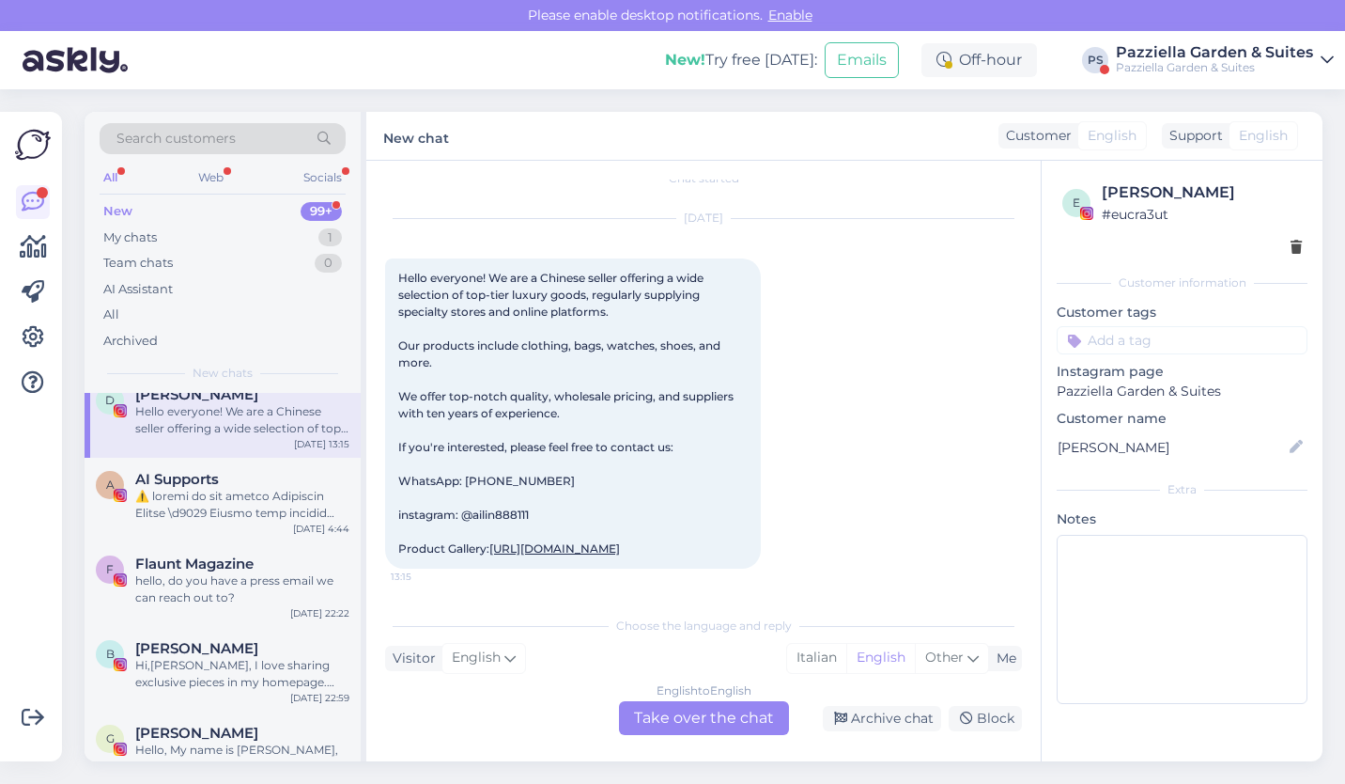
scroll to position [1847, 0]
click at [290, 493] on div at bounding box center [242, 504] width 214 height 34
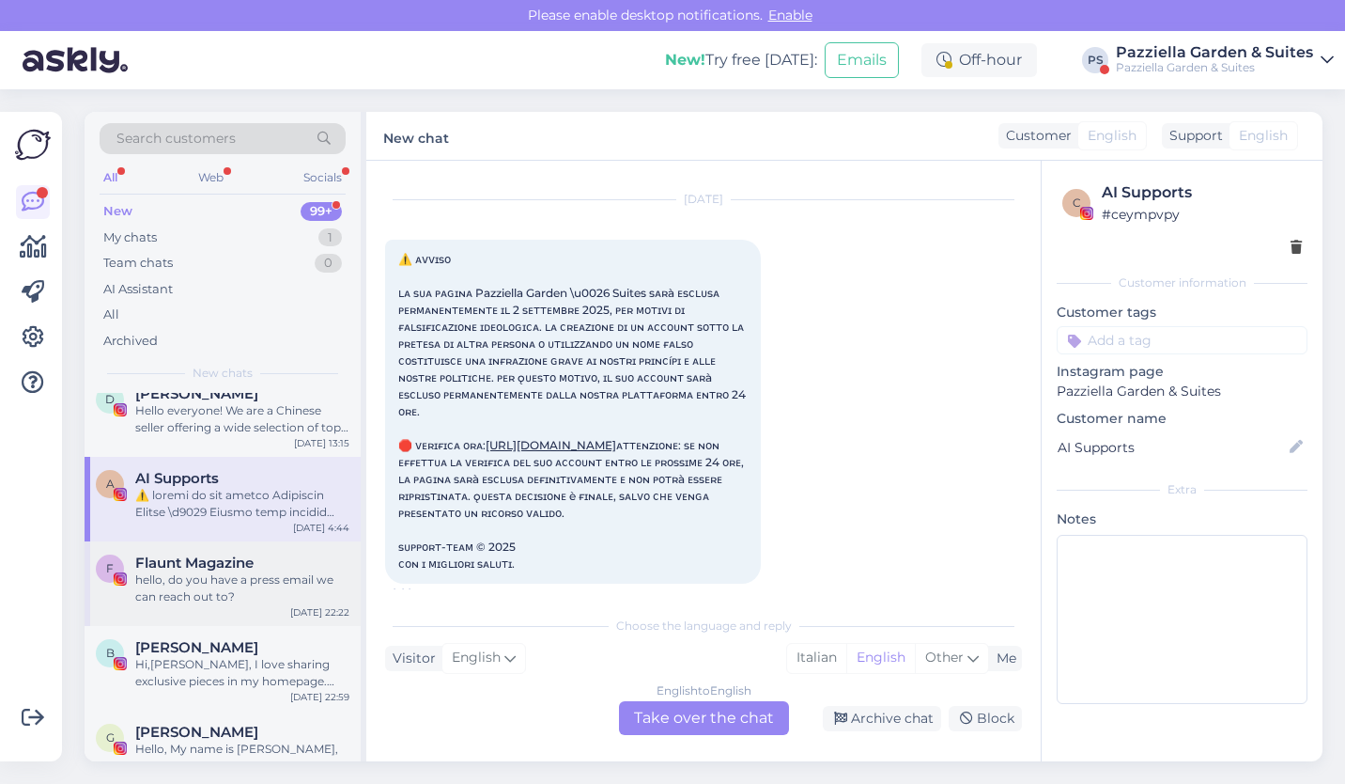
click at [273, 598] on div "hello, do you have a press email we can reach out to?" at bounding box center [242, 588] width 214 height 34
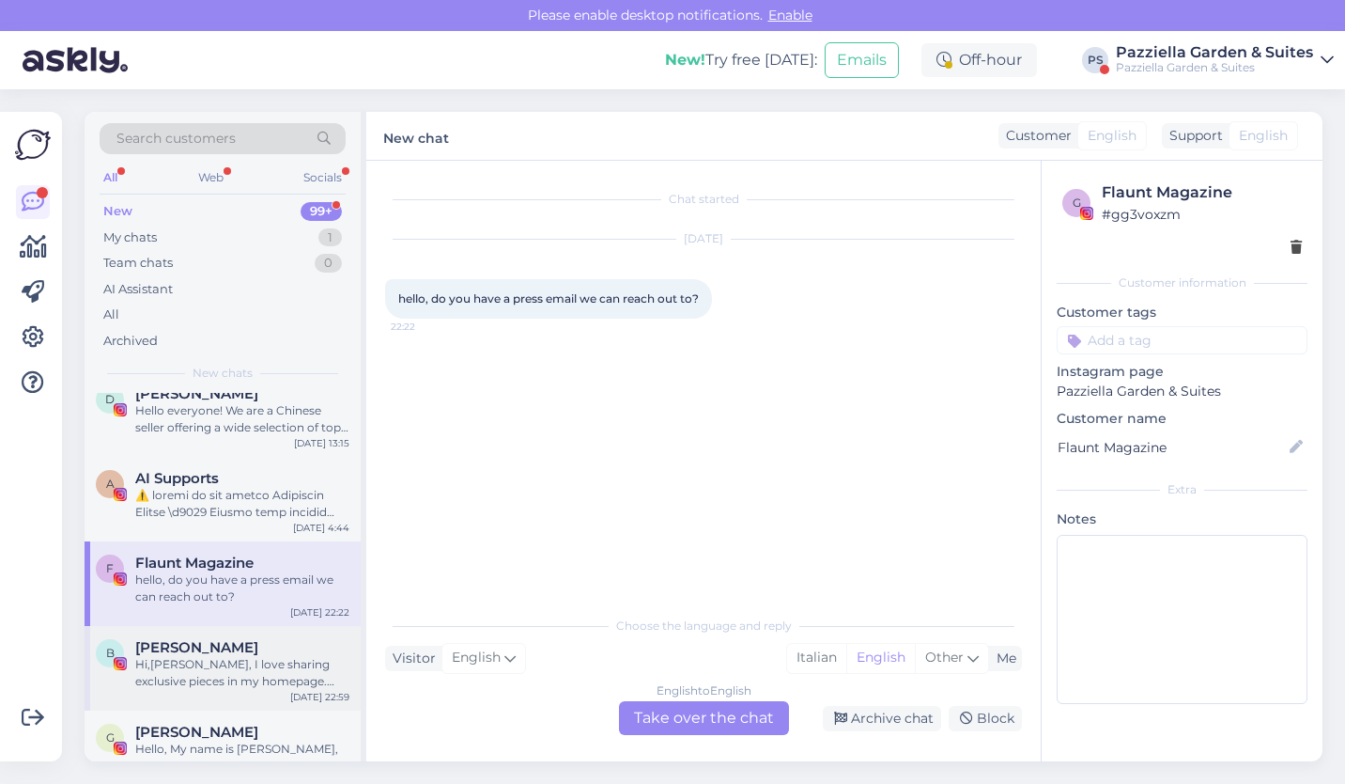
click at [242, 665] on div "Hi,[PERSON_NAME], I love sharing exclusive pieces in my homepage. You can see i…" at bounding box center [242, 673] width 214 height 34
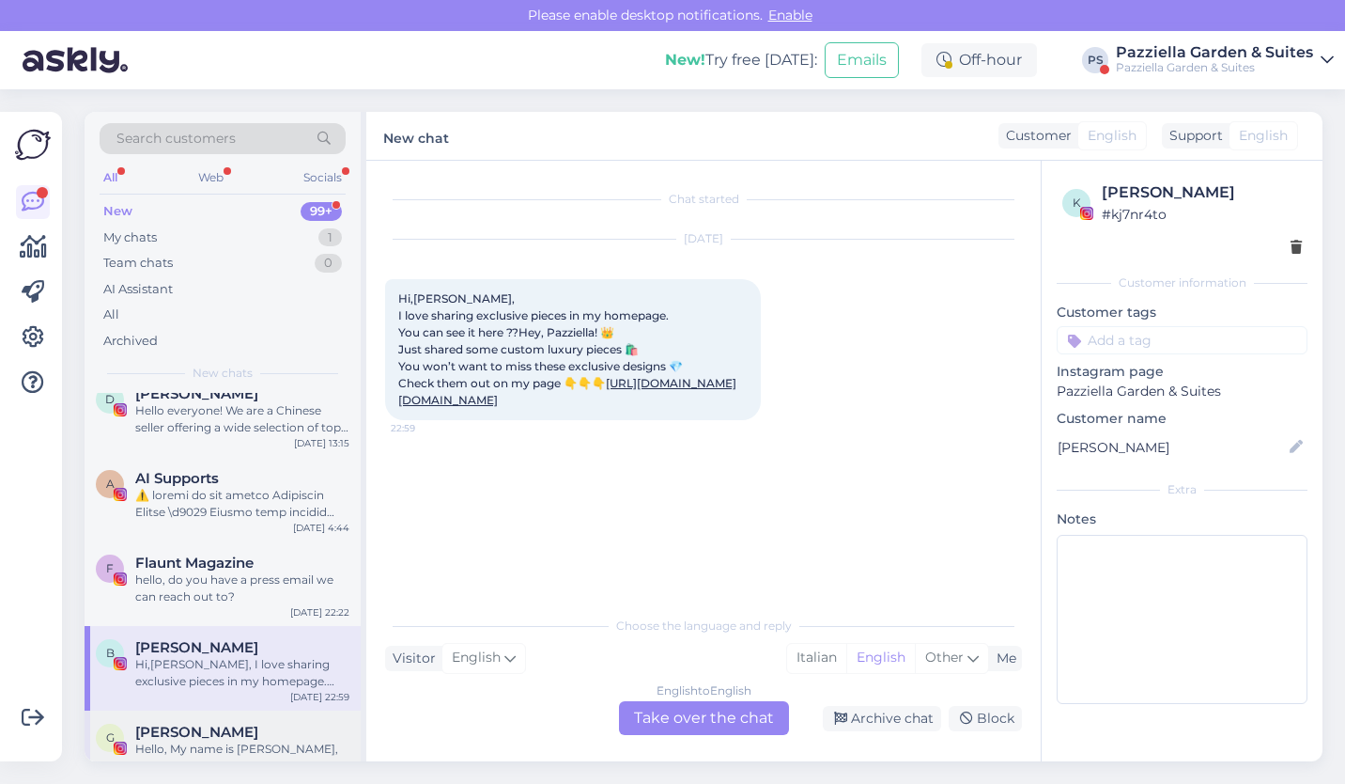
click at [241, 729] on div "[PERSON_NAME]" at bounding box center [242, 731] width 214 height 17
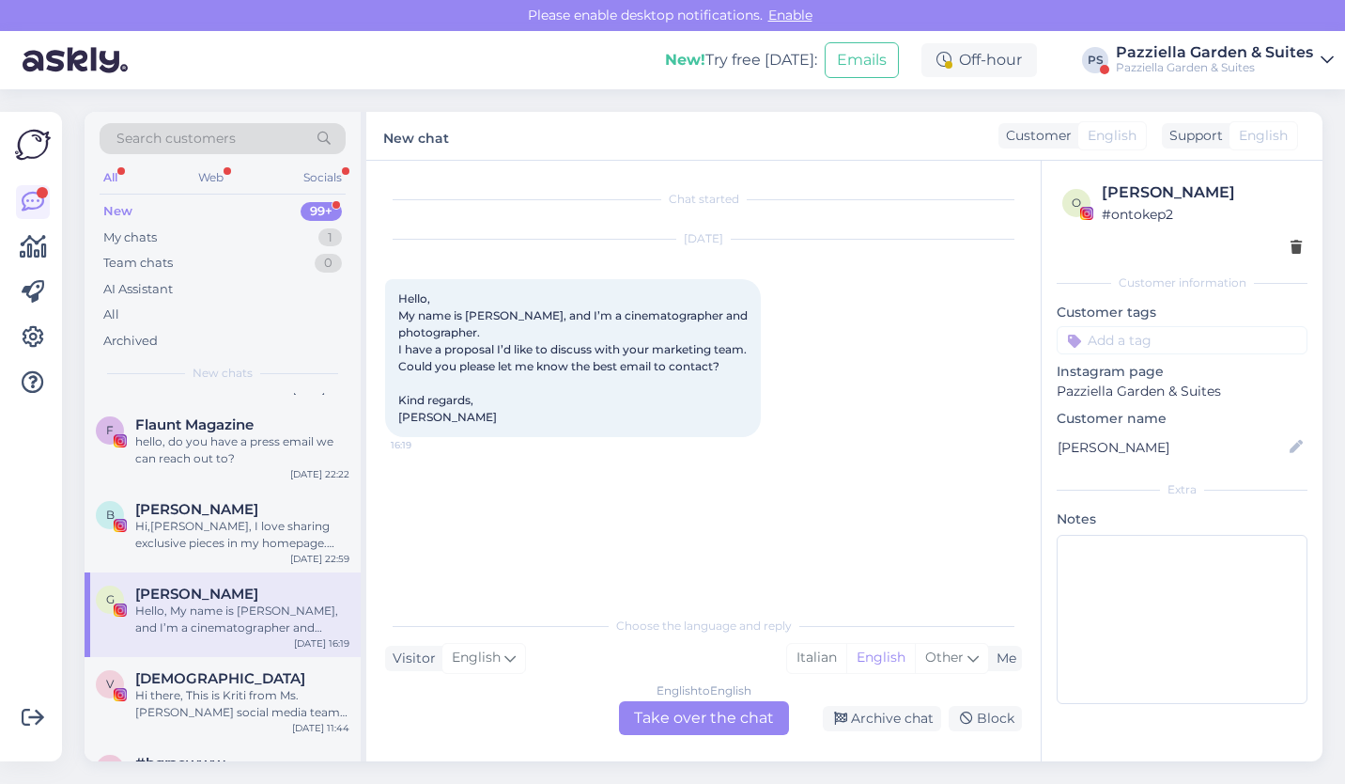
scroll to position [2026, 0]
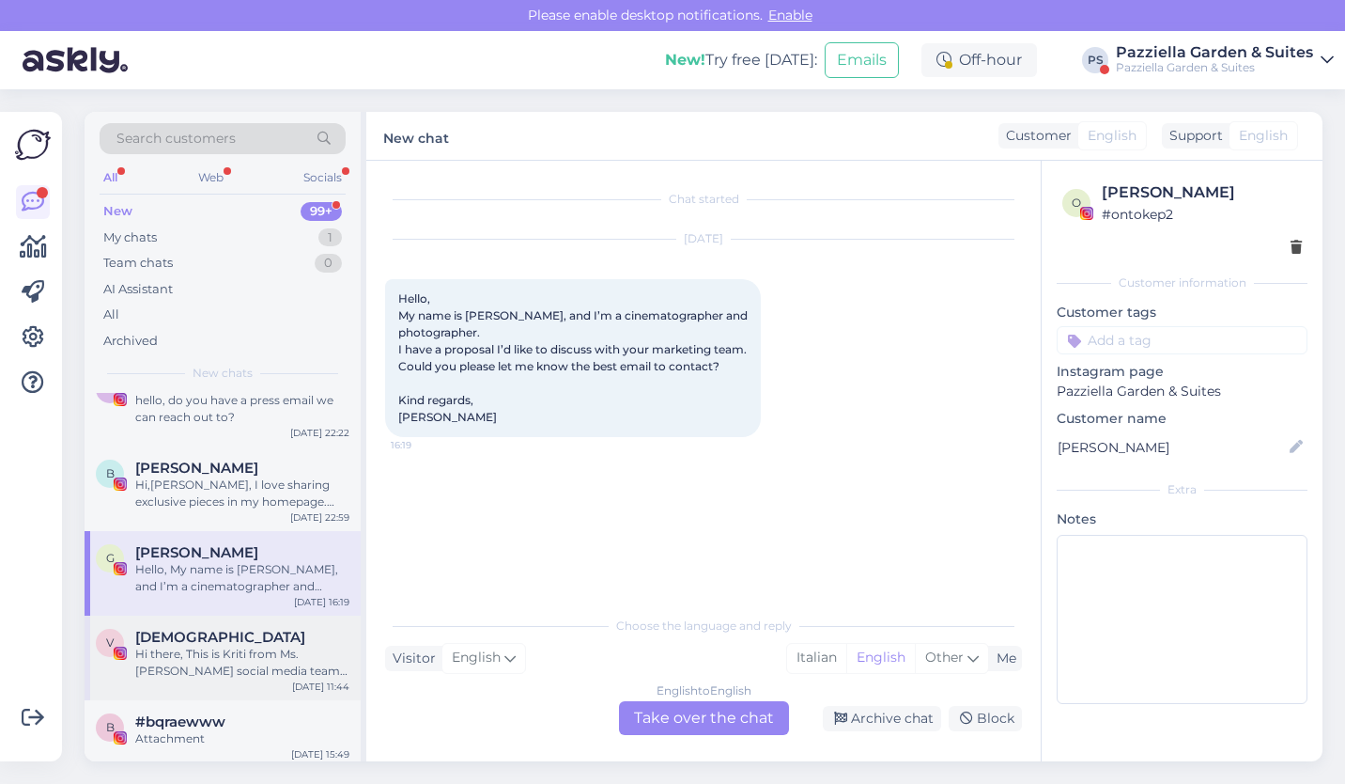
click at [235, 644] on div "[DEMOGRAPHIC_DATA]" at bounding box center [242, 637] width 214 height 17
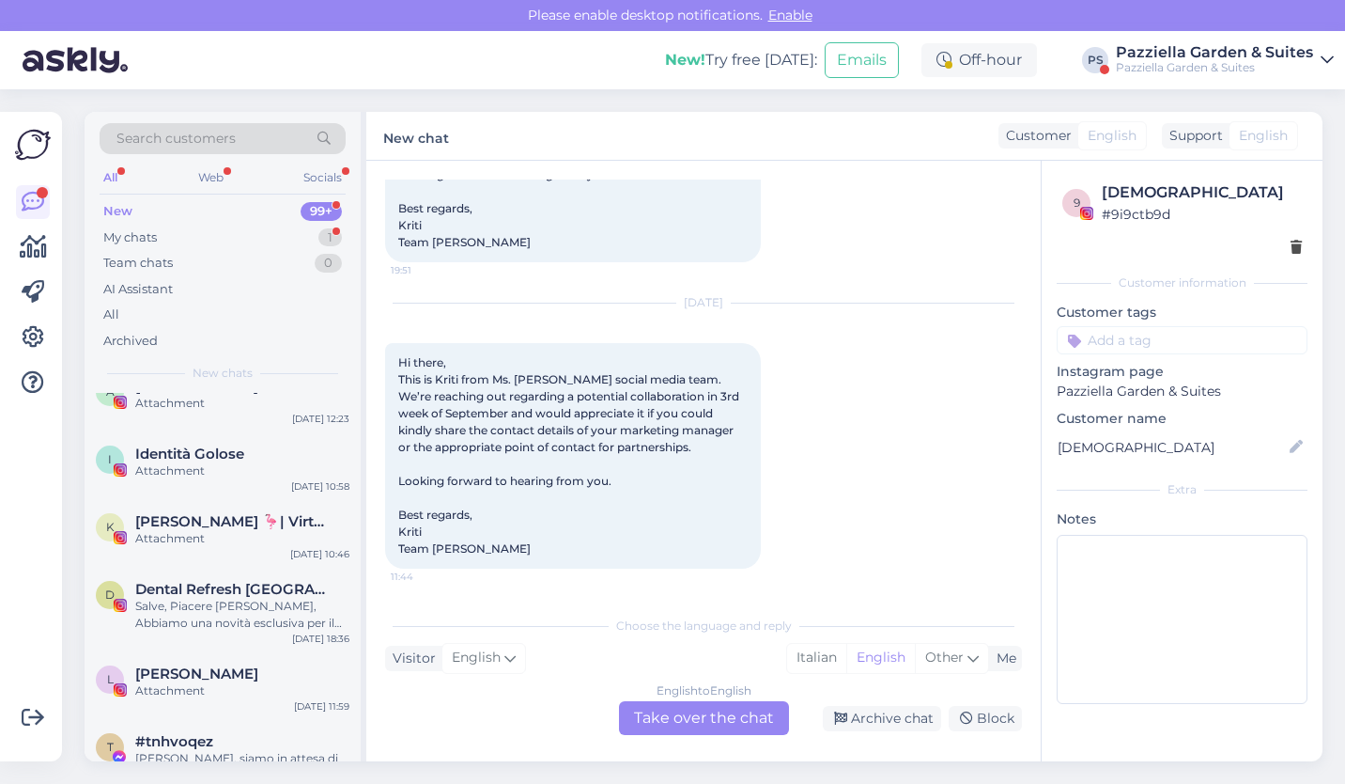
scroll to position [0, 0]
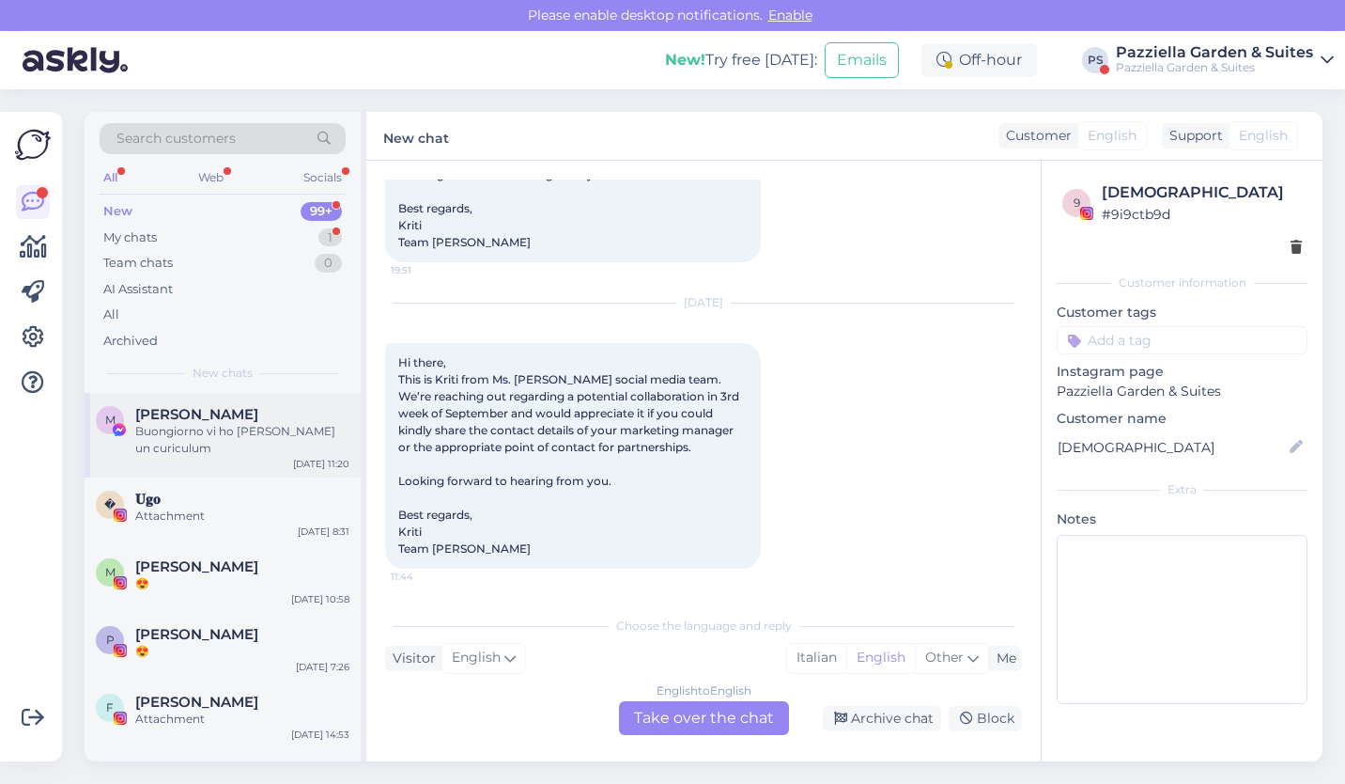
click at [234, 460] on div "M [PERSON_NAME] [PERSON_NAME] vi ho [PERSON_NAME] un curiculum [DATE] 11:20" at bounding box center [223, 435] width 276 height 85
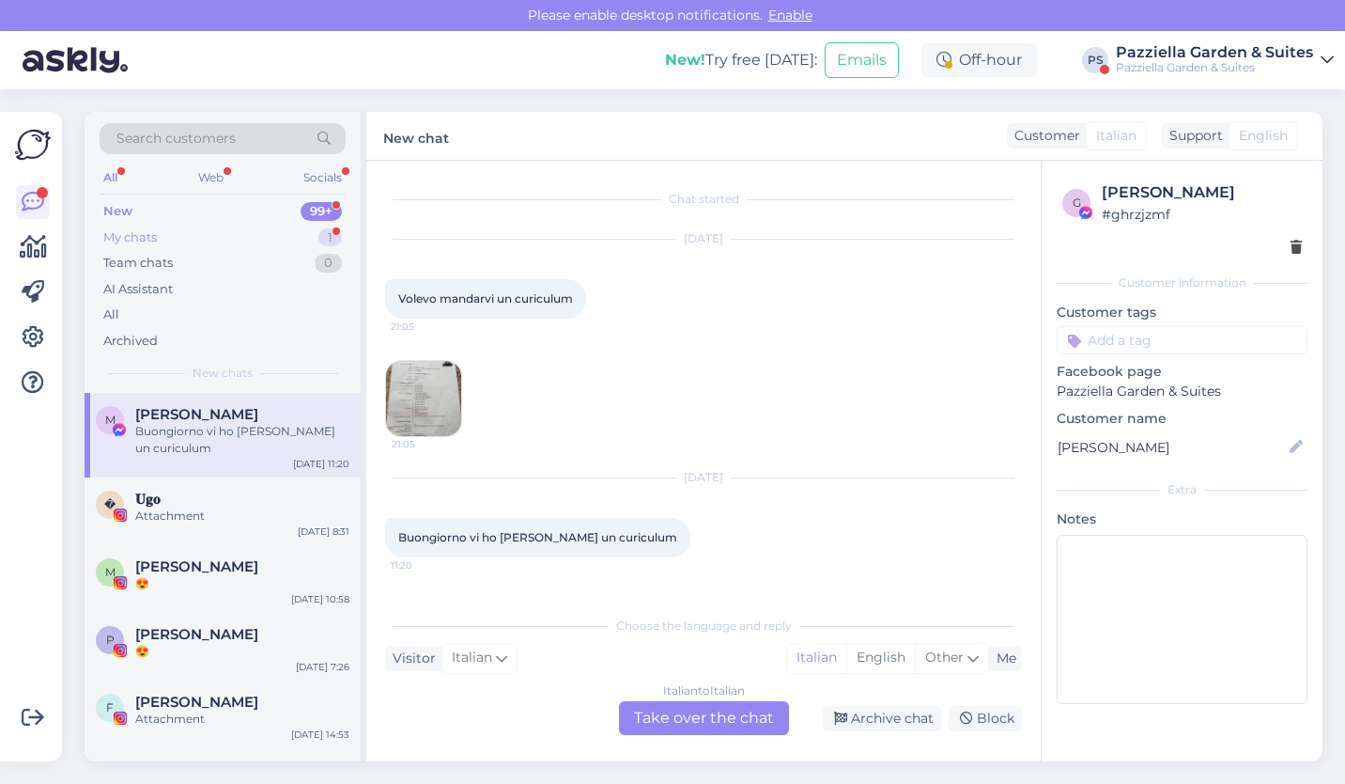
click at [334, 236] on div "1" at bounding box center [329, 237] width 23 height 19
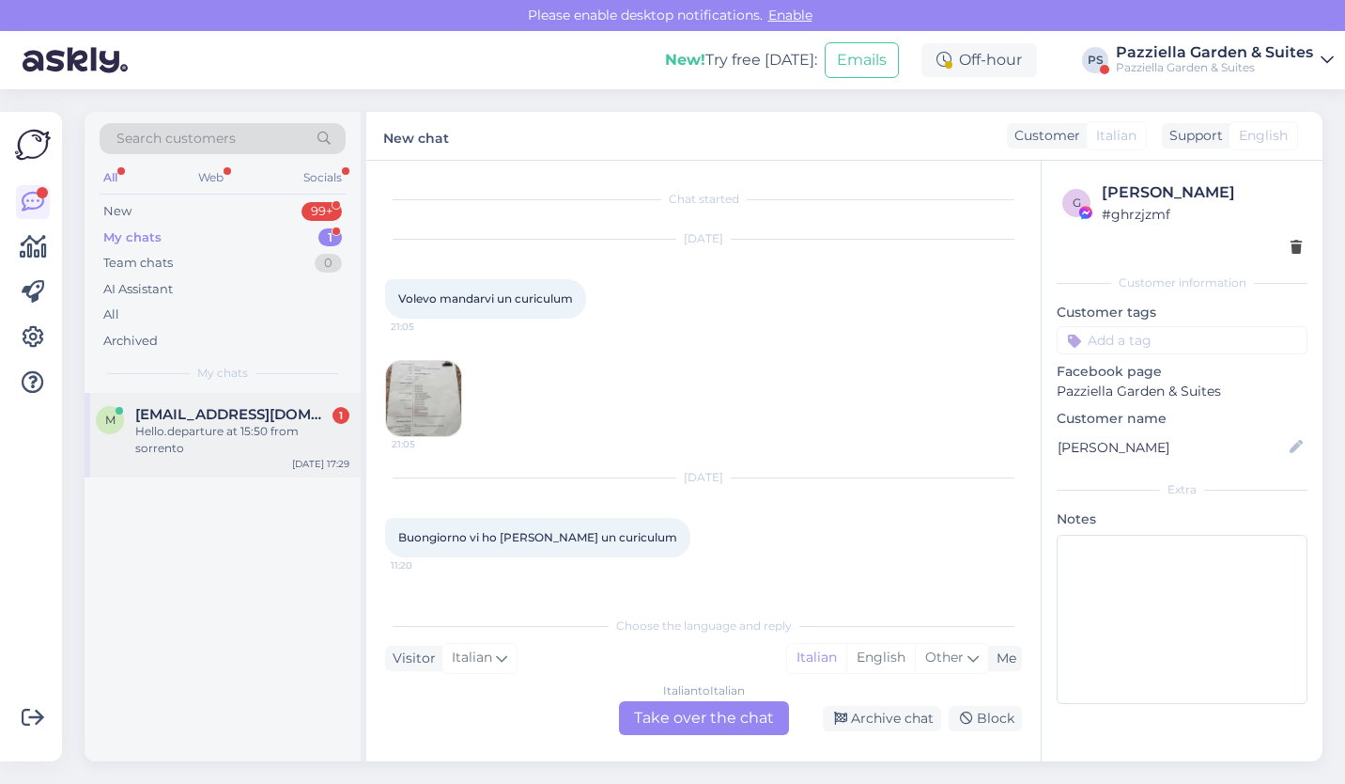
click at [259, 444] on div "m [EMAIL_ADDRESS][DOMAIN_NAME] 1 Hello.departure at 15:50 from sorrento [DATE] …" at bounding box center [223, 435] width 276 height 85
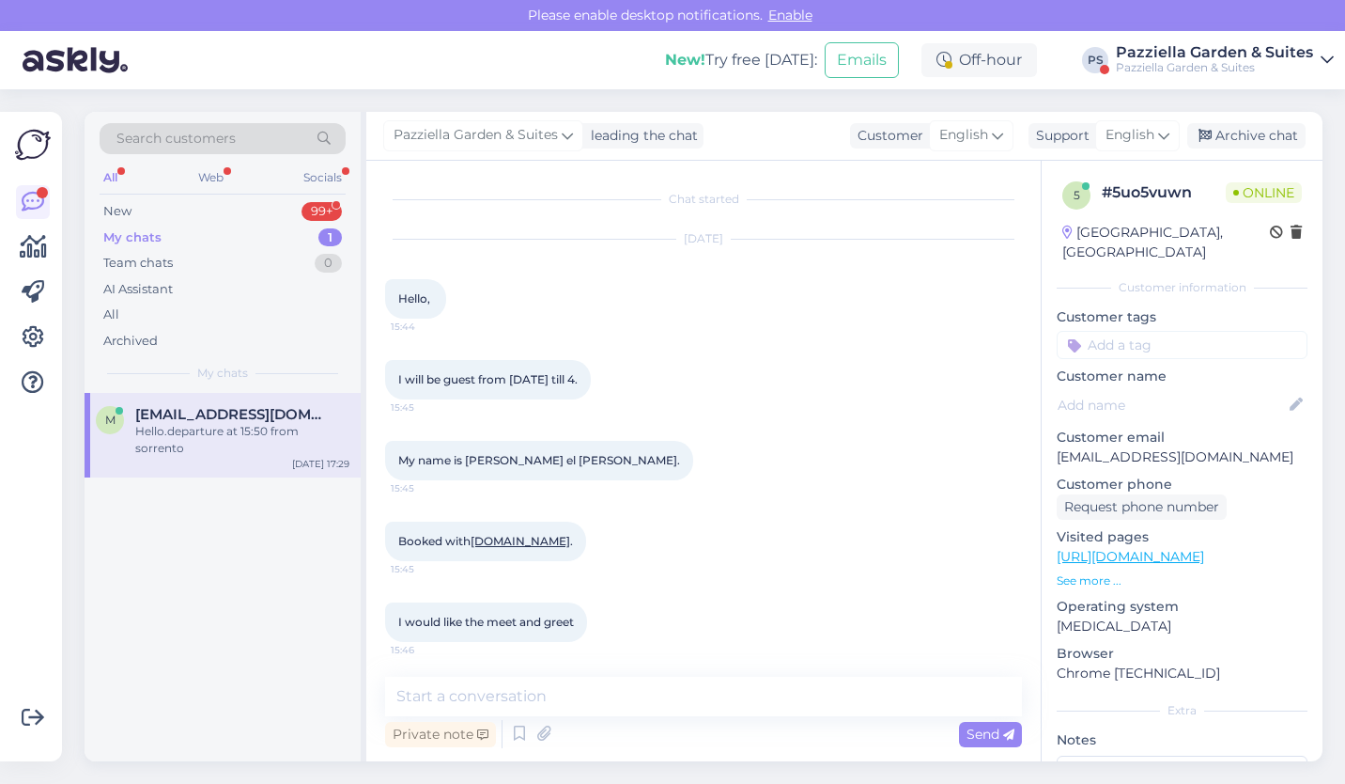
scroll to position [465, 0]
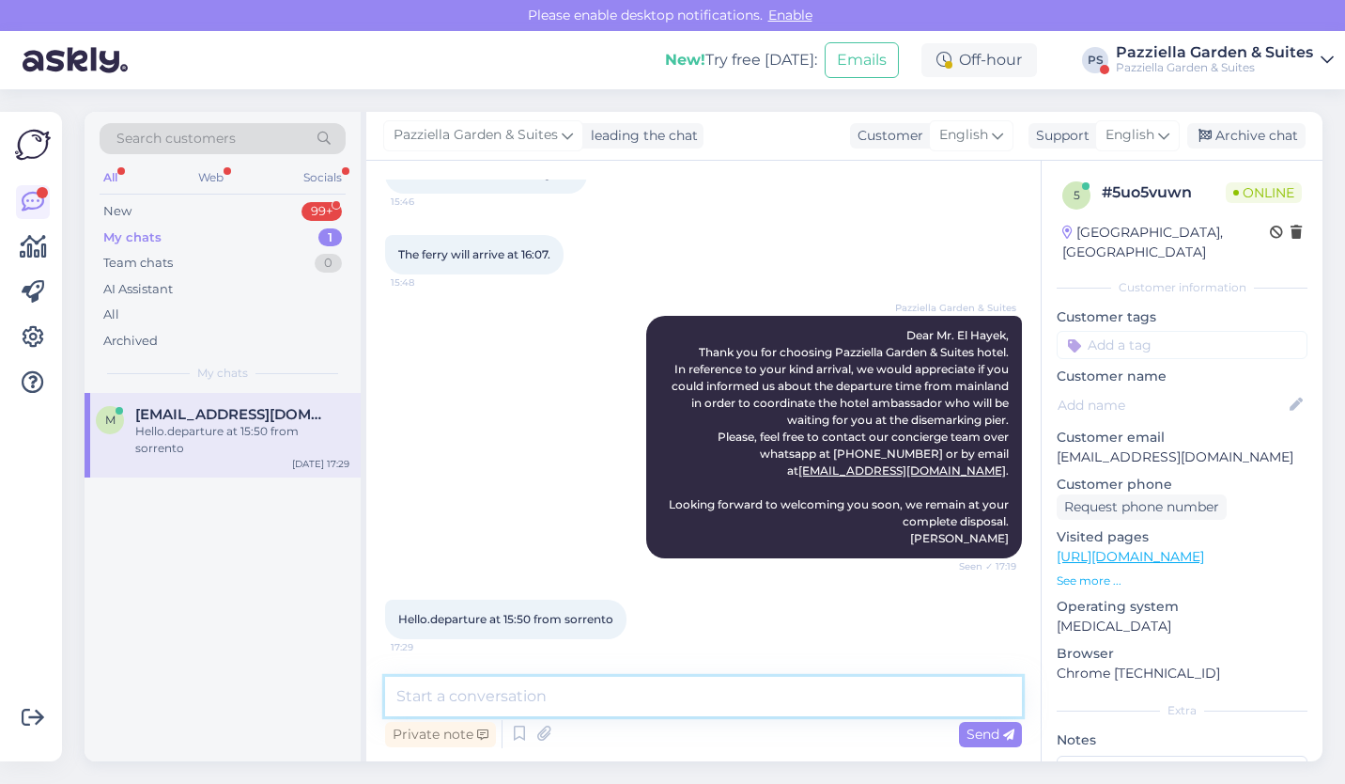
click at [595, 683] on textarea at bounding box center [703, 695] width 637 height 39
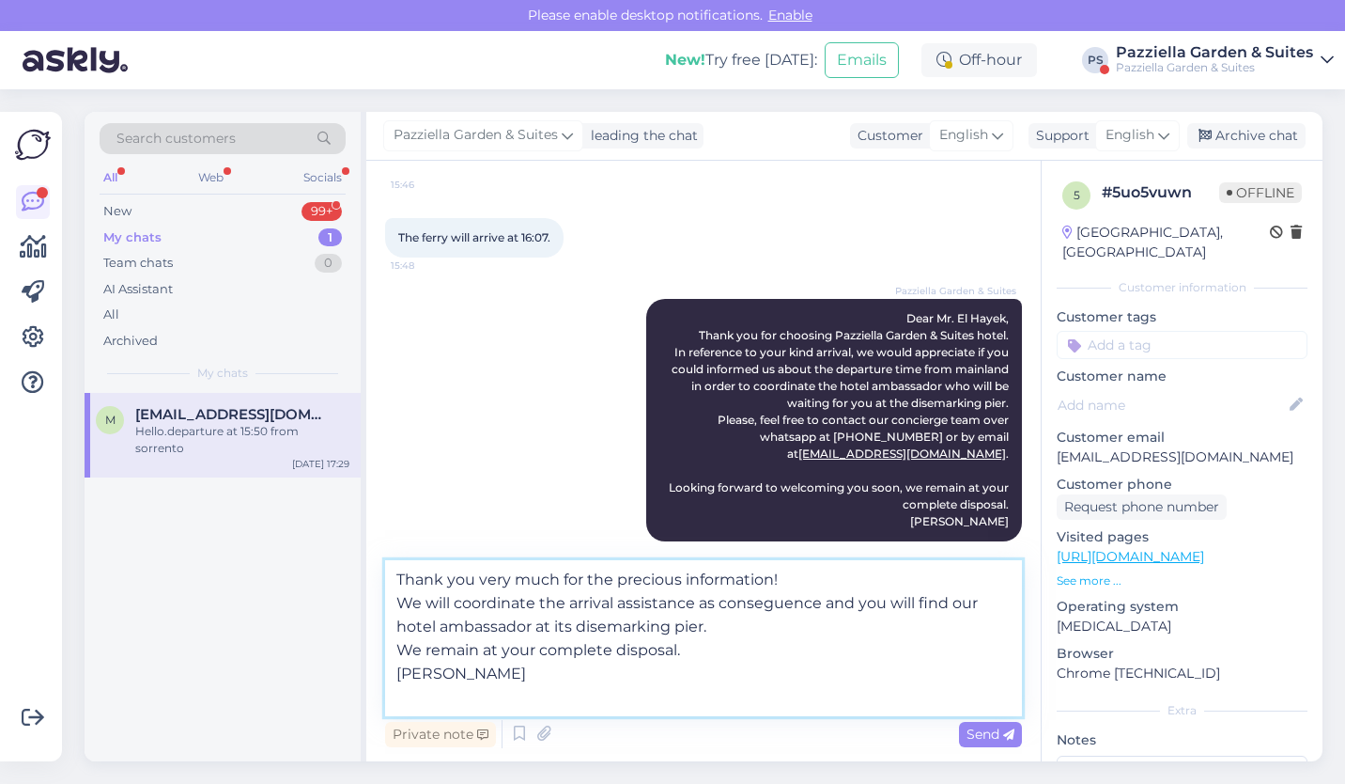
click at [557, 578] on textarea "Thank you very much for the precious information! We will coordinate the arriva…" at bounding box center [703, 638] width 637 height 156
click at [590, 572] on textarea "Thank you very much for the precious information! We will coordinate the arriva…" at bounding box center [703, 638] width 637 height 156
click at [615, 584] on textarea "Thank you very much for the precious information! We will coordinate the arriva…" at bounding box center [703, 638] width 637 height 156
type textarea "Thank you very much for the prompt reply and precious information! We will coor…"
click at [986, 741] on div "Send" at bounding box center [990, 734] width 63 height 25
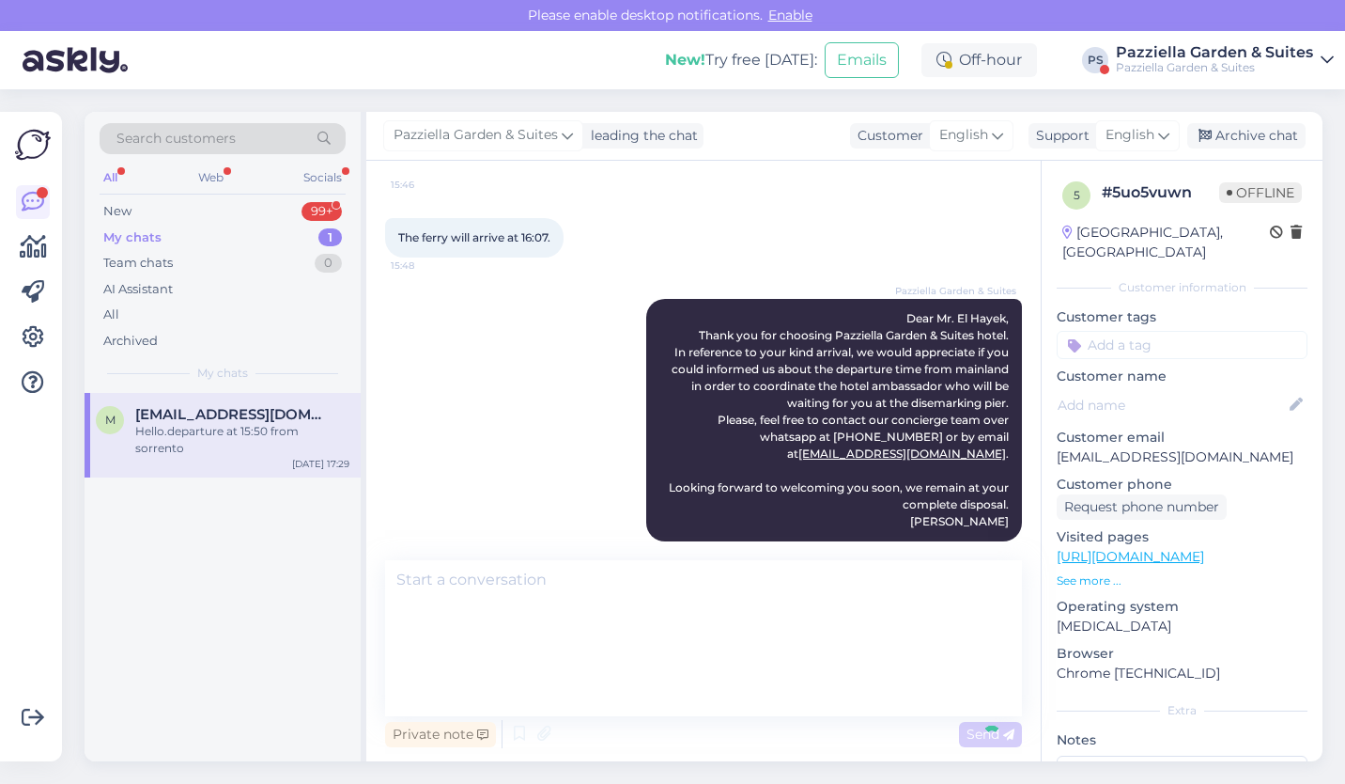
scroll to position [647, 0]
